Goal: Task Accomplishment & Management: Manage account settings

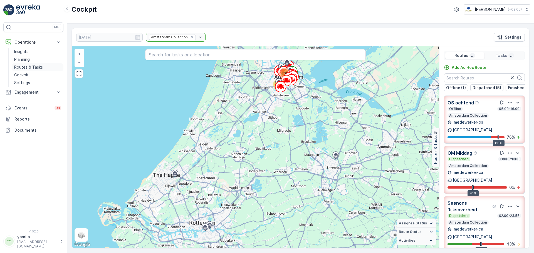
scroll to position [238, 0]
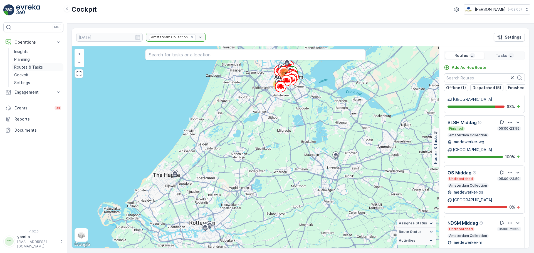
click at [33, 68] on p "Routes & Tasks" at bounding box center [28, 68] width 29 height 6
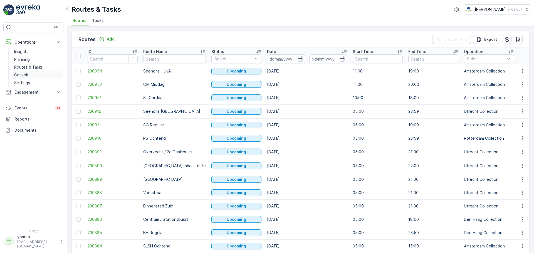
click at [32, 73] on link "Cockpit" at bounding box center [37, 75] width 51 height 8
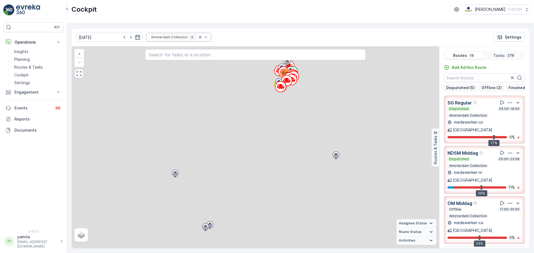
click at [191, 36] on icon "Remove Amsterdam Collection" at bounding box center [192, 37] width 2 height 2
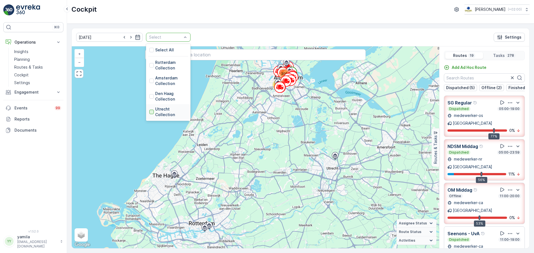
click at [149, 110] on div at bounding box center [151, 112] width 4 height 4
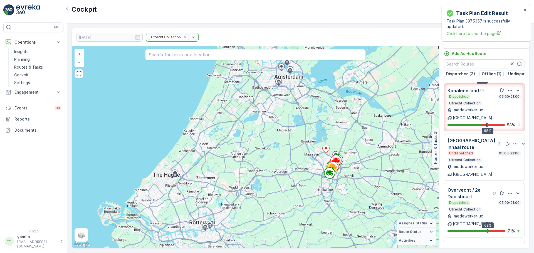
scroll to position [56, 0]
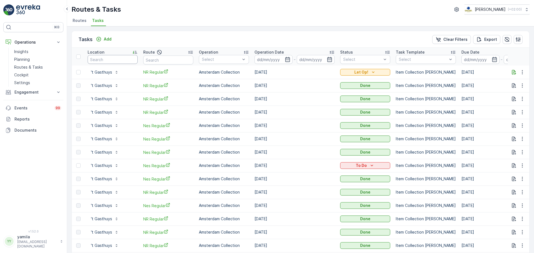
click at [109, 60] on input "text" at bounding box center [113, 59] width 50 height 9
type input "ireckon"
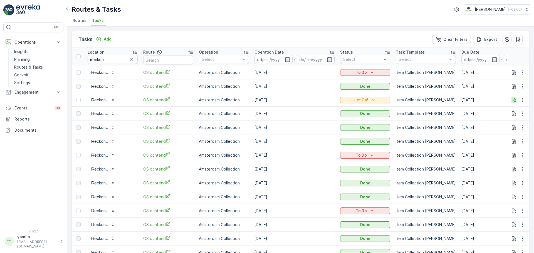
click at [512, 100] on icon "button" at bounding box center [514, 100] width 6 height 6
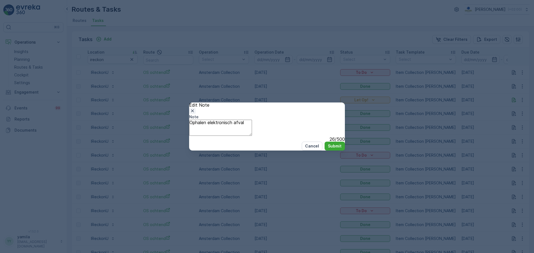
click at [194, 110] on icon "button" at bounding box center [192, 111] width 3 height 3
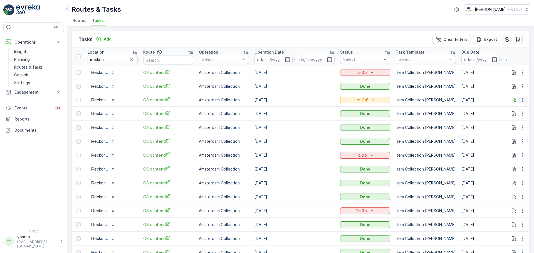
click at [522, 99] on icon "button" at bounding box center [523, 100] width 6 height 6
click at [504, 123] on span "Change Route" at bounding box center [511, 126] width 27 height 6
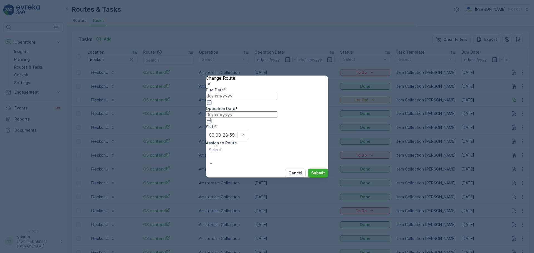
type input "[DATE]"
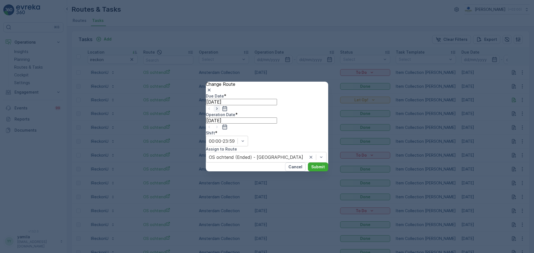
click at [220, 112] on icon "button" at bounding box center [217, 109] width 6 height 6
type input "[DATE]"
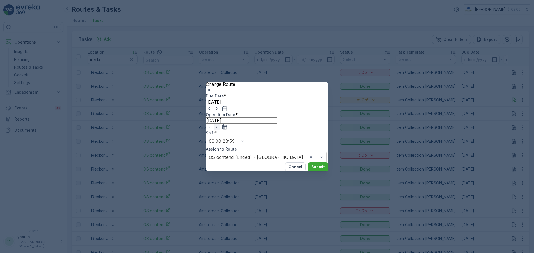
click at [220, 124] on icon "button" at bounding box center [217, 127] width 6 height 6
type input "13.10.2025"
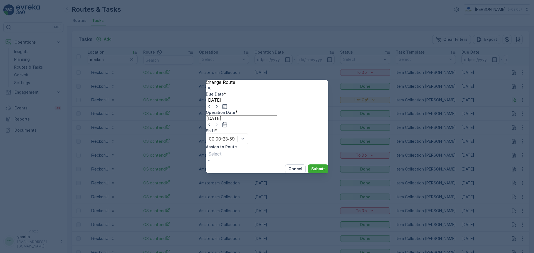
click at [222, 151] on div at bounding box center [215, 154] width 13 height 6
type input "os"
click at [306, 165] on div "Cancel Submit" at bounding box center [267, 169] width 122 height 9
click at [308, 165] on button "Submit" at bounding box center [318, 169] width 20 height 9
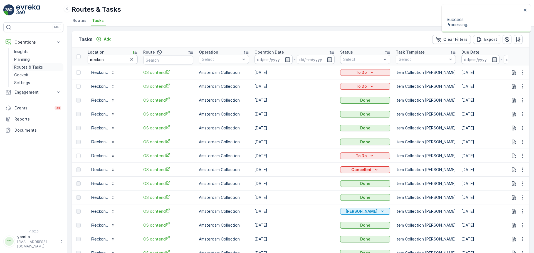
click at [39, 68] on p "Routes & Tasks" at bounding box center [28, 68] width 29 height 6
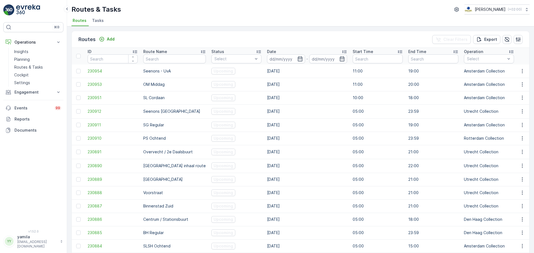
click at [161, 61] on input "text" at bounding box center [174, 59] width 63 height 9
type input "sg"
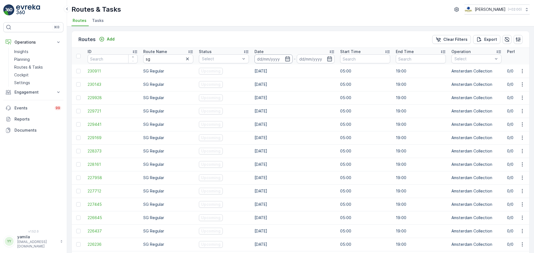
click at [277, 60] on input at bounding box center [274, 59] width 38 height 9
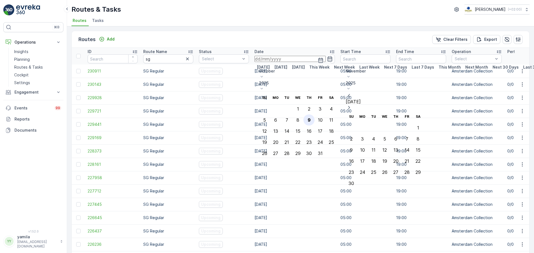
click at [311, 118] on div "9" at bounding box center [309, 120] width 3 height 5
type input "[DATE]"
click at [311, 118] on div "9" at bounding box center [309, 120] width 3 height 5
type input "[DATE]"
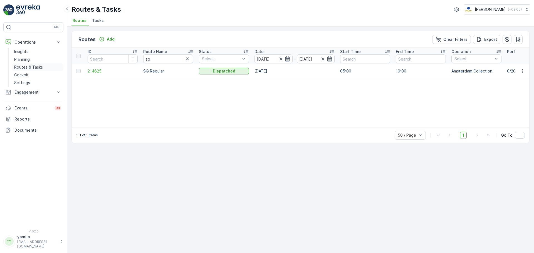
click at [40, 67] on p "Routes & Tasks" at bounding box center [28, 68] width 29 height 6
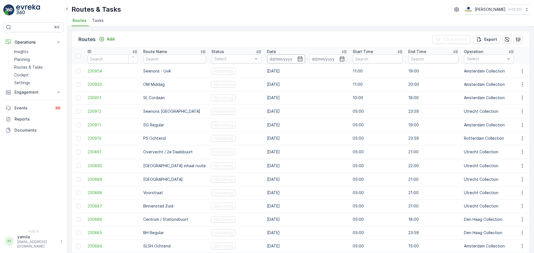
click at [275, 61] on input at bounding box center [286, 59] width 38 height 9
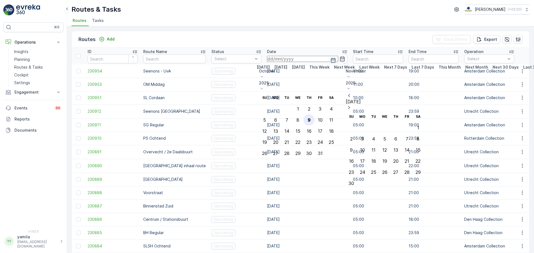
click at [311, 118] on div "9" at bounding box center [309, 120] width 3 height 5
type input "[DATE]"
click at [311, 118] on div "9" at bounding box center [309, 120] width 3 height 5
type input "[DATE]"
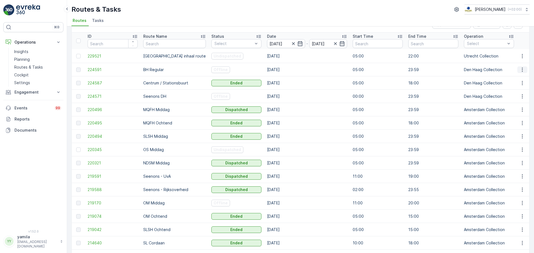
click at [523, 68] on icon "button" at bounding box center [523, 70] width 6 height 6
click at [514, 75] on span "See More Details" at bounding box center [513, 78] width 32 height 6
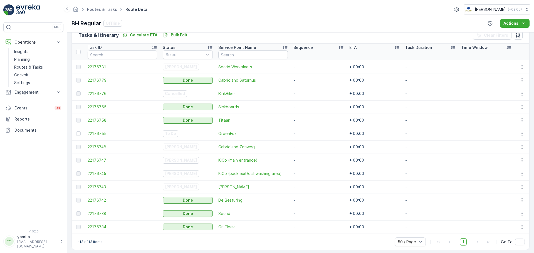
scroll to position [145, 0]
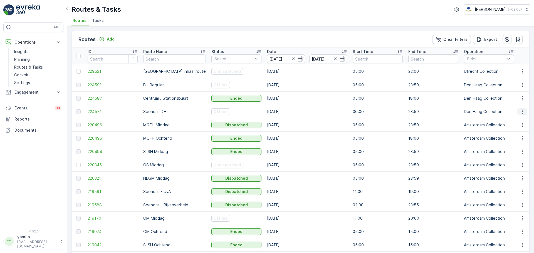
click at [520, 112] on icon "button" at bounding box center [523, 112] width 6 height 6
click at [512, 119] on span "See More Details" at bounding box center [513, 120] width 32 height 6
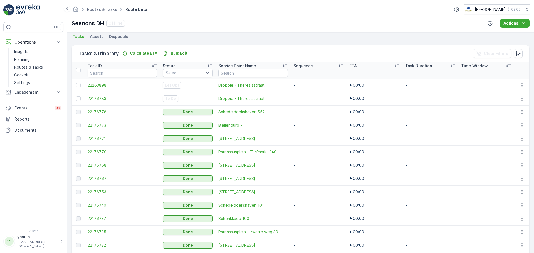
scroll to position [145, 0]
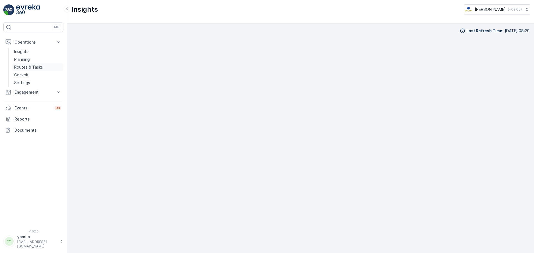
scroll to position [6, 0]
click at [40, 67] on p "Routes & Tasks" at bounding box center [28, 68] width 29 height 6
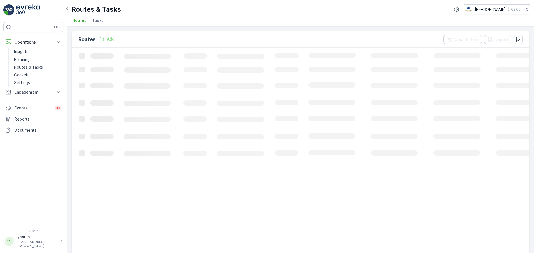
click at [102, 21] on span "Tasks" at bounding box center [98, 21] width 12 height 6
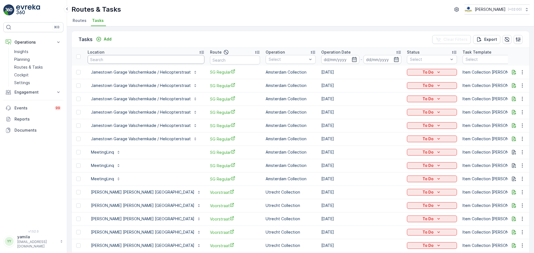
click at [141, 58] on input "text" at bounding box center [146, 59] width 117 height 9
type input "hwnet"
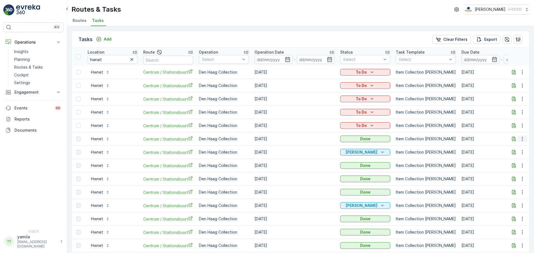
click at [520, 141] on icon "button" at bounding box center [523, 139] width 6 height 6
click at [513, 138] on icon "button" at bounding box center [514, 139] width 4 height 5
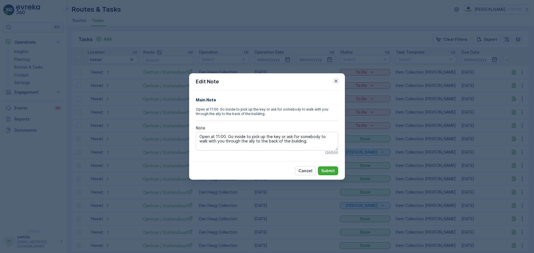
click at [336, 81] on icon "button" at bounding box center [336, 81] width 3 height 3
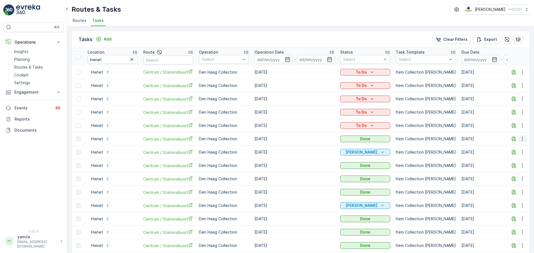
click at [520, 139] on icon "button" at bounding box center [523, 139] width 6 height 6
click at [98, 137] on p "Hwnet" at bounding box center [97, 139] width 12 height 6
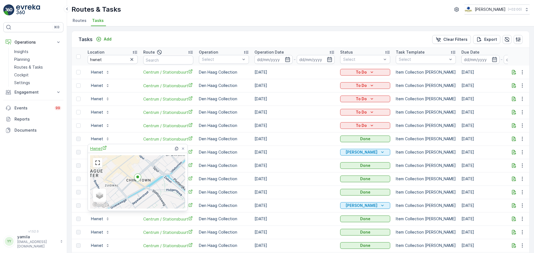
click at [102, 150] on span "Hwnet" at bounding box center [98, 149] width 17 height 6
click at [33, 67] on p "Routes & Tasks" at bounding box center [28, 68] width 29 height 6
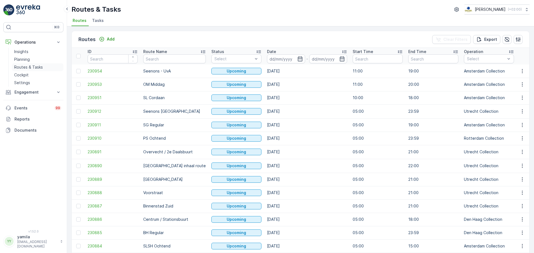
click at [28, 67] on p "Routes & Tasks" at bounding box center [28, 68] width 29 height 6
click at [267, 60] on input at bounding box center [286, 59] width 38 height 9
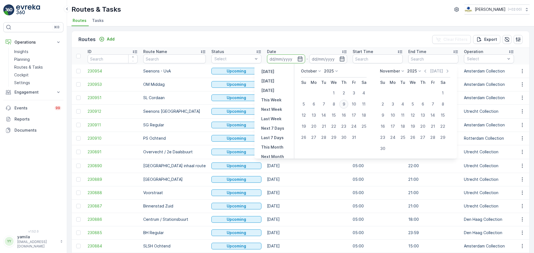
click at [344, 105] on div "9" at bounding box center [343, 104] width 9 height 9
type input "[DATE]"
click at [344, 105] on div "9" at bounding box center [343, 104] width 9 height 9
type input "[DATE]"
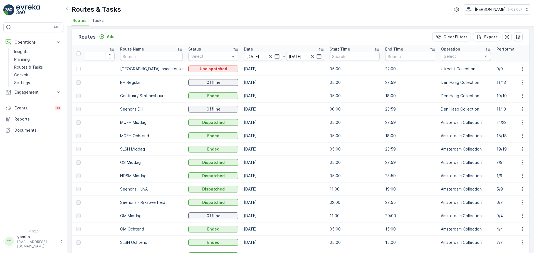
scroll to position [0, 23]
click at [520, 136] on icon "button" at bounding box center [523, 136] width 6 height 6
click at [510, 144] on span "See More Details" at bounding box center [509, 144] width 32 height 6
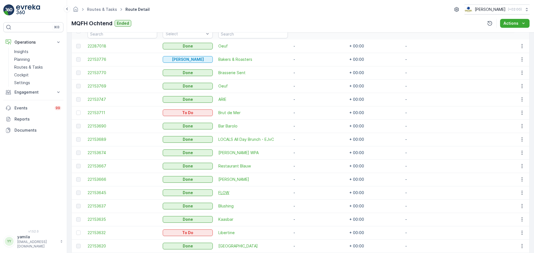
scroll to position [159, 0]
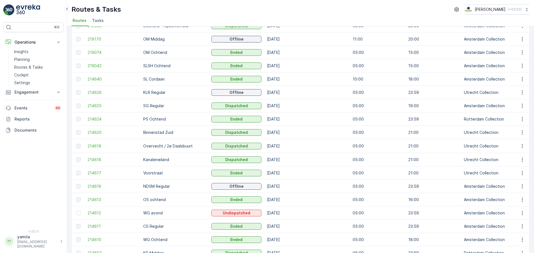
scroll to position [263, 0]
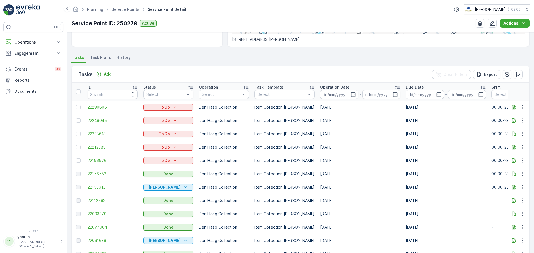
scroll to position [129, 0]
click at [100, 56] on span "Task Plans" at bounding box center [100, 58] width 21 height 6
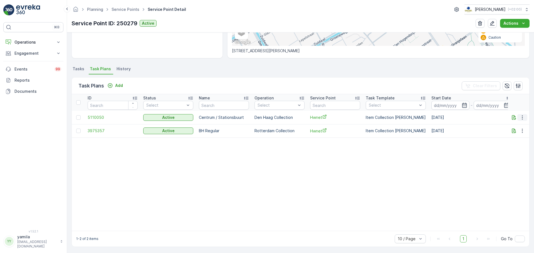
click at [520, 118] on icon "button" at bounding box center [523, 118] width 6 height 6
click at [513, 133] on span "Edit Task Plan" at bounding box center [516, 136] width 26 height 6
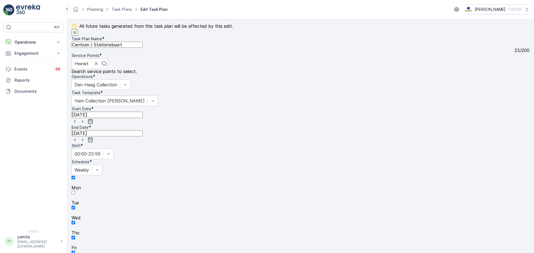
scroll to position [62, 0]
drag, startPoint x: 105, startPoint y: 131, endPoint x: 95, endPoint y: 131, distance: 9.5
type textarea "Open at 12:00. Go inside to pick up the key or ask for somebody to walk with yo…"
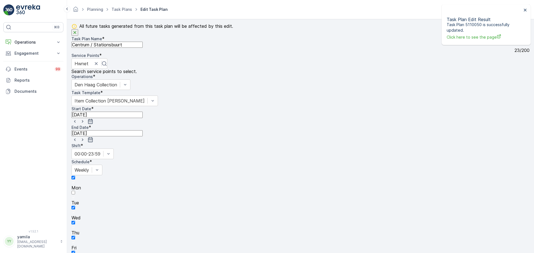
scroll to position [243, 0]
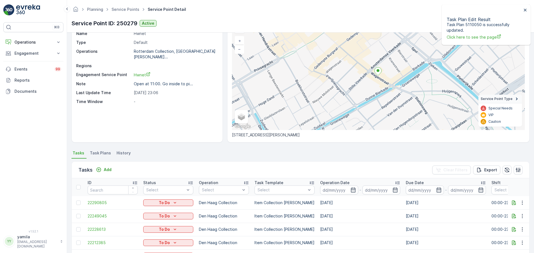
scroll to position [31, 0]
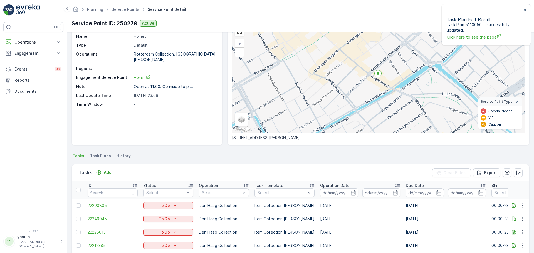
click at [102, 153] on span "Task Plans" at bounding box center [100, 156] width 21 height 6
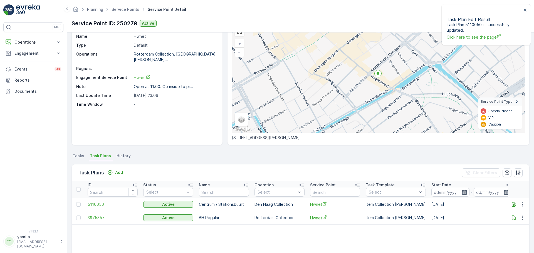
scroll to position [106, 0]
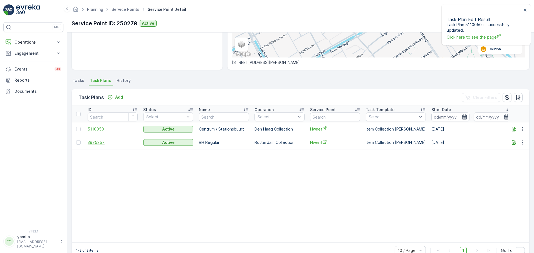
click at [101, 145] on span "3975357" at bounding box center [113, 143] width 50 height 6
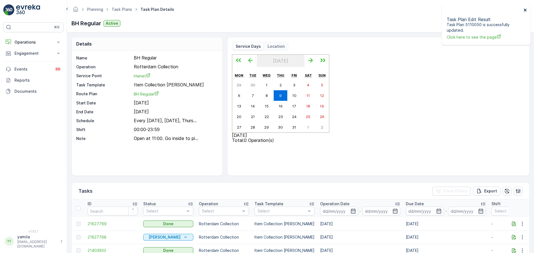
click at [525, 8] on icon "close" at bounding box center [526, 10] width 4 height 4
click at [522, 25] on button "button" at bounding box center [525, 23] width 9 height 9
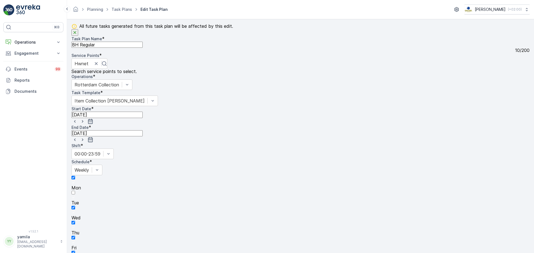
scroll to position [61, 0]
type textarea "Open at 12:00. Go inside to pick up the key or ask for somebody to walk with yo…"
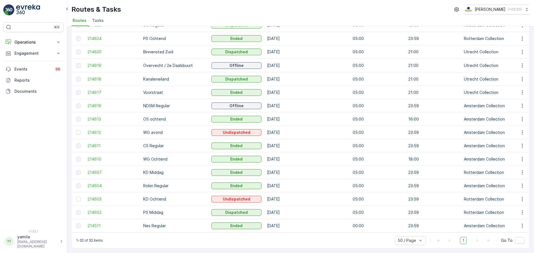
scroll to position [0, 14]
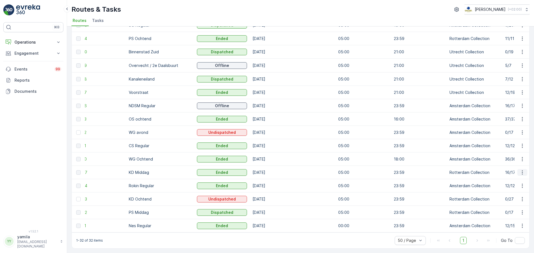
click at [521, 170] on icon "button" at bounding box center [523, 173] width 6 height 6
click at [505, 178] on span "See More Details" at bounding box center [509, 178] width 32 height 6
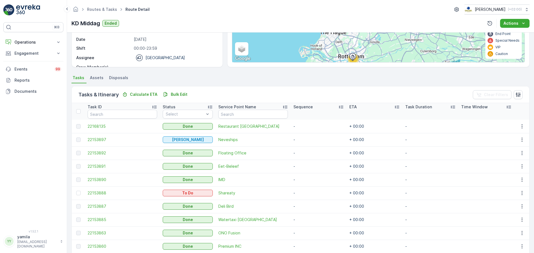
scroll to position [81, 0]
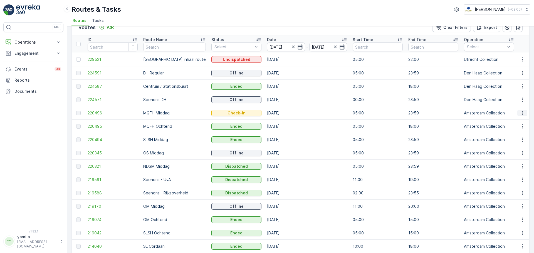
click at [522, 112] on icon "button" at bounding box center [523, 113] width 6 height 6
click at [511, 120] on span "See More Details" at bounding box center [509, 121] width 32 height 6
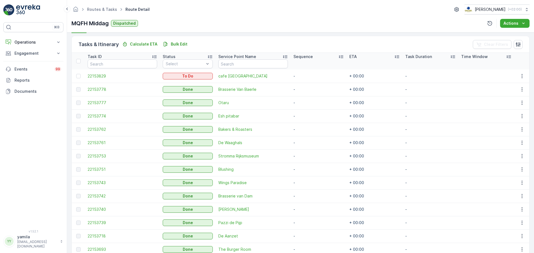
scroll to position [278, 0]
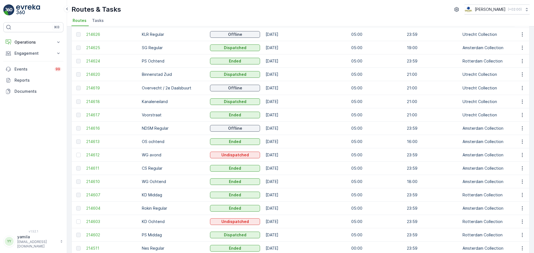
scroll to position [0, 7]
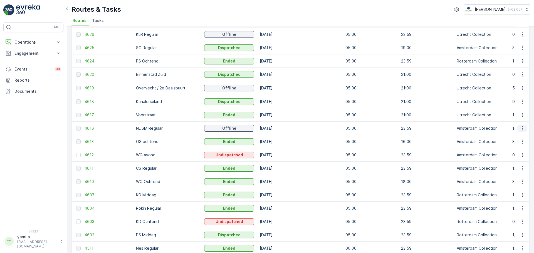
click at [523, 128] on icon "button" at bounding box center [523, 129] width 6 height 6
click at [509, 136] on span "See More Details" at bounding box center [509, 137] width 32 height 6
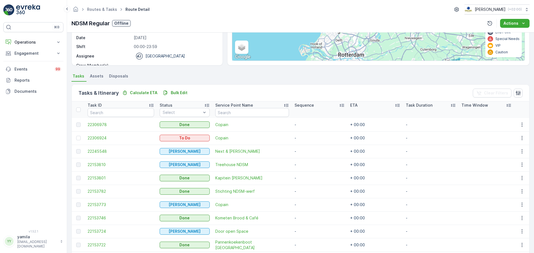
scroll to position [198, 0]
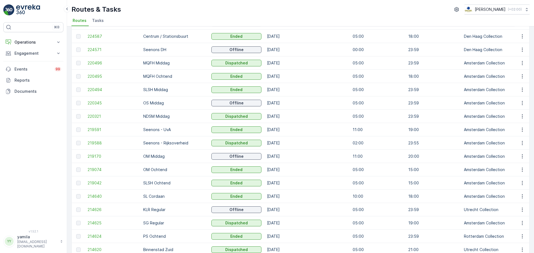
scroll to position [60, 0]
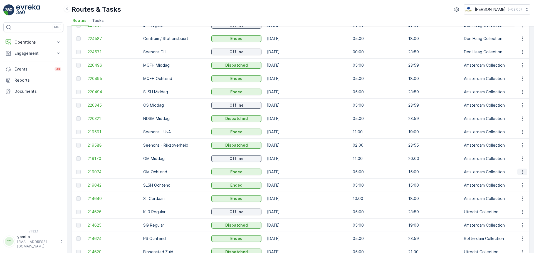
click at [520, 172] on icon "button" at bounding box center [523, 172] width 6 height 6
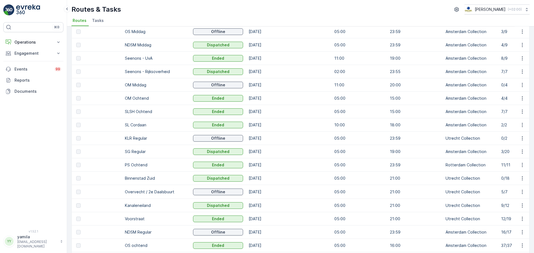
scroll to position [133, 0]
click at [35, 43] on p "Operations" at bounding box center [33, 43] width 38 height 6
click at [31, 75] on link "Cockpit" at bounding box center [37, 75] width 51 height 8
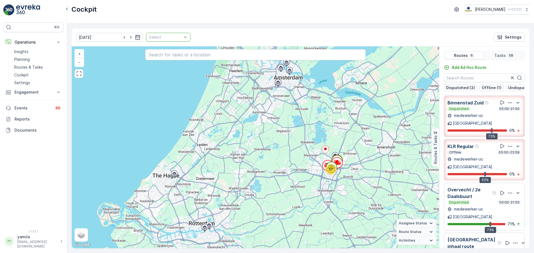
click at [176, 38] on div at bounding box center [166, 37] width 34 height 4
click at [228, 24] on div "09.10.2025 Select Settings 57 + − Satellite Roadmap Terrain Hybrid Leaflet Keyb…" at bounding box center [300, 139] width 467 height 230
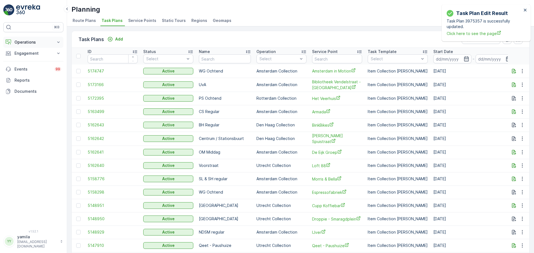
click at [38, 44] on p "Operations" at bounding box center [33, 43] width 38 height 6
click at [30, 66] on p "Routes & Tasks" at bounding box center [28, 68] width 29 height 6
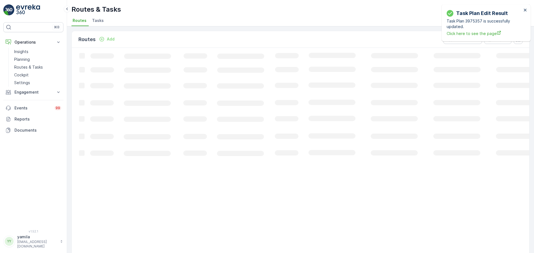
click at [97, 23] on span "Tasks" at bounding box center [98, 21] width 12 height 6
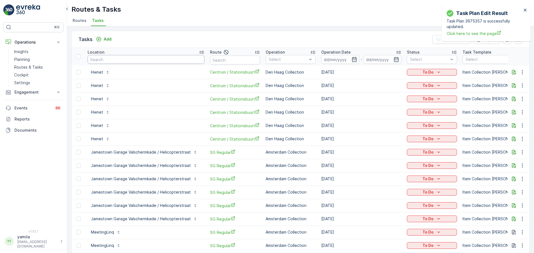
click at [109, 60] on input "text" at bounding box center [146, 59] width 117 height 9
type input "copain"
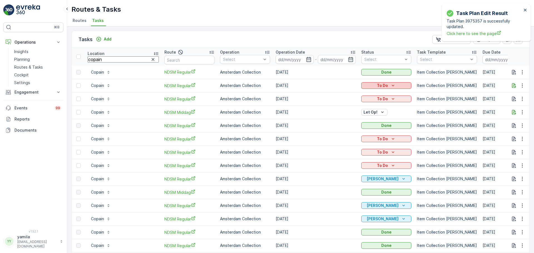
click at [390, 88] on icon "To Do" at bounding box center [393, 86] width 6 height 6
click at [349, 109] on span "Done" at bounding box center [349, 110] width 10 height 6
click at [526, 12] on icon "close" at bounding box center [526, 10] width 4 height 4
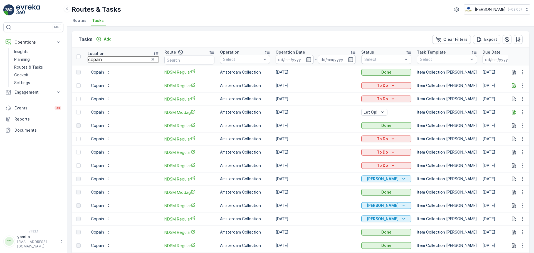
click at [30, 66] on p "Routes & Tasks" at bounding box center [28, 68] width 29 height 6
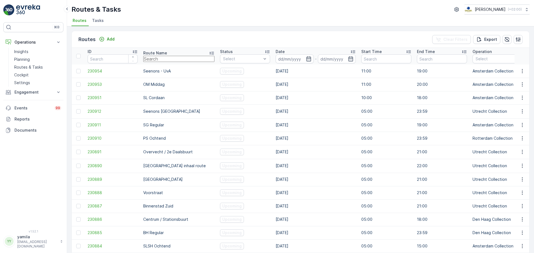
click at [158, 59] on input "text" at bounding box center [178, 59] width 71 height 6
type input "seenons"
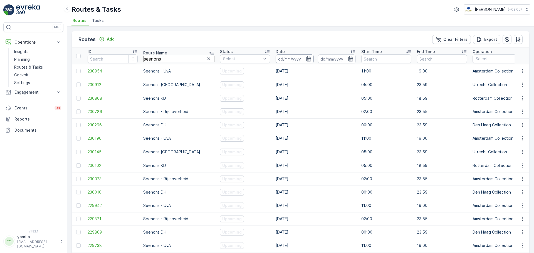
click at [276, 60] on input at bounding box center [295, 59] width 38 height 9
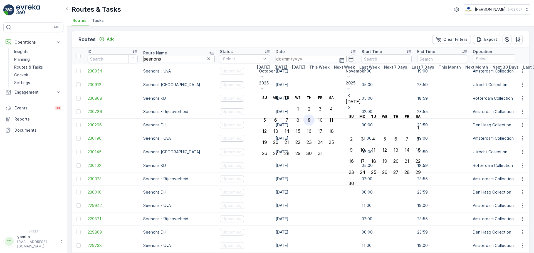
click at [311, 118] on div "9" at bounding box center [309, 120] width 3 height 5
type input "[DATE]"
click at [311, 118] on div "9" at bounding box center [309, 120] width 3 height 5
type input "[DATE]"
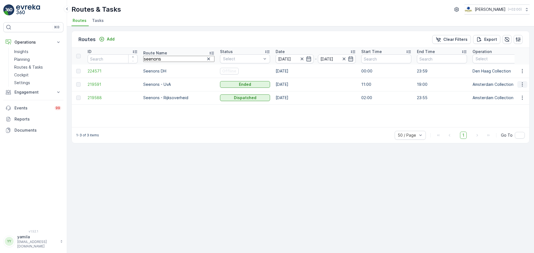
click at [525, 83] on icon "button" at bounding box center [523, 85] width 6 height 6
click at [511, 91] on span "See More Details" at bounding box center [509, 93] width 32 height 6
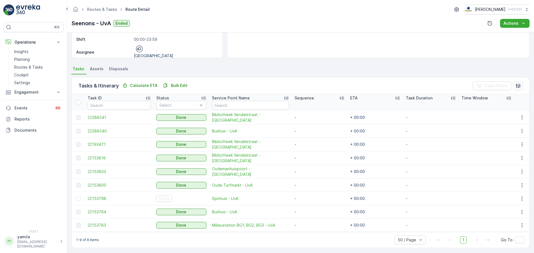
scroll to position [91, 0]
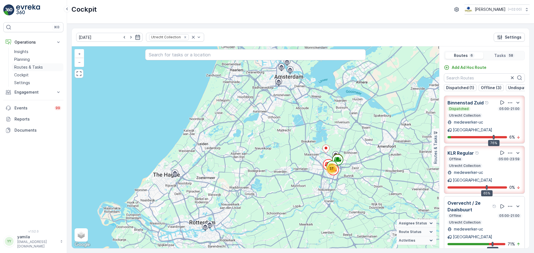
click at [37, 66] on p "Routes & Tasks" at bounding box center [28, 68] width 29 height 6
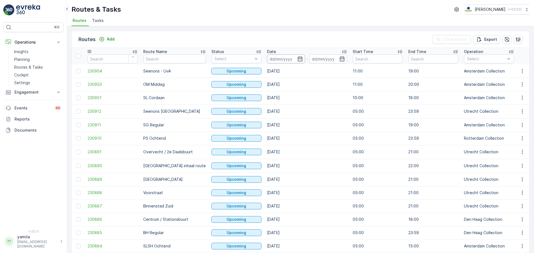
click at [269, 60] on input at bounding box center [286, 59] width 38 height 9
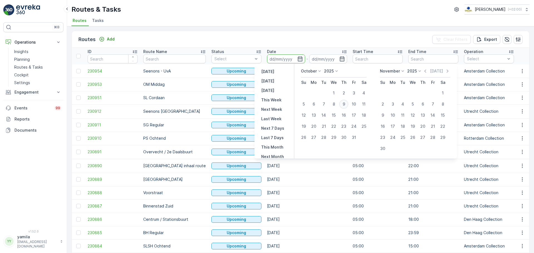
click at [346, 106] on div "9" at bounding box center [343, 104] width 9 height 9
type input "[DATE]"
click at [346, 106] on div "9" at bounding box center [343, 104] width 9 height 9
type input "[DATE]"
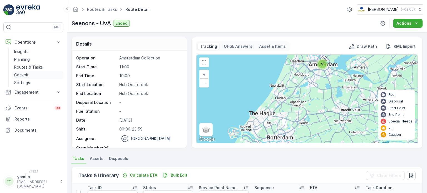
scroll to position [90, 0]
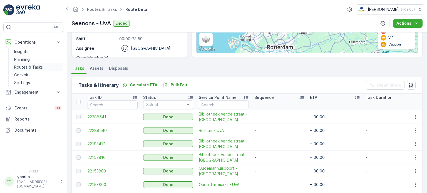
click at [27, 70] on link "Routes & Tasks" at bounding box center [37, 67] width 51 height 8
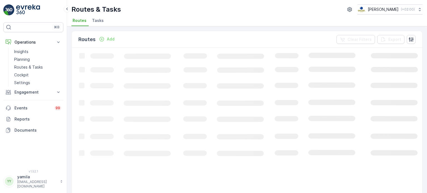
click at [99, 21] on span "Tasks" at bounding box center [98, 21] width 12 height 6
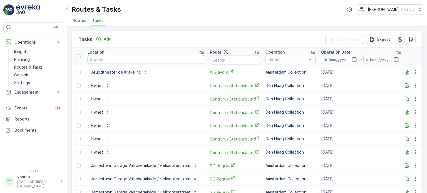
click at [106, 60] on input "text" at bounding box center [146, 59] width 117 height 9
type input "seenons kantoor"
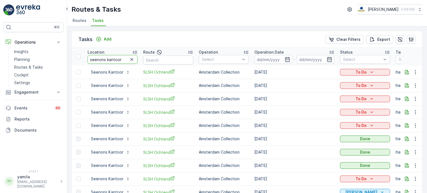
click at [107, 58] on input "seenons kantoor" at bounding box center [113, 59] width 50 height 9
type input "oscar"
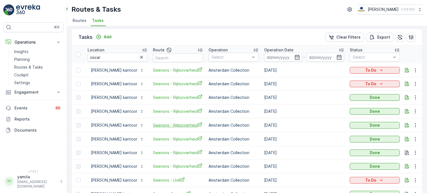
scroll to position [2, 0]
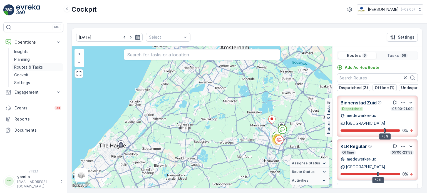
click at [33, 67] on p "Routes & Tasks" at bounding box center [28, 68] width 29 height 6
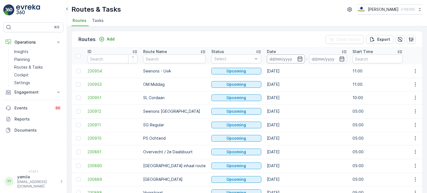
click at [270, 57] on input at bounding box center [286, 59] width 38 height 9
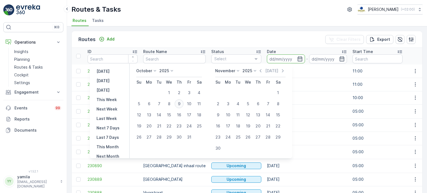
click at [181, 106] on div "9" at bounding box center [179, 104] width 9 height 9
type input "[DATE]"
click at [181, 106] on div "9" at bounding box center [179, 104] width 9 height 9
type input "[DATE]"
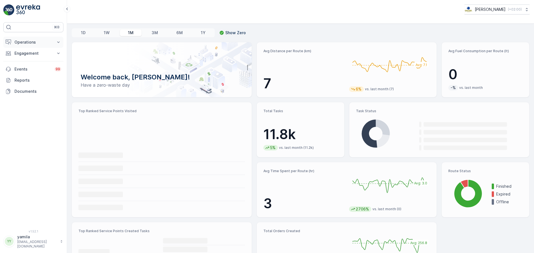
drag, startPoint x: 28, startPoint y: 48, endPoint x: 33, endPoint y: 41, distance: 8.5
click at [33, 41] on div "Operations Insights Planning Routes & Tasks Cockpit Settings Engagement Insight…" at bounding box center [33, 67] width 60 height 60
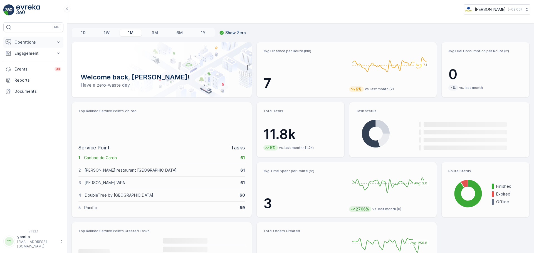
click at [33, 41] on p "Operations" at bounding box center [33, 43] width 38 height 6
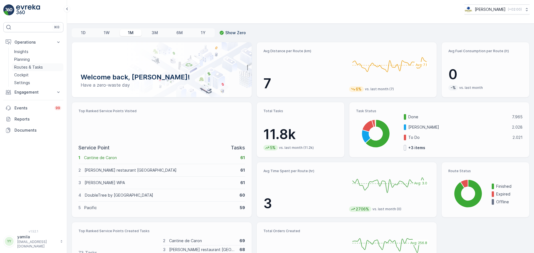
click at [36, 63] on link "Routes & Tasks" at bounding box center [37, 67] width 51 height 8
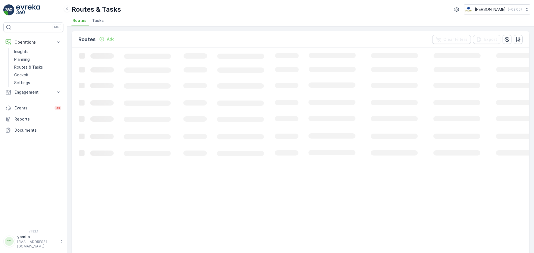
click at [97, 19] on span "Tasks" at bounding box center [98, 21] width 12 height 6
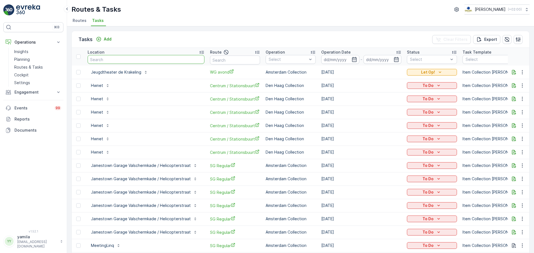
click at [138, 60] on input "text" at bounding box center [146, 59] width 117 height 9
type input "kometen"
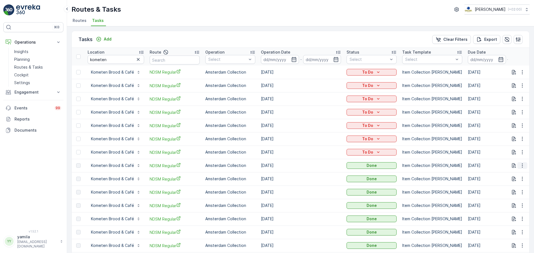
click at [523, 169] on button "button" at bounding box center [523, 165] width 10 height 7
click at [514, 173] on span "See More Details" at bounding box center [516, 174] width 32 height 6
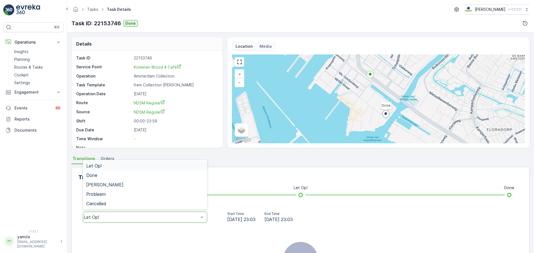
click at [163, 213] on div "Let Op!" at bounding box center [145, 217] width 124 height 11
click at [173, 175] on div "Done" at bounding box center [145, 175] width 118 height 5
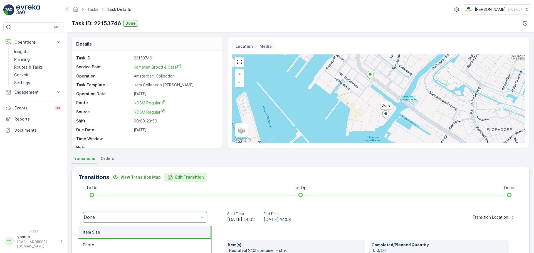
click at [176, 179] on p "Edit Transition" at bounding box center [189, 178] width 29 height 6
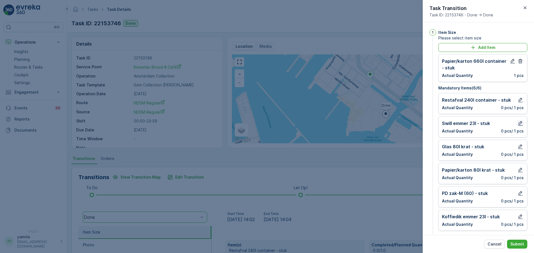
click at [519, 127] on button "button" at bounding box center [520, 123] width 7 height 7
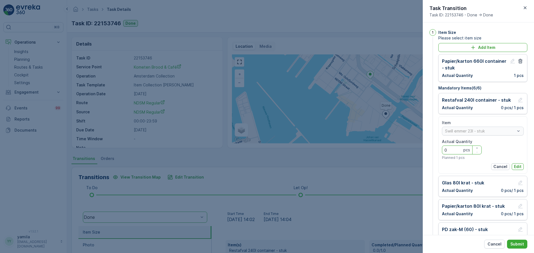
click at [457, 147] on Quantity "0" at bounding box center [462, 150] width 40 height 9
type Quantity "3"
click at [521, 167] on button "Edit" at bounding box center [518, 167] width 12 height 7
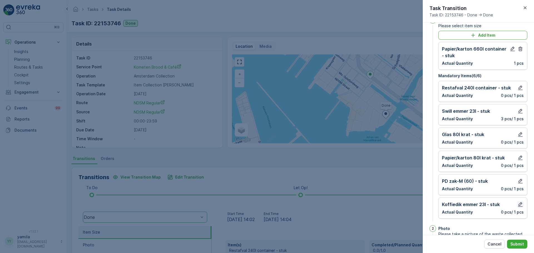
scroll to position [13, 0]
click at [519, 206] on icon "button" at bounding box center [521, 205] width 6 height 6
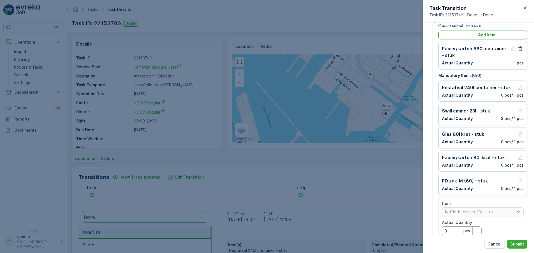
click at [452, 230] on Quantity "0" at bounding box center [462, 231] width 40 height 9
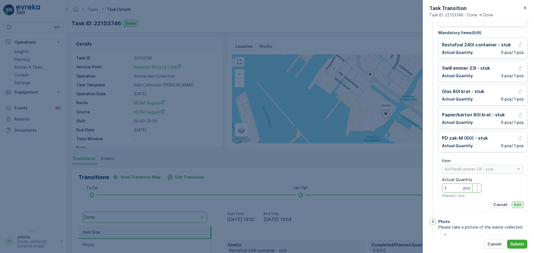
type Quantity "1"
click at [514, 204] on p "Edit" at bounding box center [518, 205] width 8 height 6
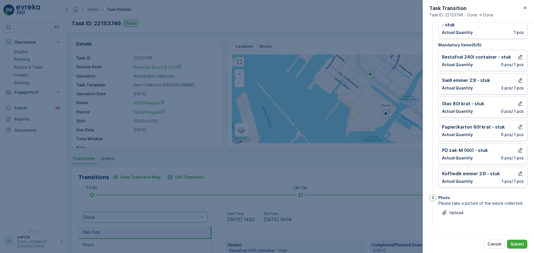
scroll to position [43, 0]
click at [520, 126] on icon "button" at bounding box center [520, 127] width 5 height 5
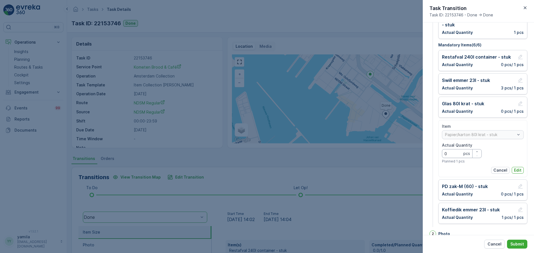
click at [453, 153] on Quantity "0" at bounding box center [462, 153] width 40 height 9
type Quantity "3"
click at [512, 168] on button "Edit" at bounding box center [518, 170] width 12 height 7
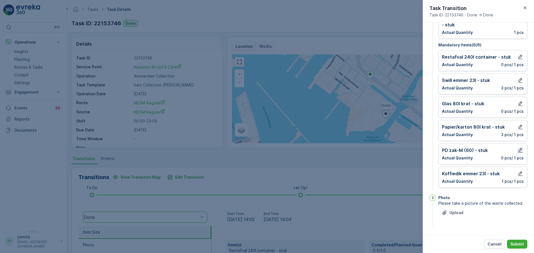
click at [521, 148] on icon "button" at bounding box center [521, 151] width 6 height 6
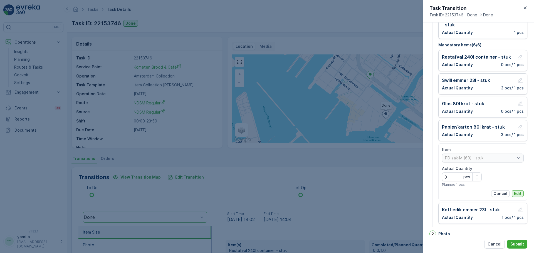
click at [519, 192] on p "Edit" at bounding box center [518, 194] width 8 height 6
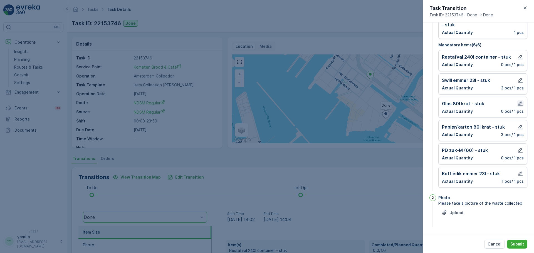
click at [520, 104] on icon "button" at bounding box center [520, 104] width 5 height 5
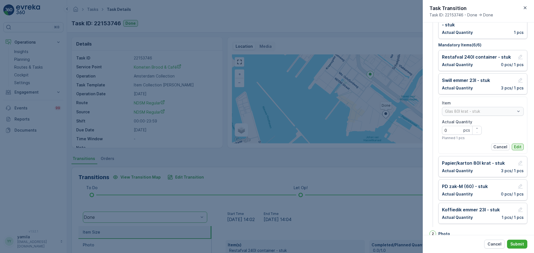
click at [515, 147] on p "Edit" at bounding box center [518, 147] width 8 height 6
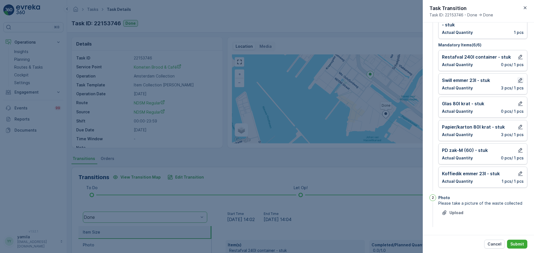
click at [519, 80] on icon "button" at bounding box center [521, 81] width 6 height 6
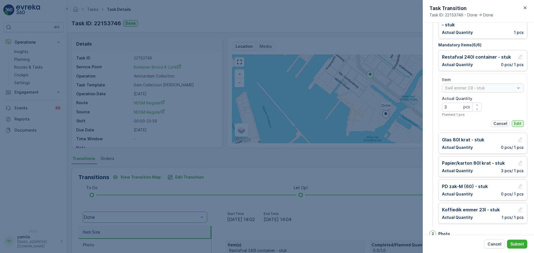
click at [517, 120] on button "Edit" at bounding box center [518, 123] width 12 height 7
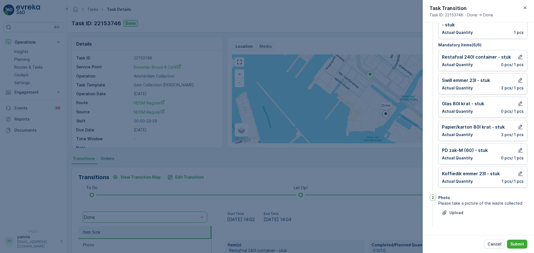
click at [521, 52] on div "Restafval 240l container - stuk Actual Quantity 0 pcs / 1 pcs" at bounding box center [483, 60] width 89 height 21
click at [518, 58] on icon "button" at bounding box center [521, 57] width 6 height 6
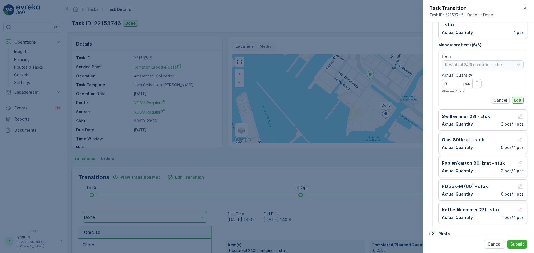
click at [517, 101] on p "Edit" at bounding box center [518, 101] width 8 height 6
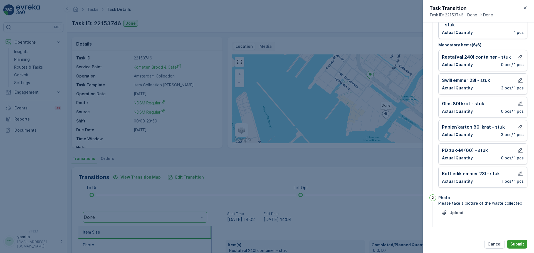
click at [514, 244] on p "Submit" at bounding box center [518, 245] width 14 height 6
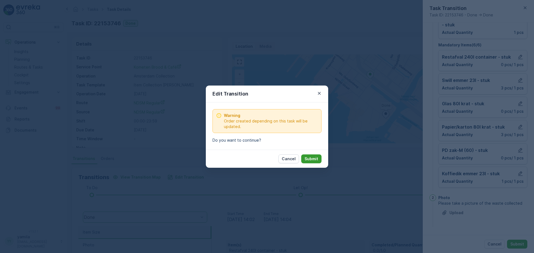
click at [314, 161] on p "Submit" at bounding box center [312, 159] width 14 height 6
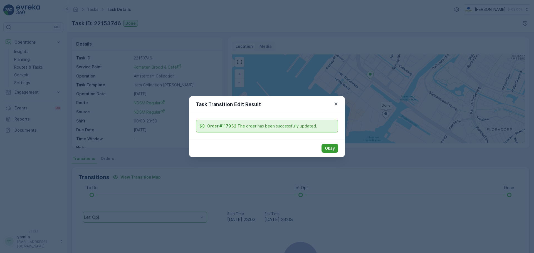
click at [327, 150] on p "Okay" at bounding box center [330, 149] width 10 height 6
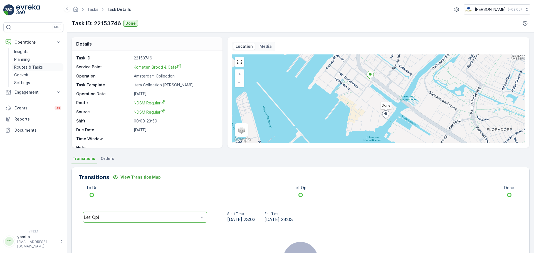
click at [41, 67] on p "Routes & Tasks" at bounding box center [28, 68] width 29 height 6
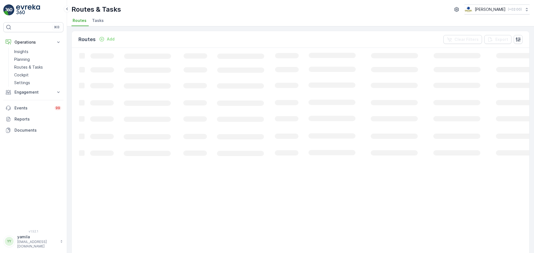
click at [104, 22] on li "Tasks" at bounding box center [98, 21] width 15 height 9
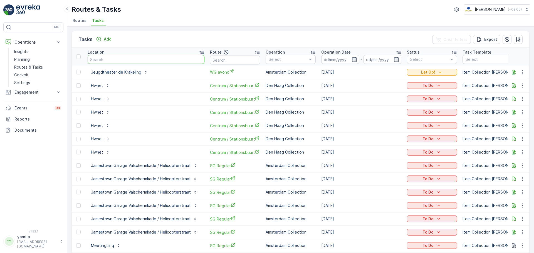
click at [110, 61] on input "text" at bounding box center [146, 59] width 117 height 9
type input "[PERSON_NAME]"
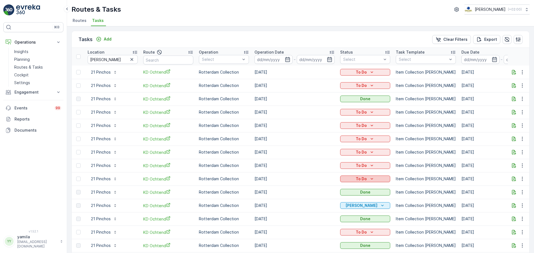
click at [356, 181] on p "To Do" at bounding box center [361, 179] width 11 height 6
click at [348, 203] on span "Done" at bounding box center [349, 203] width 10 height 6
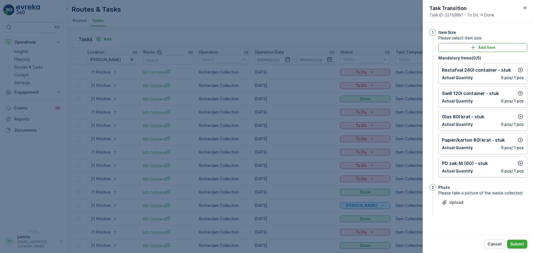
click at [518, 166] on icon "button" at bounding box center [521, 164] width 6 height 6
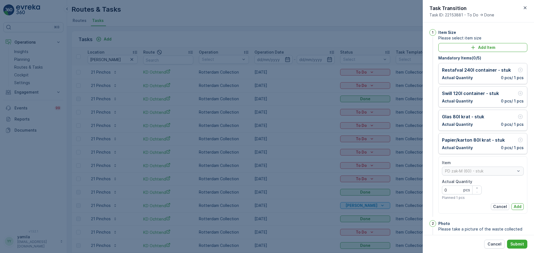
click at [459, 189] on Quantity "0" at bounding box center [462, 190] width 40 height 9
type Quantity "8"
click at [519, 209] on p "Add" at bounding box center [518, 207] width 8 height 6
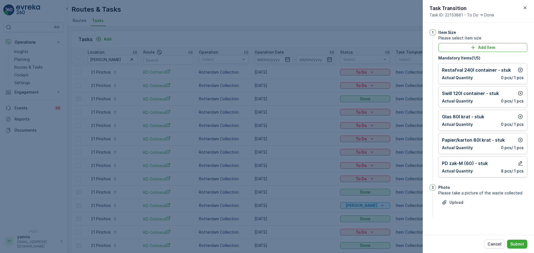
click at [522, 70] on icon "button" at bounding box center [521, 70] width 6 height 6
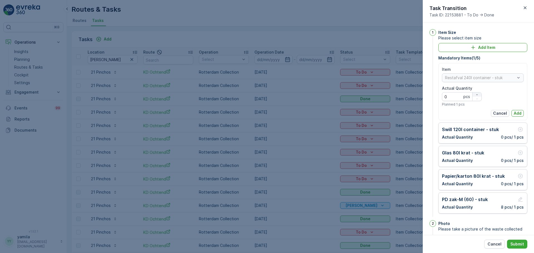
click at [480, 95] on div "button" at bounding box center [477, 94] width 9 height 3
type Quantity "1"
click at [514, 111] on p "Add" at bounding box center [518, 114] width 8 height 6
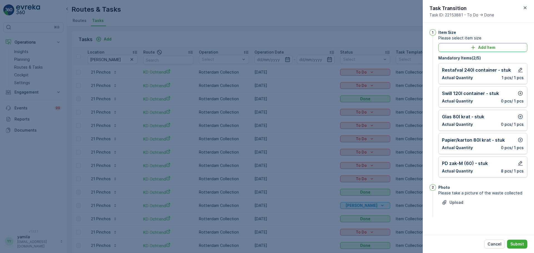
click at [523, 118] on icon "button" at bounding box center [521, 117] width 6 height 6
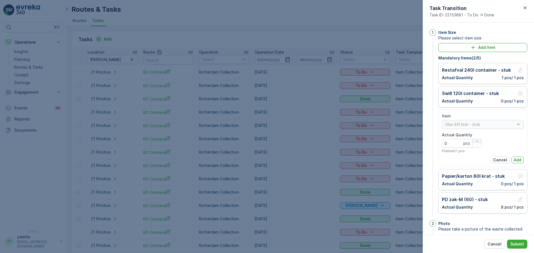
click at [474, 140] on div "button" at bounding box center [477, 141] width 9 height 3
type Quantity "1"
click at [517, 158] on p "Add" at bounding box center [518, 160] width 8 height 6
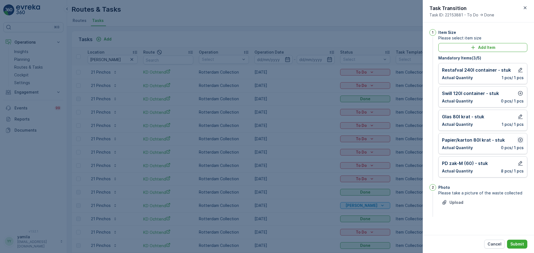
click at [520, 140] on icon "button" at bounding box center [521, 140] width 6 height 6
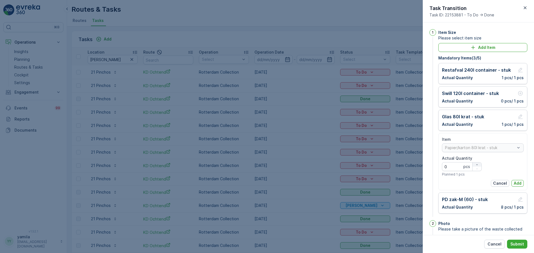
click at [476, 164] on icon "button" at bounding box center [477, 164] width 3 height 3
type Quantity "2"
click at [514, 183] on p "Add" at bounding box center [518, 184] width 8 height 6
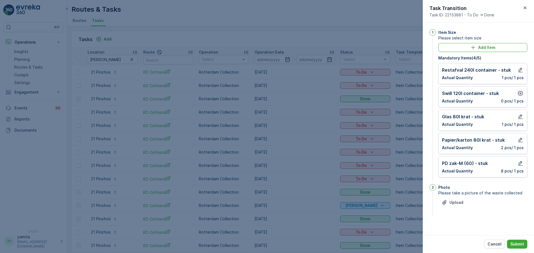
click at [520, 93] on icon "button" at bounding box center [521, 94] width 6 height 6
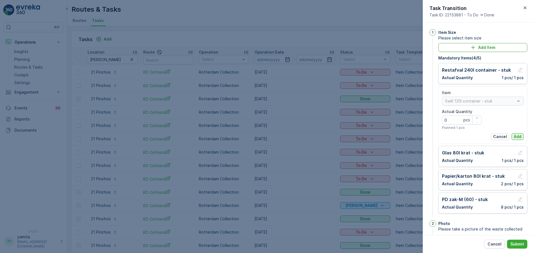
click at [518, 135] on p "Add" at bounding box center [518, 137] width 8 height 6
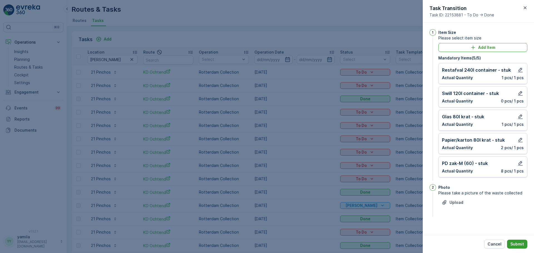
click at [518, 243] on p "Submit" at bounding box center [518, 245] width 14 height 6
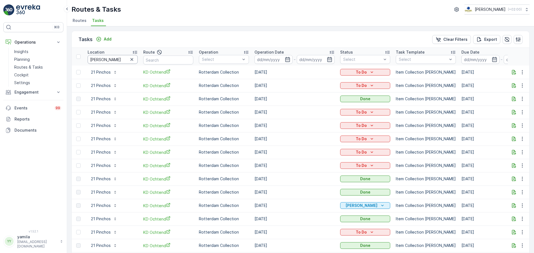
click at [100, 61] on input "pinchos" at bounding box center [113, 59] width 50 height 9
type input "brouwers"
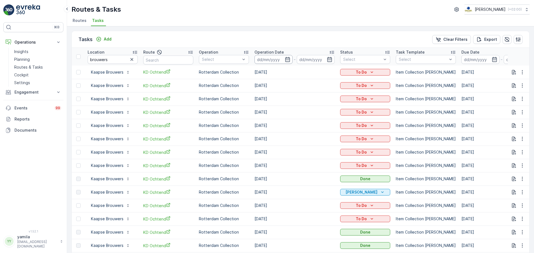
click at [271, 61] on input at bounding box center [274, 59] width 38 height 9
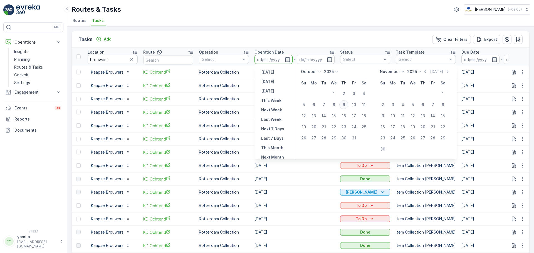
click at [346, 105] on div "9" at bounding box center [343, 104] width 9 height 9
type input "[DATE]"
click at [346, 105] on div "9" at bounding box center [343, 104] width 9 height 9
type input "[DATE]"
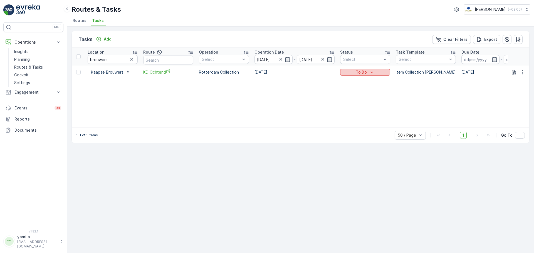
click at [368, 75] on div "To Do" at bounding box center [366, 73] width 46 height 6
click at [350, 95] on span "Done" at bounding box center [349, 96] width 10 height 6
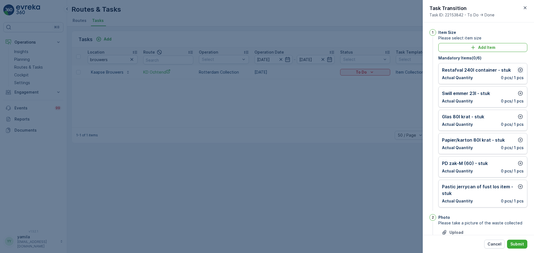
click at [518, 69] on icon "button" at bounding box center [520, 70] width 5 height 5
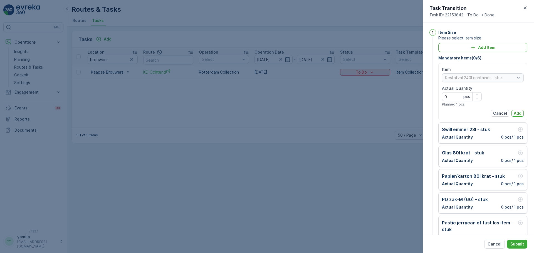
click at [472, 95] on div at bounding box center [476, 97] width 9 height 8
click at [476, 95] on icon "button" at bounding box center [477, 94] width 3 height 3
type Quantity "1"
click at [516, 115] on p "Add" at bounding box center [518, 114] width 8 height 6
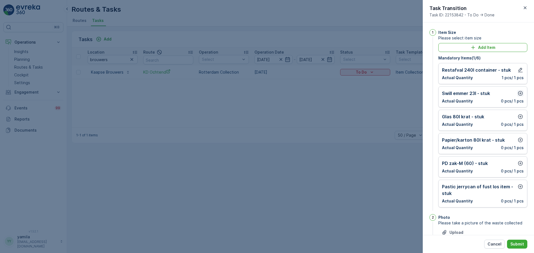
click at [519, 95] on icon "button" at bounding box center [521, 94] width 6 height 6
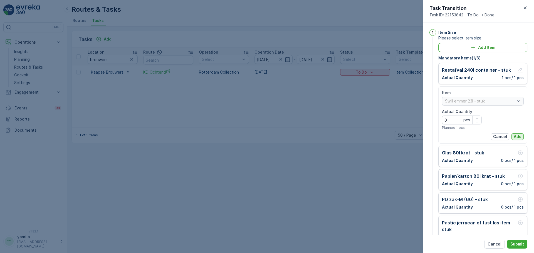
click at [516, 134] on button "Add" at bounding box center [518, 137] width 12 height 7
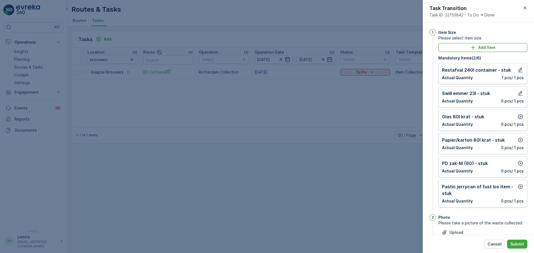
click at [521, 117] on icon "button" at bounding box center [521, 117] width 6 height 6
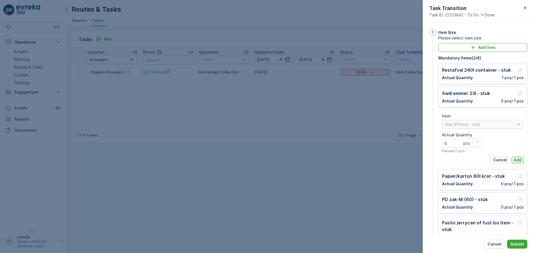
click at [514, 162] on p "Add" at bounding box center [518, 160] width 8 height 6
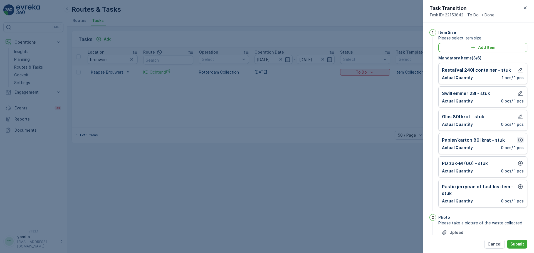
click at [520, 141] on icon "button" at bounding box center [521, 140] width 6 height 6
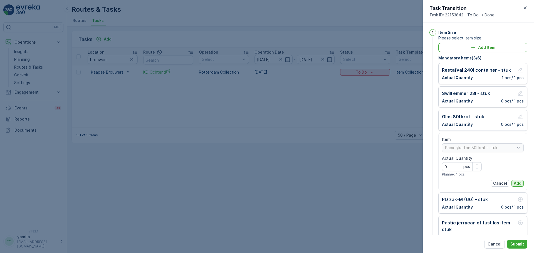
click at [516, 182] on p "Add" at bounding box center [518, 184] width 8 height 6
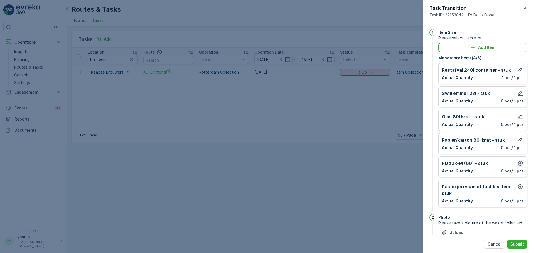
click at [519, 164] on icon "button" at bounding box center [520, 163] width 5 height 5
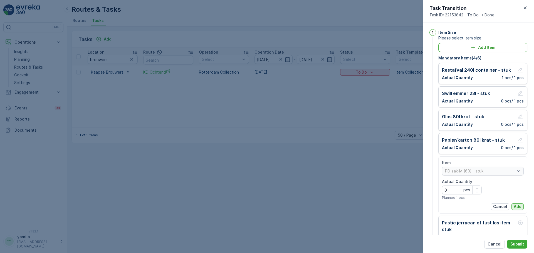
click at [515, 206] on p "Add" at bounding box center [518, 207] width 8 height 6
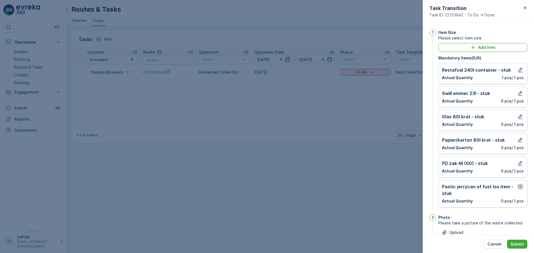
click at [519, 188] on icon "button" at bounding box center [521, 187] width 6 height 6
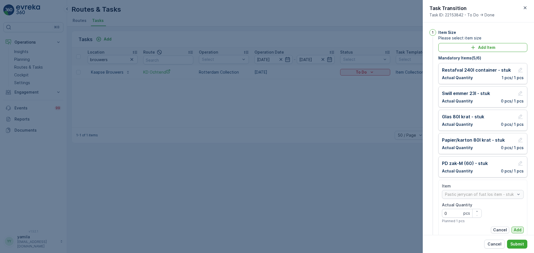
click at [517, 228] on p "Add" at bounding box center [518, 231] width 8 height 6
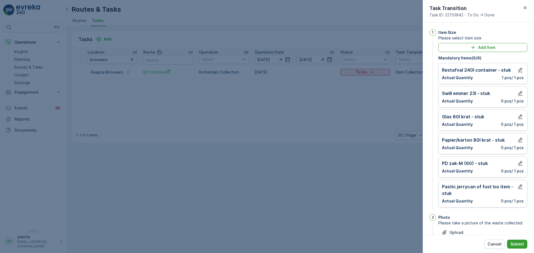
click at [517, 248] on button "Submit" at bounding box center [517, 244] width 20 height 9
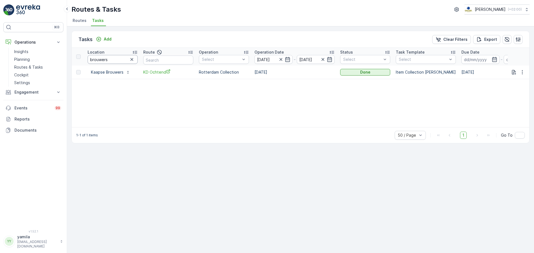
click at [106, 63] on input "brouwers" at bounding box center [113, 59] width 50 height 9
type input "codart"
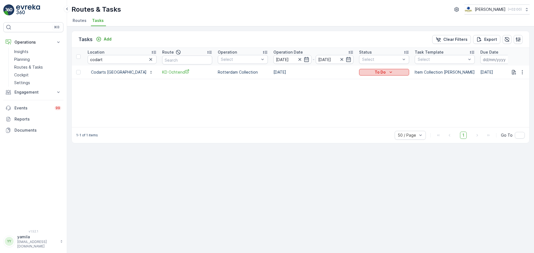
click at [375, 70] on p "To Do" at bounding box center [380, 73] width 11 height 6
click at [357, 96] on div "Done" at bounding box center [358, 96] width 35 height 8
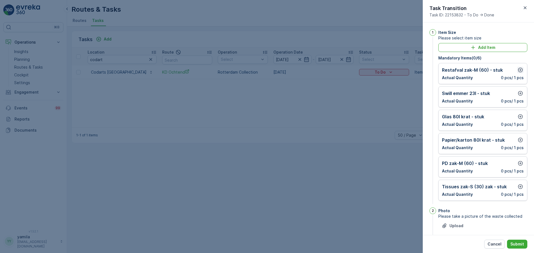
click at [518, 69] on icon "button" at bounding box center [521, 70] width 6 height 6
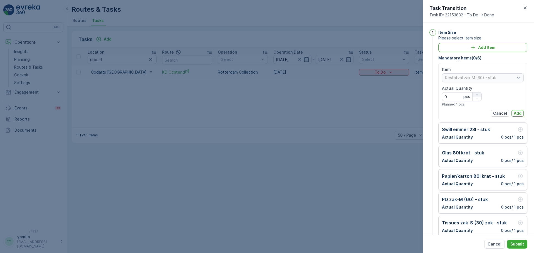
click at [478, 94] on icon "button" at bounding box center [477, 94] width 3 height 3
type Quantity "3"
click at [514, 113] on p "Add" at bounding box center [518, 114] width 8 height 6
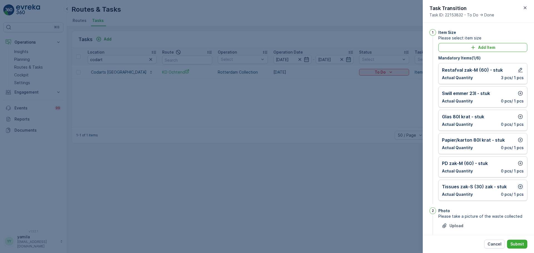
click at [519, 186] on icon "button" at bounding box center [521, 187] width 6 height 6
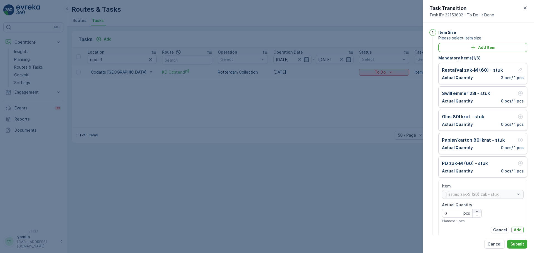
click at [478, 210] on icon "button" at bounding box center [477, 211] width 3 height 3
type Quantity "1"
click at [516, 229] on p "Add" at bounding box center [518, 231] width 8 height 6
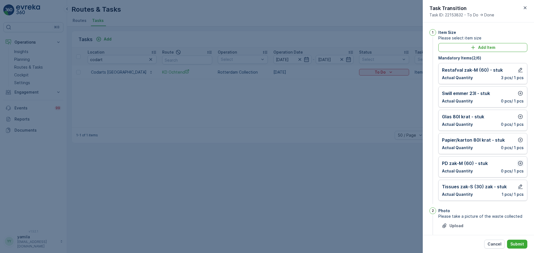
click at [520, 160] on button "button" at bounding box center [520, 163] width 7 height 7
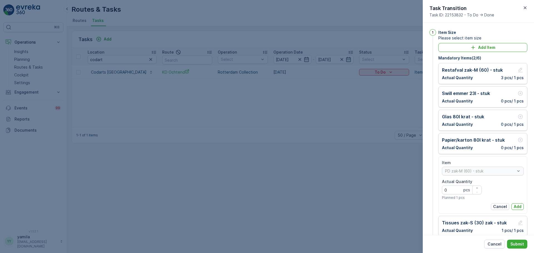
click at [475, 185] on div "Actual Quantity 0 pcs Planned 1 pcs" at bounding box center [462, 189] width 40 height 21
click at [476, 187] on icon "button" at bounding box center [477, 188] width 3 height 3
type Quantity "1"
click at [518, 205] on p "Add" at bounding box center [518, 207] width 8 height 6
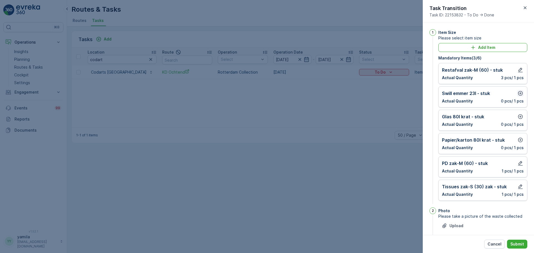
click at [520, 92] on icon "button" at bounding box center [520, 93] width 5 height 5
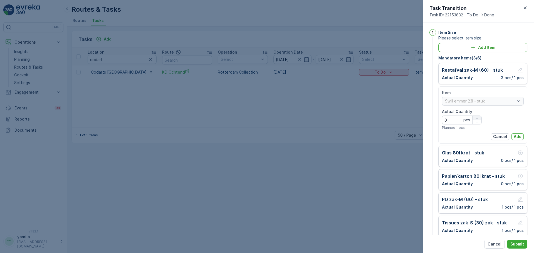
click at [476, 119] on icon "button" at bounding box center [477, 118] width 3 height 3
type Quantity "1"
click at [516, 136] on p "Add" at bounding box center [518, 137] width 8 height 6
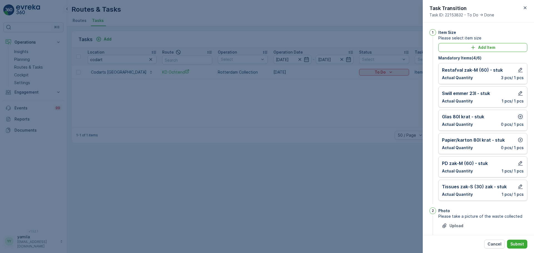
click at [518, 118] on icon "button" at bounding box center [520, 117] width 5 height 5
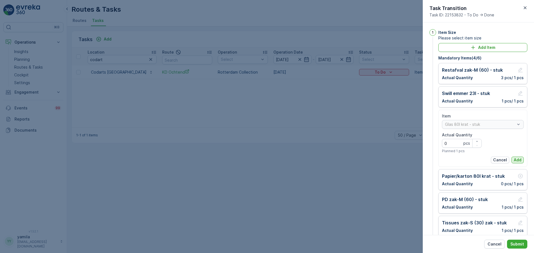
click at [516, 158] on p "Add" at bounding box center [518, 160] width 8 height 6
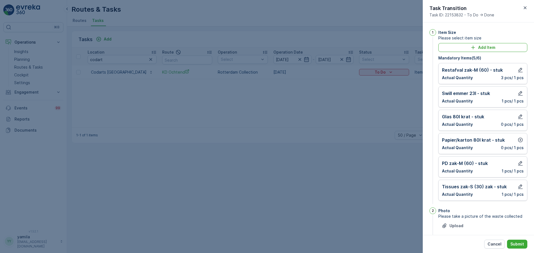
click at [515, 239] on div "Cancel Submit" at bounding box center [478, 244] width 111 height 18
click at [519, 139] on icon "button" at bounding box center [520, 140] width 5 height 5
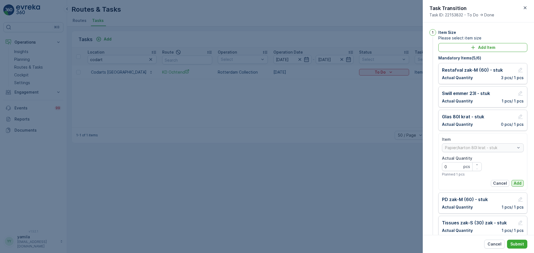
click at [515, 185] on p "Add" at bounding box center [518, 184] width 8 height 6
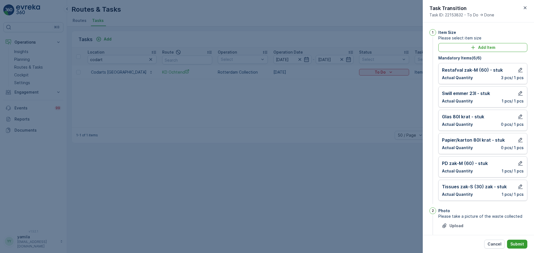
click at [516, 244] on p "Submit" at bounding box center [518, 245] width 14 height 6
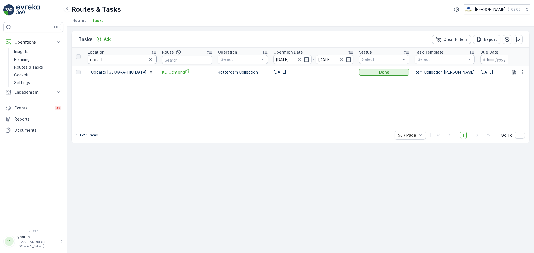
click at [114, 60] on input "codart" at bounding box center [122, 59] width 69 height 9
type input "conny"
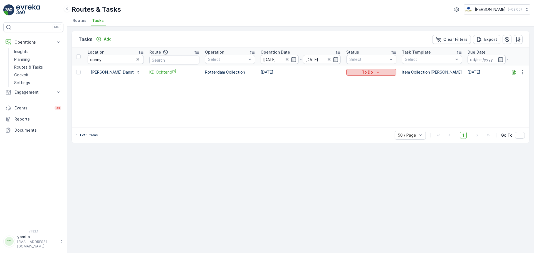
click at [365, 72] on p "To Do" at bounding box center [367, 73] width 11 height 6
click at [360, 95] on div "Done" at bounding box center [362, 96] width 35 height 8
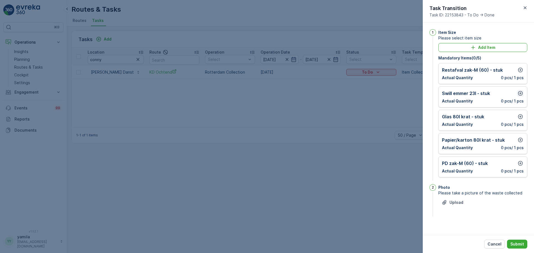
click at [519, 92] on icon "button" at bounding box center [520, 93] width 5 height 5
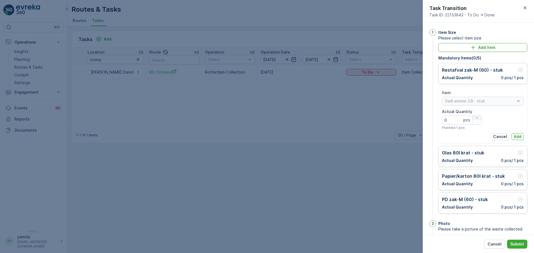
click at [476, 117] on icon "button" at bounding box center [477, 118] width 3 height 3
type Quantity "1"
click at [516, 132] on div "Item Swill emmer 23l - stuk Actual Quantity 1 pcs Planned 1 pcs Cancel Add" at bounding box center [483, 115] width 82 height 50
click at [516, 136] on p "Add" at bounding box center [518, 137] width 8 height 6
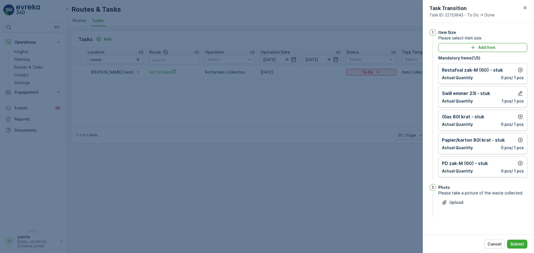
click at [521, 74] on div "Restafval zak-M (60) - stuk Actual Quantity 0 pcs / 1 pcs" at bounding box center [483, 74] width 82 height 14
click at [521, 72] on icon "button" at bounding box center [521, 70] width 6 height 6
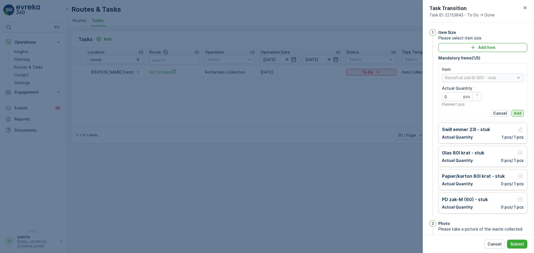
click at [519, 112] on p "Add" at bounding box center [518, 114] width 8 height 6
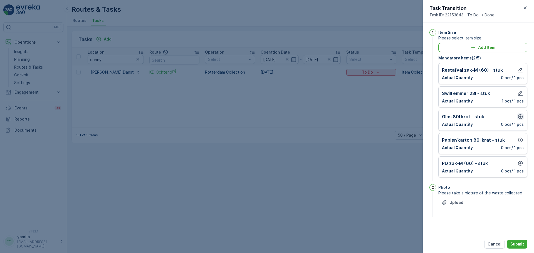
click at [519, 118] on icon "button" at bounding box center [521, 117] width 6 height 6
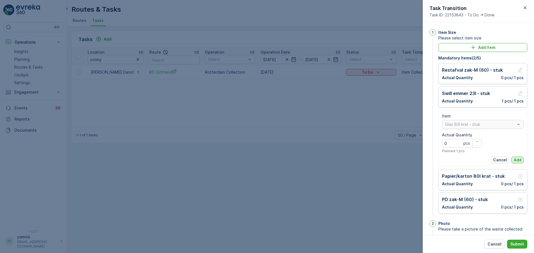
click at [518, 158] on p "Add" at bounding box center [518, 160] width 8 height 6
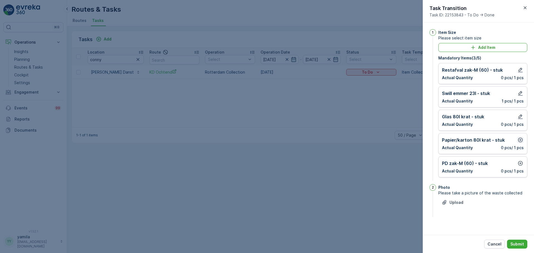
click at [518, 143] on icon "button" at bounding box center [521, 140] width 6 height 6
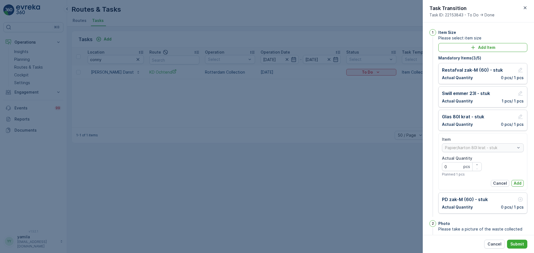
click at [516, 178] on div "Item Papier/karton 80l krat - stuk Actual Quantity 0 pcs Planned 1 pcs Cancel A…" at bounding box center [483, 162] width 82 height 50
click at [516, 183] on p "Add" at bounding box center [518, 184] width 8 height 6
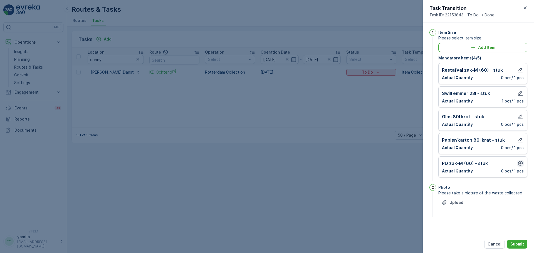
click at [519, 164] on icon "button" at bounding box center [521, 164] width 6 height 6
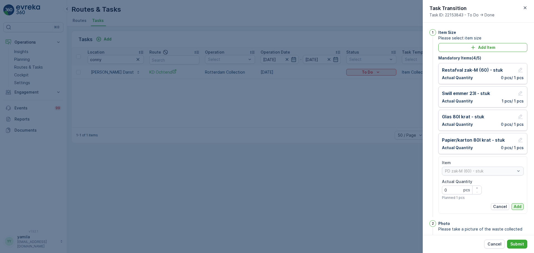
click at [514, 206] on p "Add" at bounding box center [518, 207] width 8 height 6
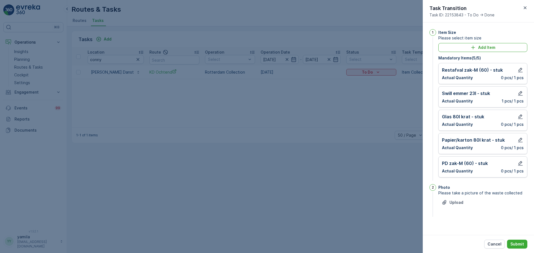
click at [516, 250] on div "Cancel Submit" at bounding box center [478, 244] width 111 height 18
click at [518, 246] on p "Submit" at bounding box center [518, 245] width 14 height 6
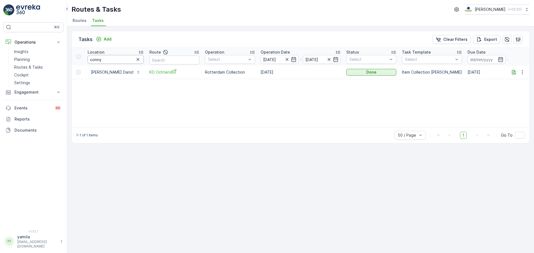
click at [106, 63] on input "conny" at bounding box center [116, 59] width 56 height 9
type input "fenix 2"
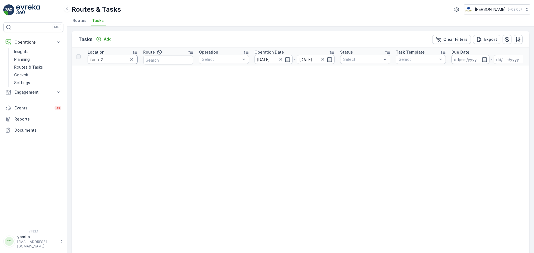
click at [119, 58] on input "fenix 2" at bounding box center [113, 59] width 50 height 9
type input "fenix"
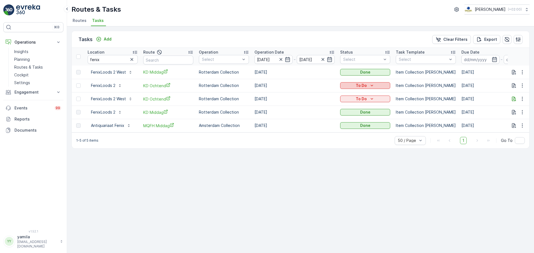
click at [372, 86] on icon "To Do" at bounding box center [372, 85] width 3 height 1
click at [358, 110] on div "Done" at bounding box center [358, 110] width 35 height 8
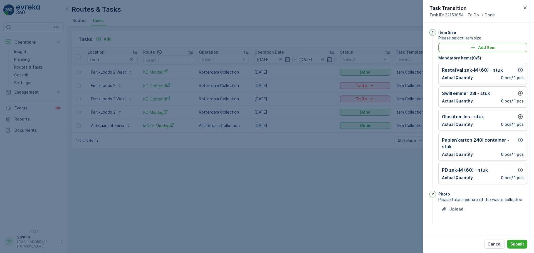
click at [519, 70] on icon "button" at bounding box center [521, 70] width 6 height 6
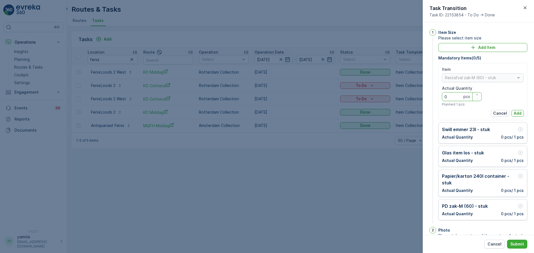
click at [452, 95] on Quantity "0" at bounding box center [462, 96] width 40 height 9
type Quantity "8"
click at [517, 114] on p "Add" at bounding box center [518, 114] width 8 height 6
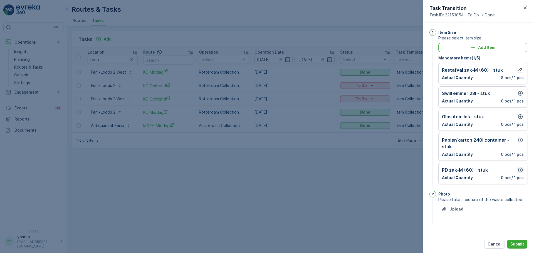
click at [521, 169] on icon "button" at bounding box center [520, 170] width 5 height 5
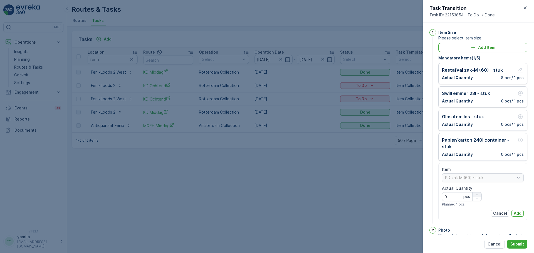
click at [476, 196] on icon "button" at bounding box center [477, 194] width 3 height 3
type Quantity "1"
click at [516, 212] on p "Add" at bounding box center [518, 214] width 8 height 6
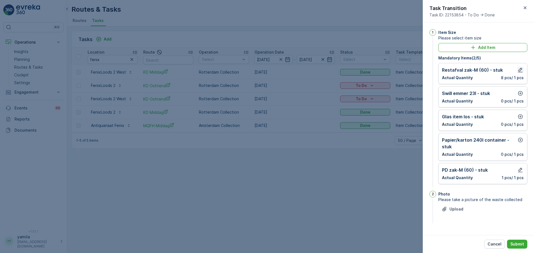
click at [520, 72] on icon "button" at bounding box center [520, 70] width 5 height 5
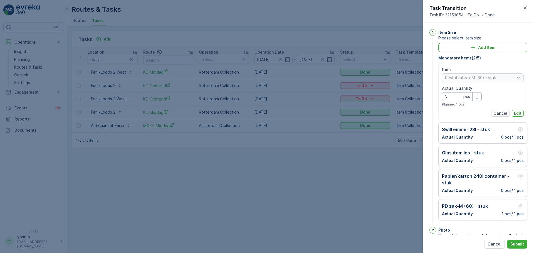
click at [447, 94] on Quantity "8" at bounding box center [462, 96] width 40 height 9
type Quantity "2"
click at [518, 112] on p "Edit" at bounding box center [518, 114] width 8 height 6
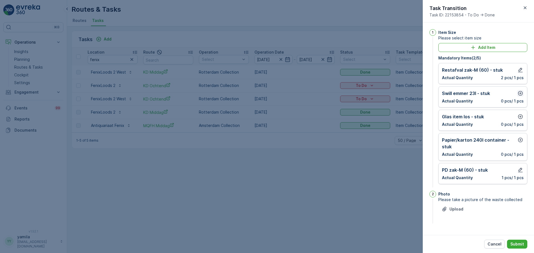
click at [521, 93] on icon "button" at bounding box center [520, 93] width 5 height 5
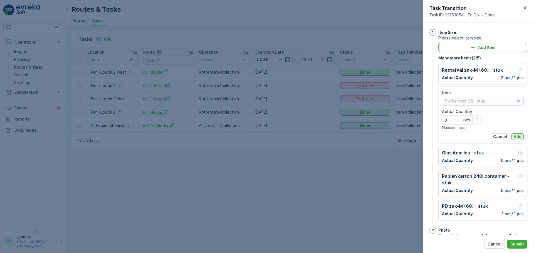
click at [517, 136] on p "Add" at bounding box center [518, 137] width 8 height 6
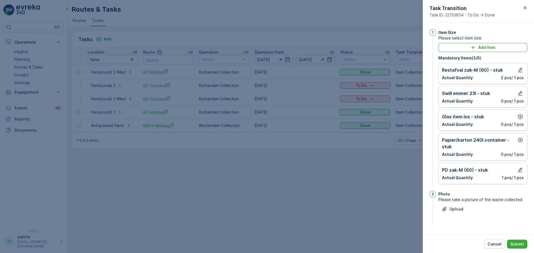
click at [521, 115] on icon "button" at bounding box center [520, 117] width 5 height 5
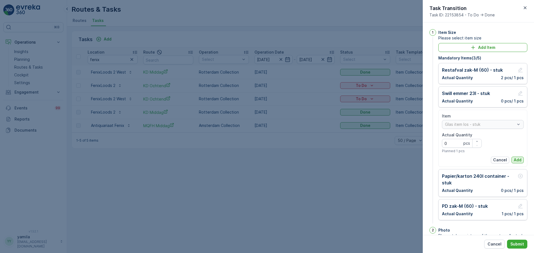
click at [517, 159] on p "Add" at bounding box center [518, 160] width 8 height 6
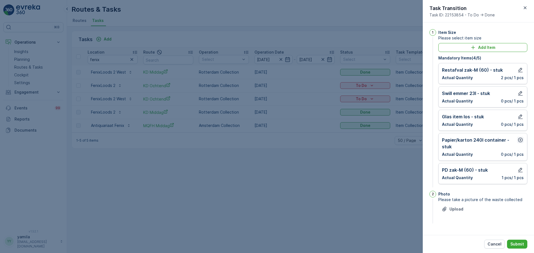
click at [521, 141] on icon "button" at bounding box center [521, 140] width 6 height 6
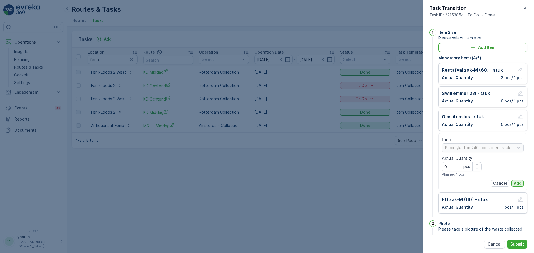
click at [514, 184] on p "Add" at bounding box center [518, 184] width 8 height 6
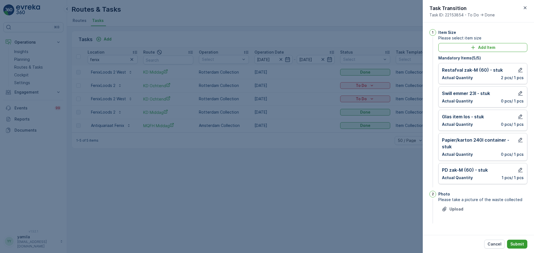
click at [518, 244] on p "Submit" at bounding box center [518, 245] width 14 height 6
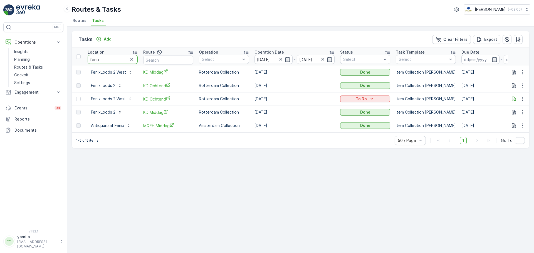
click at [100, 61] on input "fenix" at bounding box center [113, 59] width 50 height 9
type input "west"
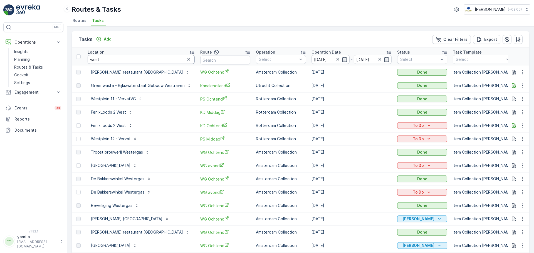
click at [133, 60] on input "west" at bounding box center [141, 59] width 107 height 9
type input "fenix"
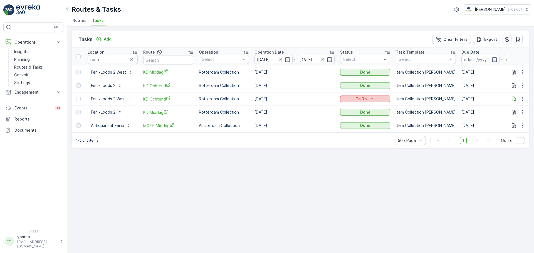
click at [372, 101] on icon "To Do" at bounding box center [372, 99] width 6 height 6
click at [351, 122] on span "Done" at bounding box center [349, 123] width 10 height 6
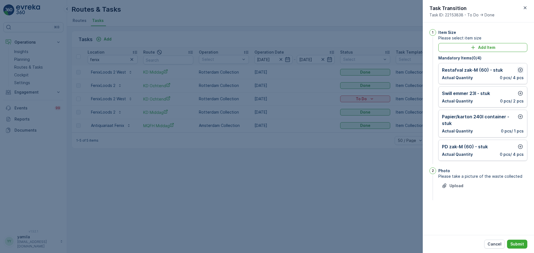
click at [521, 67] on icon "button" at bounding box center [521, 70] width 6 height 6
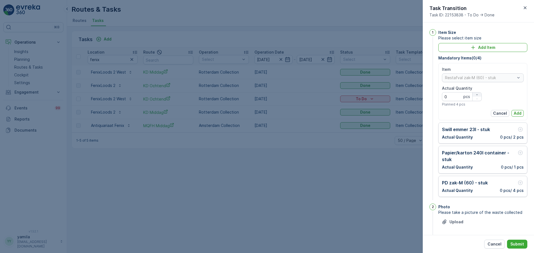
click at [476, 94] on icon "button" at bounding box center [477, 94] width 3 height 3
type Quantity "3"
click at [514, 113] on p "Add" at bounding box center [518, 114] width 8 height 6
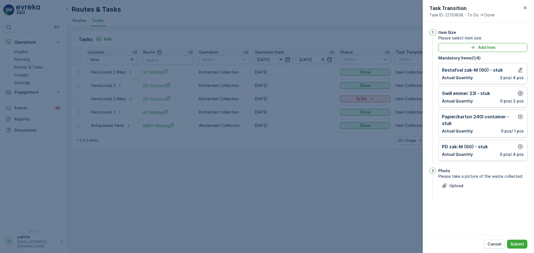
click at [518, 94] on icon "button" at bounding box center [520, 93] width 5 height 5
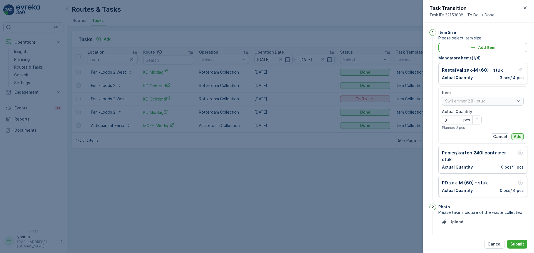
click at [515, 135] on p "Add" at bounding box center [518, 137] width 8 height 6
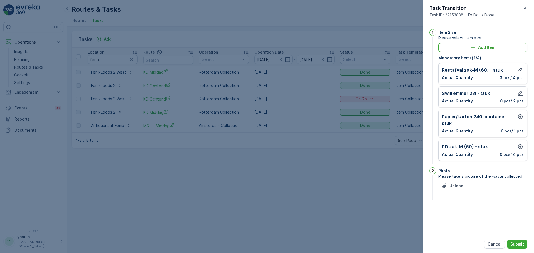
click at [520, 121] on div at bounding box center [520, 120] width 7 height 13
click at [520, 120] on button "button" at bounding box center [520, 117] width 7 height 7
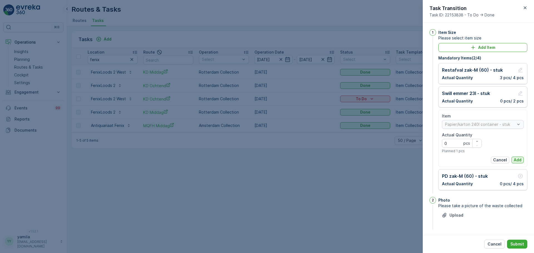
click at [517, 159] on p "Add" at bounding box center [518, 160] width 8 height 6
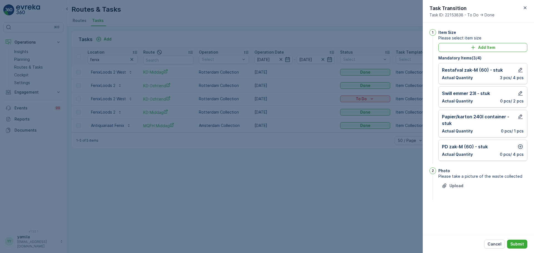
click at [520, 148] on icon "button" at bounding box center [521, 147] width 6 height 6
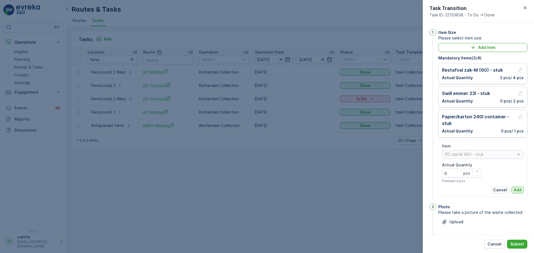
click at [518, 192] on p "Add" at bounding box center [518, 191] width 8 height 6
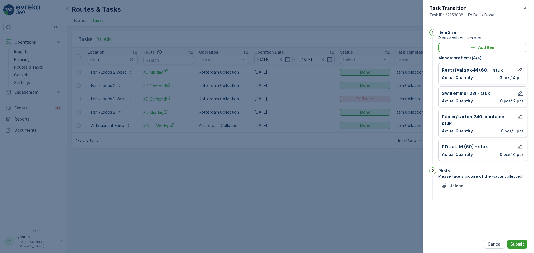
click at [517, 242] on button "Submit" at bounding box center [517, 244] width 20 height 9
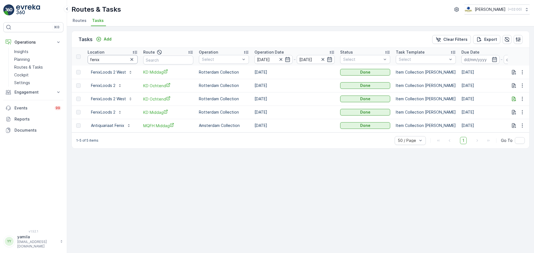
click at [97, 59] on input "fenix" at bounding box center [113, 59] width 50 height 9
type input "belvedere"
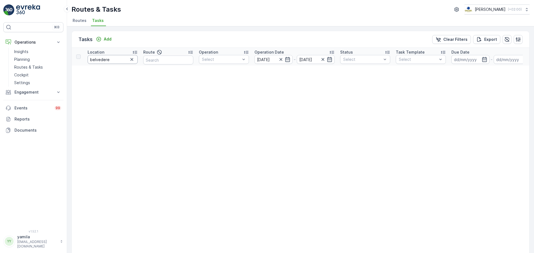
click at [127, 62] on input "belvedere" at bounding box center [113, 59] width 50 height 9
type input "belv"
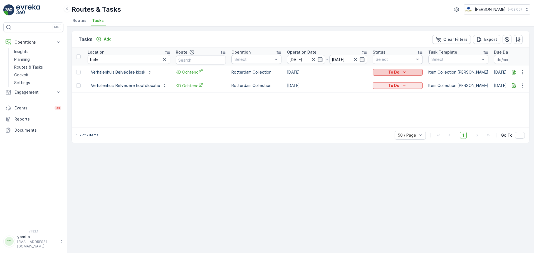
click at [397, 73] on p "To Do" at bounding box center [393, 73] width 11 height 6
click at [382, 98] on span "Done" at bounding box center [379, 96] width 10 height 6
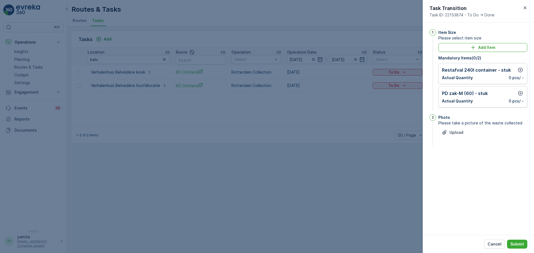
click at [331, 117] on div at bounding box center [267, 126] width 534 height 253
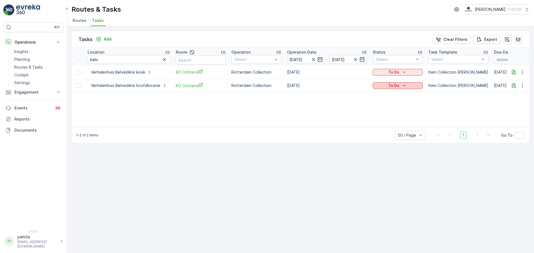
click at [388, 88] on p "To Do" at bounding box center [393, 86] width 11 height 6
click at [387, 107] on div "Done" at bounding box center [389, 110] width 35 height 8
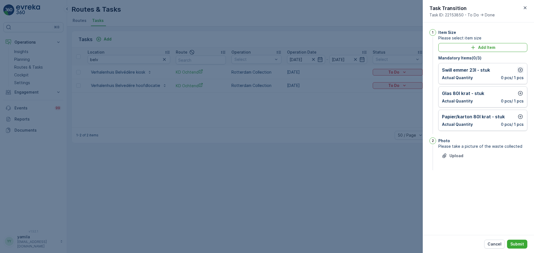
click at [523, 70] on icon "button" at bounding box center [520, 70] width 5 height 5
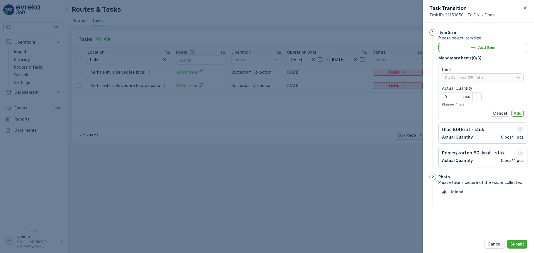
click at [479, 91] on div "Actual Quantity" at bounding box center [462, 89] width 40 height 6
click at [476, 93] on icon "button" at bounding box center [477, 94] width 3 height 3
type Quantity "1"
click at [520, 114] on p "Add" at bounding box center [518, 114] width 8 height 6
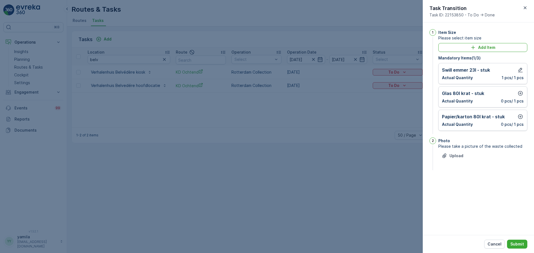
click at [525, 97] on div "Glas 80l krat - stuk Actual Quantity 0 pcs / 1 pcs" at bounding box center [483, 97] width 89 height 21
click at [519, 92] on icon "button" at bounding box center [520, 93] width 5 height 5
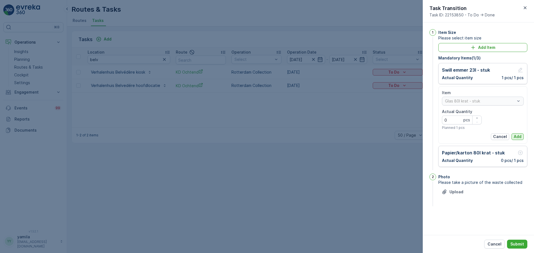
click at [518, 134] on p "Add" at bounding box center [518, 137] width 8 height 6
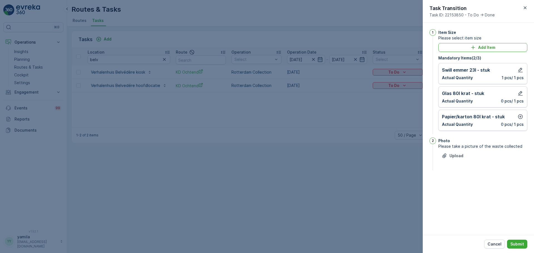
click at [523, 112] on div "Papier/karton 80l krat - stuk Actual Quantity 0 pcs / 1 pcs" at bounding box center [483, 120] width 89 height 21
click at [522, 114] on icon "button" at bounding box center [521, 117] width 6 height 6
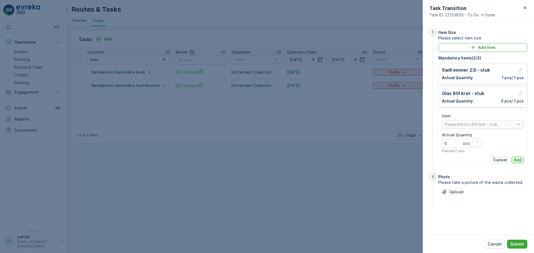
click at [519, 161] on p "Add" at bounding box center [518, 160] width 8 height 6
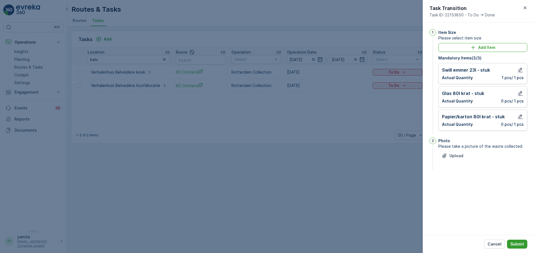
click at [516, 244] on p "Submit" at bounding box center [518, 245] width 14 height 6
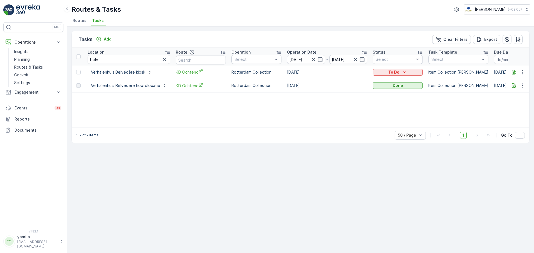
click at [130, 65] on th "Location belv" at bounding box center [129, 57] width 88 height 18
click at [125, 62] on input "belv" at bounding box center [129, 59] width 83 height 9
type input "joardy"
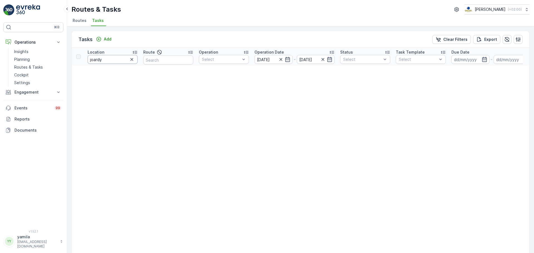
click at [111, 62] on input "joardy" at bounding box center [113, 59] width 50 height 9
type input "jor"
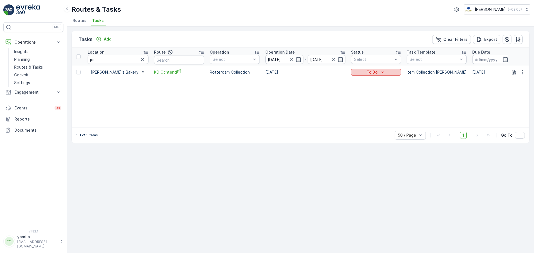
click at [353, 72] on div "To Do" at bounding box center [376, 73] width 46 height 6
drag, startPoint x: 354, startPoint y: 100, endPoint x: 354, endPoint y: 97, distance: 3.1
click at [354, 97] on ul "Let Op! Geen Afval Done Cancelled Probleem" at bounding box center [359, 96] width 38 height 41
click at [354, 97] on div "Done" at bounding box center [358, 96] width 35 height 8
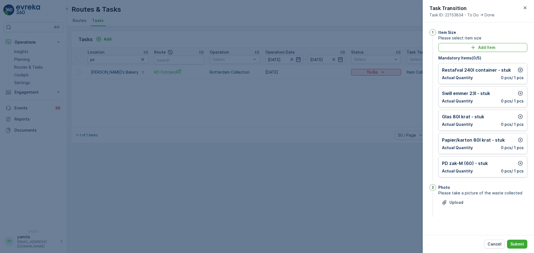
click at [521, 70] on icon "button" at bounding box center [521, 70] width 6 height 6
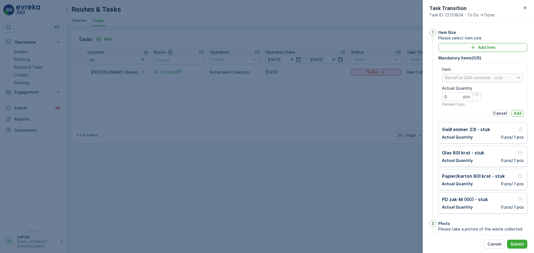
click at [477, 94] on icon "button" at bounding box center [477, 94] width 3 height 3
type Quantity "1"
click at [514, 112] on p "Add" at bounding box center [518, 114] width 8 height 6
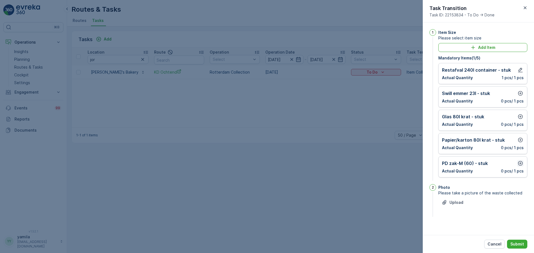
click at [520, 163] on icon "button" at bounding box center [521, 164] width 6 height 6
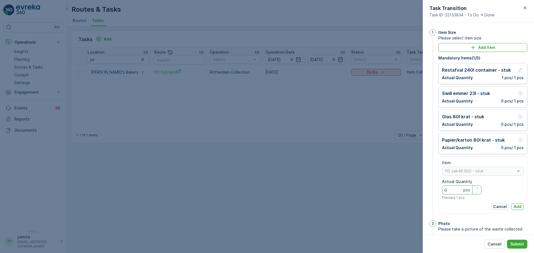
click at [456, 190] on Quantity "0" at bounding box center [462, 190] width 40 height 9
type Quantity "2"
type Quantity "1"
click at [515, 205] on p "Add" at bounding box center [518, 207] width 8 height 6
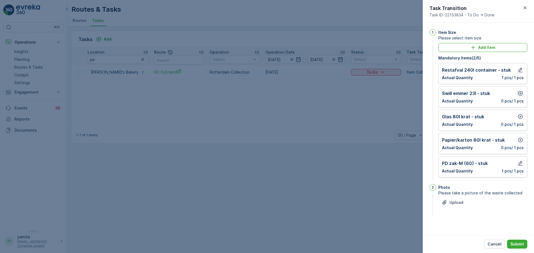
click at [519, 91] on icon "button" at bounding box center [521, 94] width 6 height 6
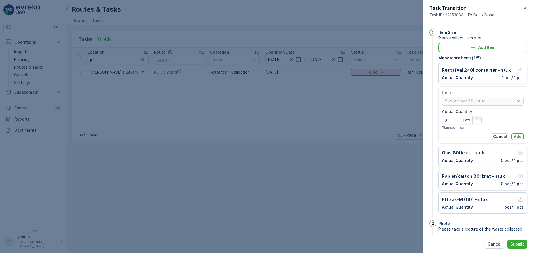
click at [476, 117] on icon "button" at bounding box center [477, 118] width 3 height 3
type Quantity "1"
click at [513, 132] on div "Item Swill emmer 23l - stuk Actual Quantity 1 pcs Planned 1 pcs Cancel Add" at bounding box center [483, 115] width 82 height 50
click at [514, 135] on p "Add" at bounding box center [518, 137] width 8 height 6
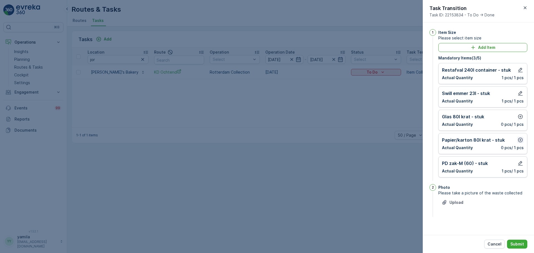
click at [522, 140] on icon "button" at bounding box center [521, 140] width 6 height 6
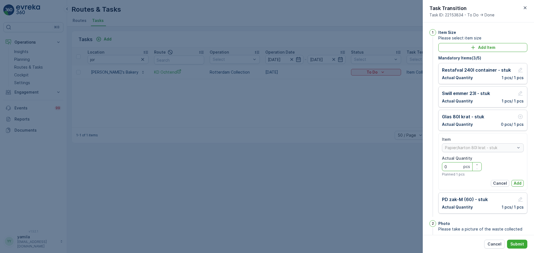
click at [478, 162] on Quantity "0" at bounding box center [462, 166] width 40 height 9
click at [476, 166] on icon "button" at bounding box center [477, 164] width 3 height 3
type Quantity "1"
click at [514, 182] on p "Add" at bounding box center [518, 184] width 8 height 6
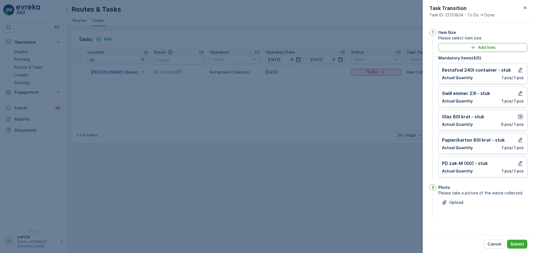
click at [518, 116] on icon "button" at bounding box center [521, 117] width 6 height 6
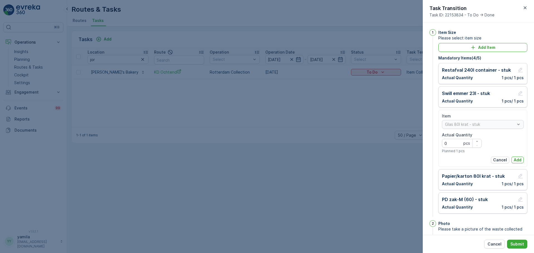
click at [513, 156] on div "Item Glas 80l krat - stuk Actual Quantity 0 pcs Planned 1 pcs Cancel Add" at bounding box center [483, 139] width 82 height 50
click at [514, 161] on p "Add" at bounding box center [518, 160] width 8 height 6
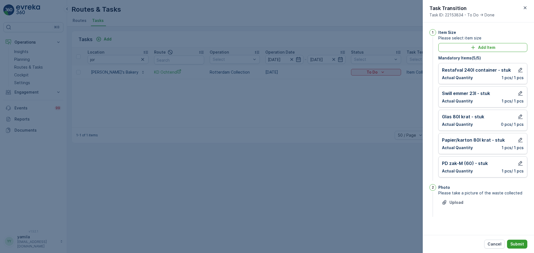
click at [518, 241] on button "Submit" at bounding box center [517, 244] width 20 height 9
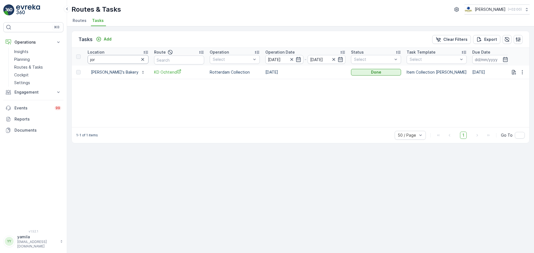
click at [115, 61] on input "jor" at bounding box center [118, 59] width 61 height 9
type input "mk"
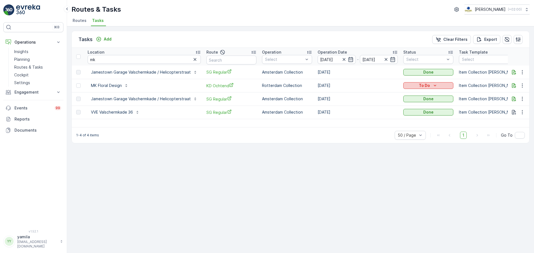
click at [423, 85] on p "To Do" at bounding box center [424, 86] width 11 height 6
click at [419, 109] on div "Done" at bounding box center [420, 110] width 35 height 8
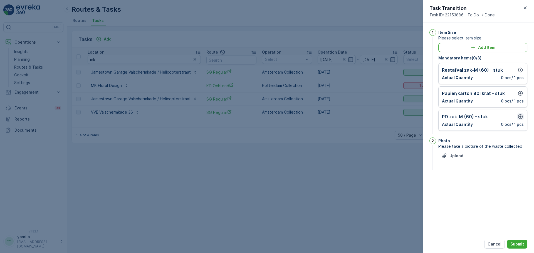
click at [522, 116] on icon "button" at bounding box center [521, 117] width 6 height 6
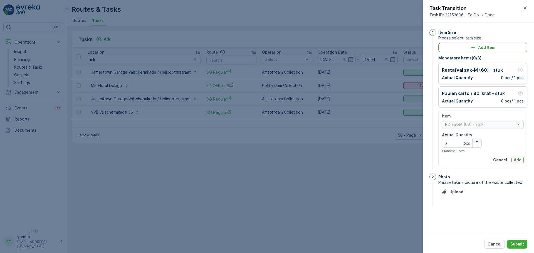
click at [476, 141] on icon "button" at bounding box center [477, 141] width 3 height 3
type Quantity "2"
click at [519, 160] on p "Add" at bounding box center [518, 160] width 8 height 6
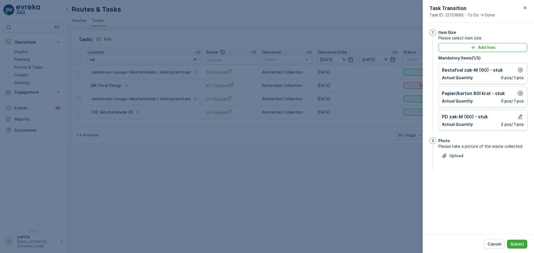
click at [520, 91] on icon "button" at bounding box center [521, 94] width 6 height 6
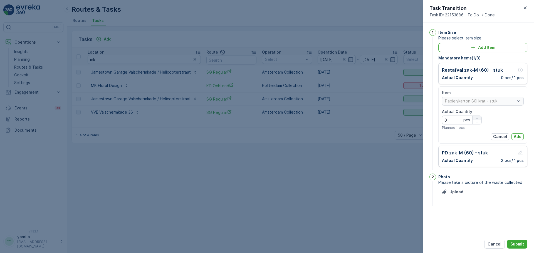
click at [479, 118] on div "button" at bounding box center [477, 118] width 9 height 3
click at [476, 125] on div "Actual Quantity 1 pcs Planned 1 pcs" at bounding box center [462, 119] width 40 height 21
click at [477, 124] on button "button" at bounding box center [477, 122] width 9 height 4
type Quantity "0"
click at [517, 137] on p "Add" at bounding box center [518, 137] width 8 height 6
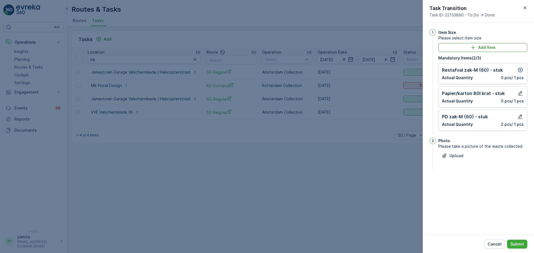
click at [520, 67] on icon "button" at bounding box center [521, 70] width 6 height 6
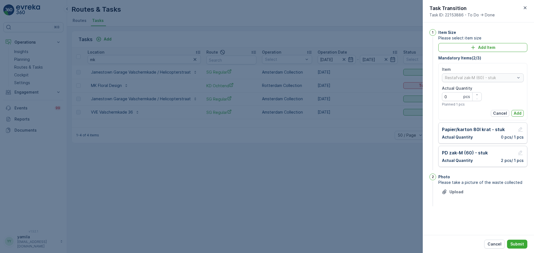
click at [480, 90] on div "Actual Quantity" at bounding box center [462, 89] width 40 height 6
click at [477, 94] on icon "button" at bounding box center [477, 94] width 3 height 3
type Quantity "1"
click at [515, 111] on p "Add" at bounding box center [518, 114] width 8 height 6
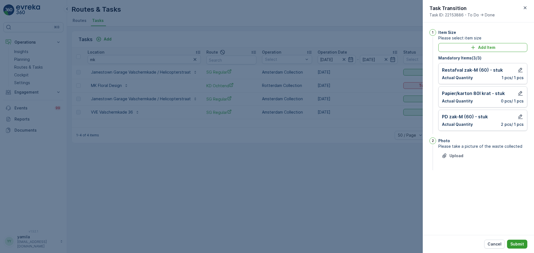
click at [517, 246] on p "Submit" at bounding box center [518, 245] width 14 height 6
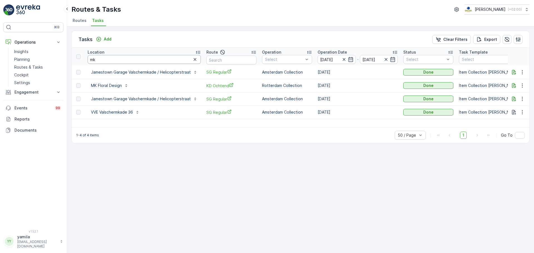
click at [108, 61] on input "mk" at bounding box center [144, 59] width 113 height 9
type input "nokt"
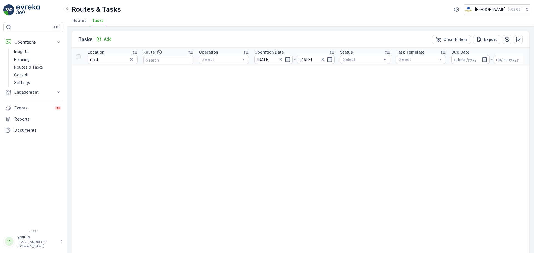
click at [113, 57] on input "nokt" at bounding box center [113, 59] width 50 height 9
type input "no"
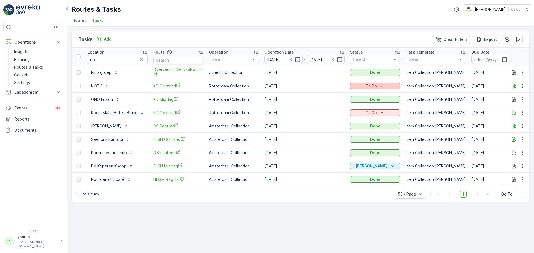
click at [371, 87] on p "To Do" at bounding box center [371, 86] width 11 height 6
click at [368, 112] on div "Done" at bounding box center [368, 110] width 35 height 8
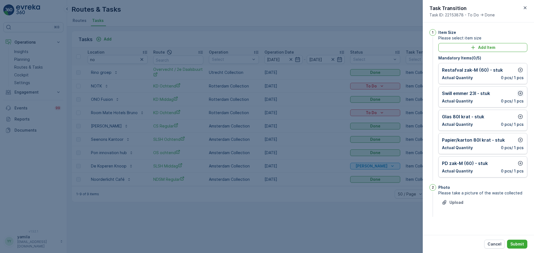
click at [520, 95] on icon "button" at bounding box center [521, 94] width 6 height 6
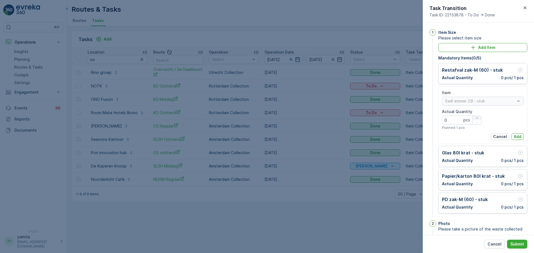
click at [476, 117] on icon "button" at bounding box center [477, 118] width 3 height 3
type Quantity "1"
click at [523, 139] on div "Item Swill emmer 23l - stuk Actual Quantity 1 pcs Planned 1 pcs Cancel Add" at bounding box center [483, 115] width 89 height 57
click at [516, 138] on p "Add" at bounding box center [518, 137] width 8 height 6
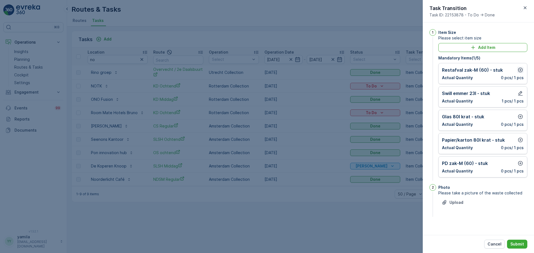
click at [519, 70] on icon "button" at bounding box center [520, 70] width 5 height 5
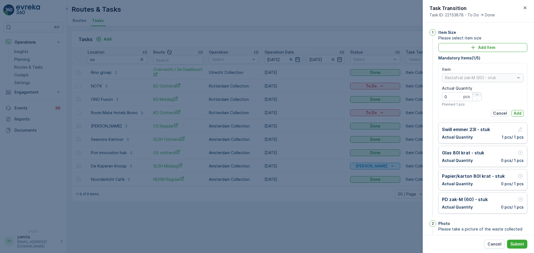
click at [476, 95] on icon "button" at bounding box center [477, 94] width 3 height 3
type Quantity "3"
click at [514, 112] on p "Add" at bounding box center [518, 114] width 8 height 6
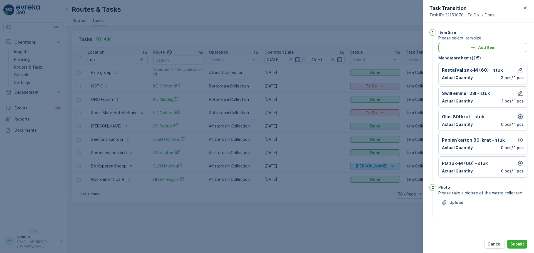
click at [522, 115] on icon "button" at bounding box center [521, 117] width 6 height 6
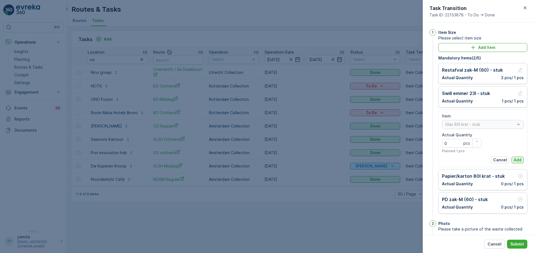
click at [514, 158] on p "Add" at bounding box center [518, 160] width 8 height 6
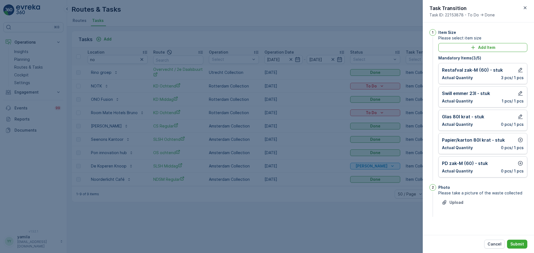
click at [517, 143] on div "Papier/karton 80l krat - stuk" at bounding box center [483, 140] width 82 height 7
click at [518, 142] on icon "button" at bounding box center [521, 140] width 6 height 6
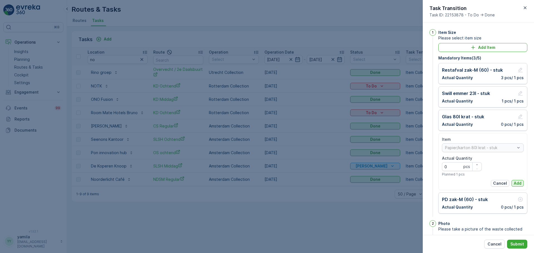
click at [512, 181] on button "Add" at bounding box center [518, 183] width 12 height 7
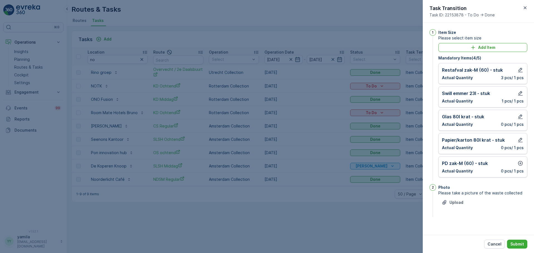
click at [516, 167] on div "PD zak-M (60) - stuk Actual Quantity 0 pcs / 1 pcs" at bounding box center [483, 167] width 82 height 14
click at [518, 165] on icon "button" at bounding box center [521, 164] width 6 height 6
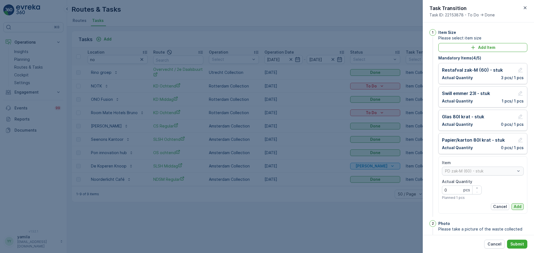
click at [516, 207] on p "Add" at bounding box center [518, 207] width 8 height 6
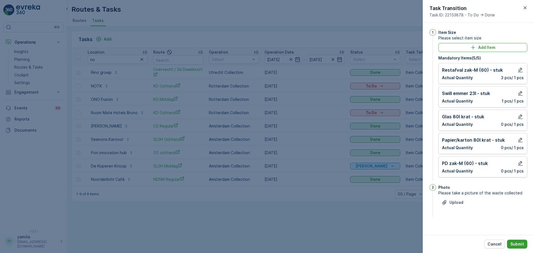
click at [517, 242] on button "Submit" at bounding box center [517, 244] width 20 height 9
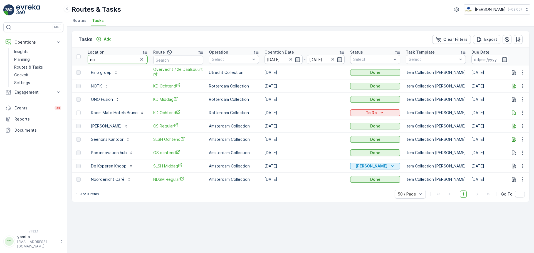
click at [105, 58] on input "no" at bounding box center [118, 59] width 60 height 9
type input "bakke"
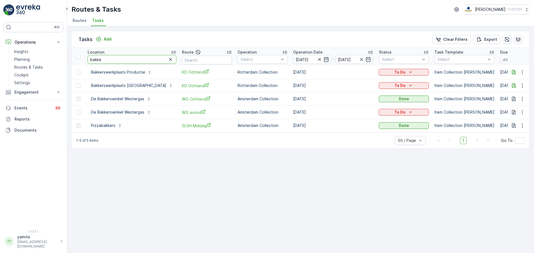
click at [106, 60] on input "bakke" at bounding box center [132, 59] width 89 height 9
type input "bakkerswerkplaats"
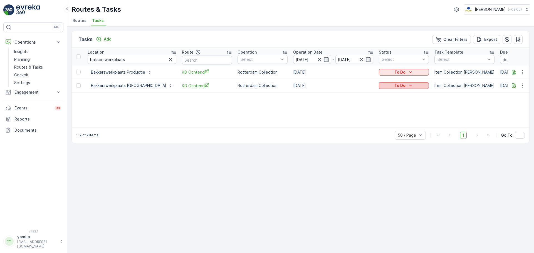
click at [387, 87] on div "To Do" at bounding box center [404, 86] width 46 height 6
click at [384, 109] on span "Done" at bounding box center [381, 110] width 10 height 6
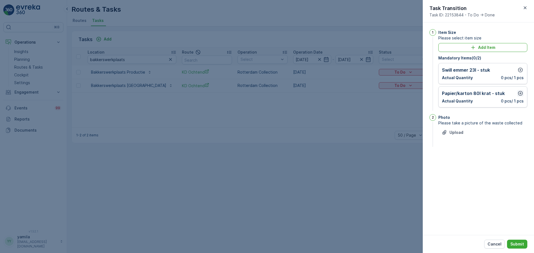
click at [519, 91] on icon "button" at bounding box center [521, 94] width 6 height 6
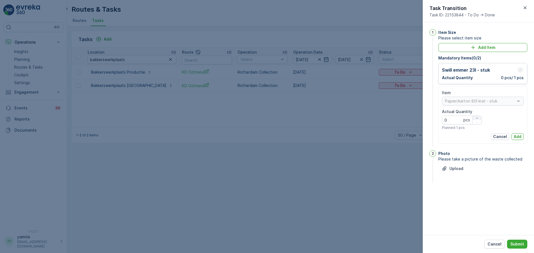
click at [479, 118] on icon "button" at bounding box center [477, 118] width 3 height 3
type Quantity "2"
click at [514, 135] on p "Add" at bounding box center [518, 137] width 8 height 6
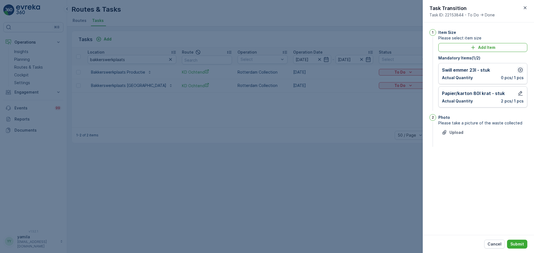
click at [522, 70] on icon "button" at bounding box center [520, 70] width 5 height 5
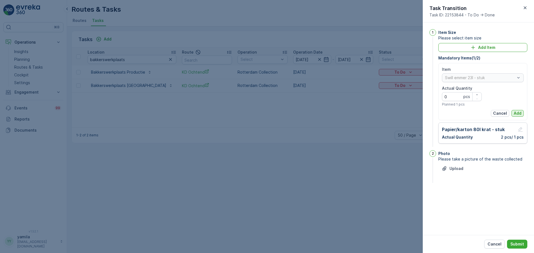
click at [519, 115] on p "Add" at bounding box center [518, 114] width 8 height 6
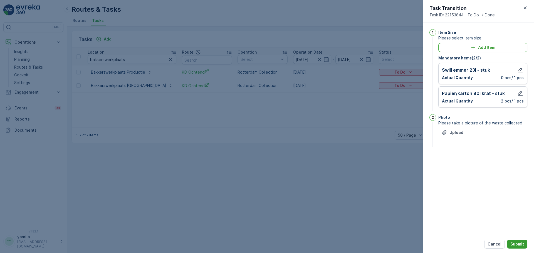
click at [518, 242] on p "Submit" at bounding box center [518, 245] width 14 height 6
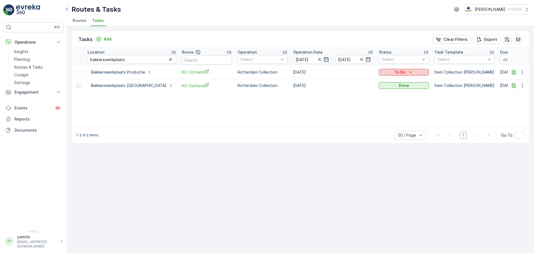
click at [396, 73] on p "To Do" at bounding box center [400, 73] width 11 height 6
click at [388, 98] on div "Done" at bounding box center [391, 96] width 35 height 8
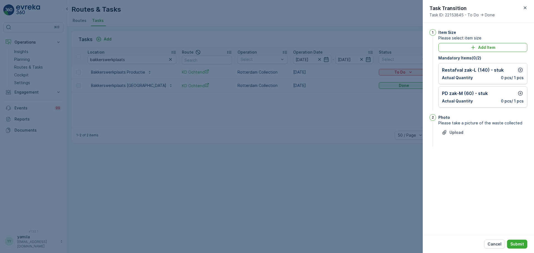
click at [520, 71] on icon "button" at bounding box center [521, 70] width 6 height 6
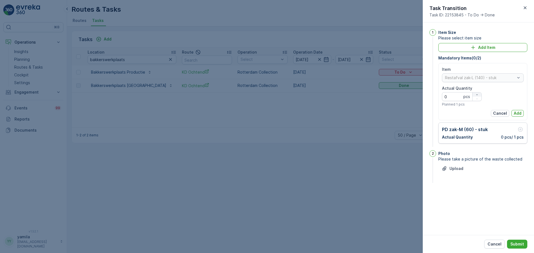
click at [477, 95] on icon "button" at bounding box center [477, 94] width 3 height 3
type Quantity "2"
click at [514, 113] on p "Add" at bounding box center [518, 114] width 8 height 6
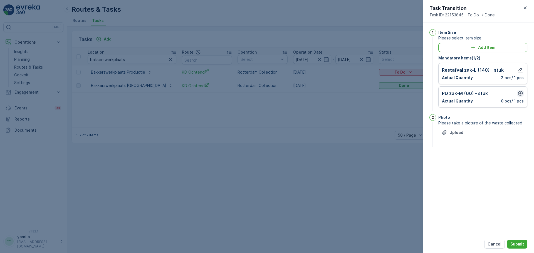
click at [520, 96] on icon "button" at bounding box center [521, 94] width 6 height 6
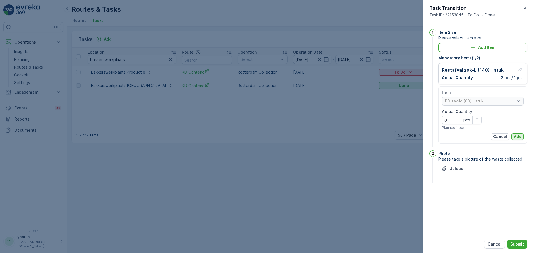
click at [515, 138] on p "Add" at bounding box center [518, 137] width 8 height 6
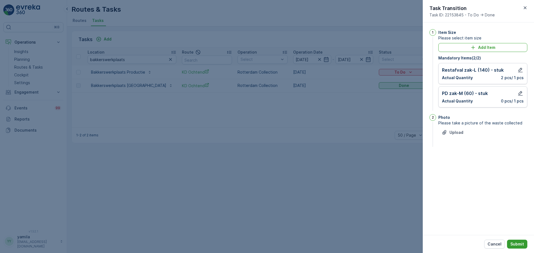
click at [515, 244] on p "Submit" at bounding box center [518, 245] width 14 height 6
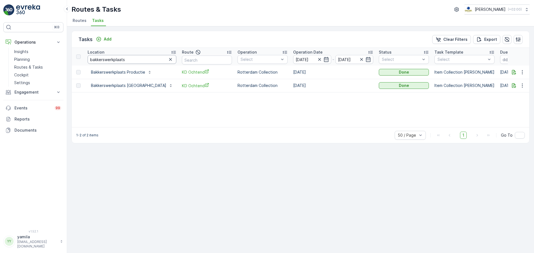
click at [114, 56] on input "bakkerswerkplaats" at bounding box center [132, 59] width 89 height 9
type input "nehalennia"
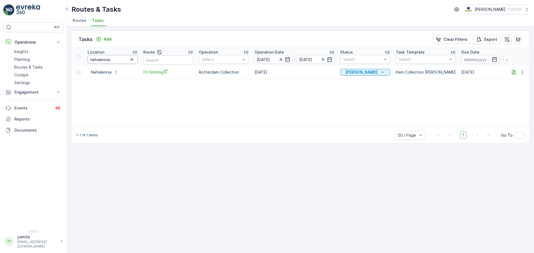
click at [121, 59] on input "nehalennia" at bounding box center [113, 59] width 50 height 9
click at [370, 76] on div "Geen Afval" at bounding box center [365, 72] width 50 height 8
click at [366, 70] on p "Geen Afval" at bounding box center [362, 73] width 32 height 6
click at [115, 57] on input "nehalennia" at bounding box center [113, 59] width 50 height 9
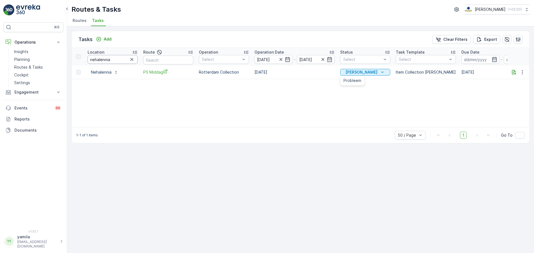
click at [115, 57] on input "nehalennia" at bounding box center [113, 59] width 50 height 9
type input "harbour"
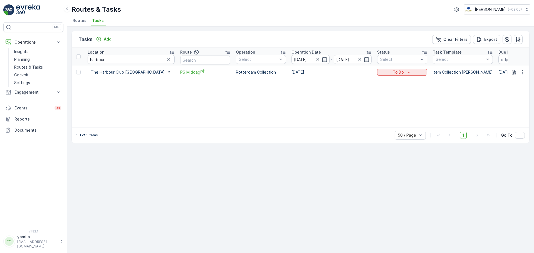
click at [380, 76] on div "To Do" at bounding box center [402, 72] width 50 height 8
click at [393, 74] on p "To Do" at bounding box center [398, 73] width 11 height 6
click at [371, 97] on div "Done" at bounding box center [375, 96] width 35 height 8
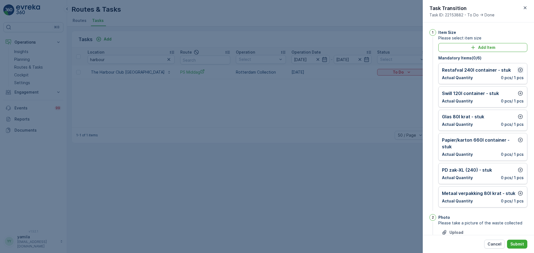
click at [519, 71] on icon "button" at bounding box center [521, 70] width 6 height 6
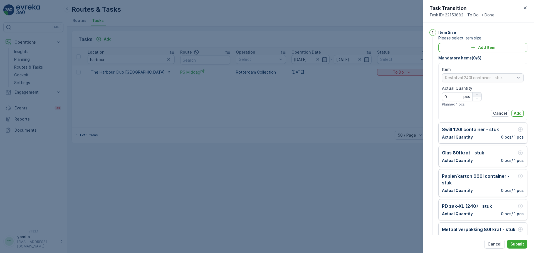
click at [476, 94] on icon "button" at bounding box center [477, 94] width 3 height 3
type Quantity "3"
click at [514, 113] on p "Add" at bounding box center [518, 114] width 8 height 6
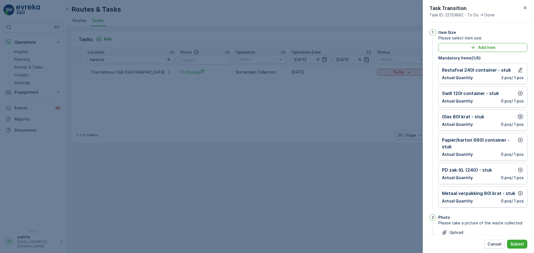
click at [518, 115] on icon "button" at bounding box center [521, 117] width 6 height 6
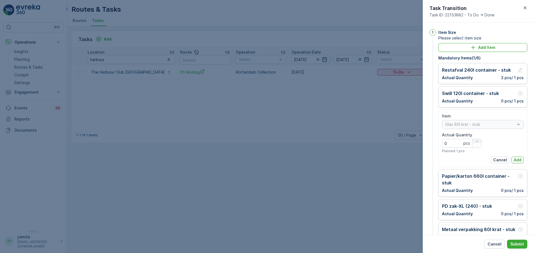
click at [476, 141] on icon "button" at bounding box center [477, 141] width 3 height 3
type Quantity "1"
click at [516, 161] on p "Add" at bounding box center [518, 160] width 8 height 6
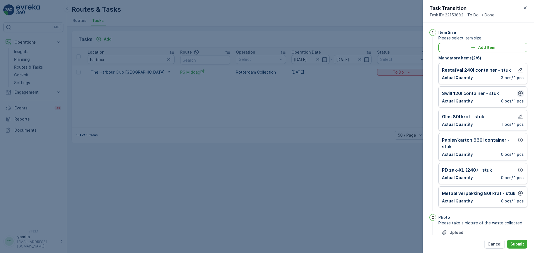
click at [521, 93] on icon "button" at bounding box center [521, 94] width 6 height 6
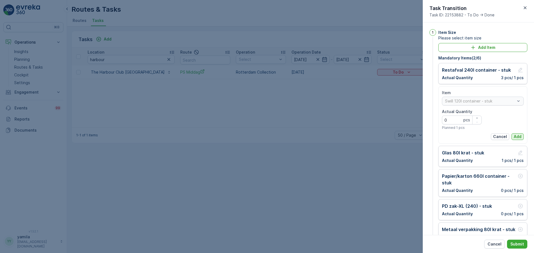
click at [521, 136] on button "Add" at bounding box center [518, 137] width 12 height 7
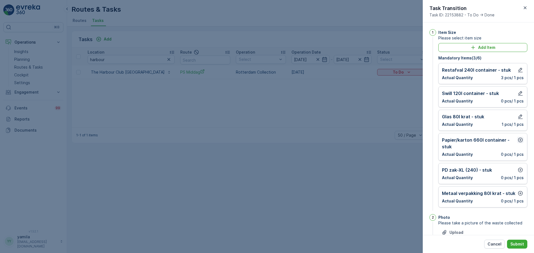
click at [518, 143] on button "button" at bounding box center [520, 140] width 7 height 7
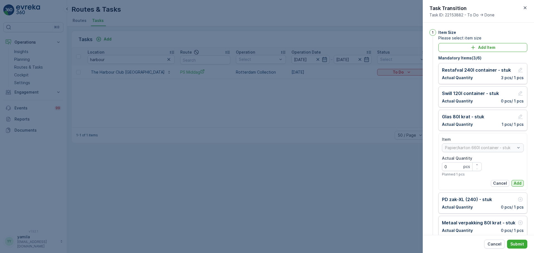
click at [516, 183] on p "Add" at bounding box center [518, 184] width 8 height 6
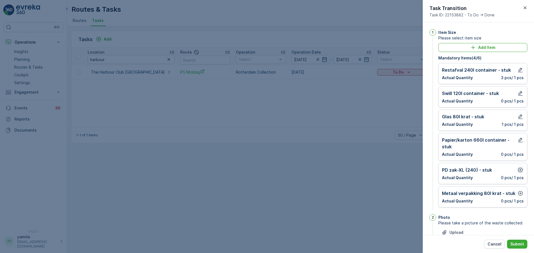
click at [519, 169] on icon "button" at bounding box center [521, 171] width 6 height 6
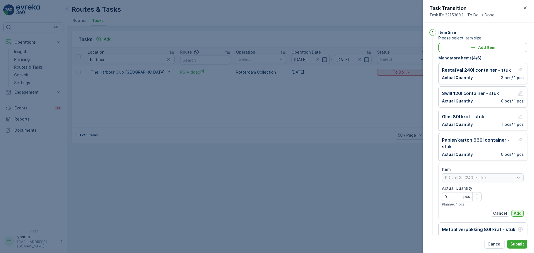
click at [515, 212] on p "Add" at bounding box center [518, 214] width 8 height 6
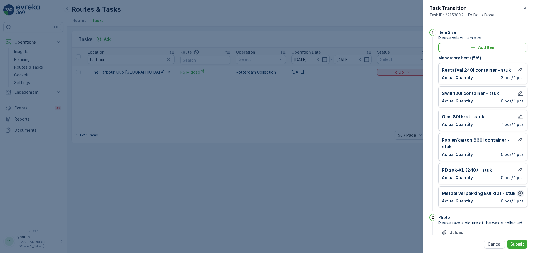
click at [520, 195] on icon "button" at bounding box center [521, 194] width 6 height 6
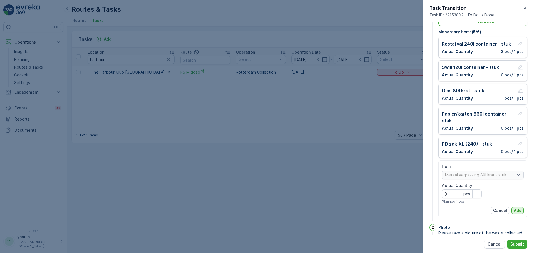
click at [517, 210] on p "Add" at bounding box center [518, 211] width 8 height 6
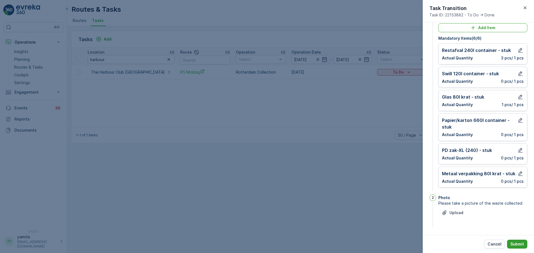
click at [519, 247] on p "Submit" at bounding box center [518, 245] width 14 height 6
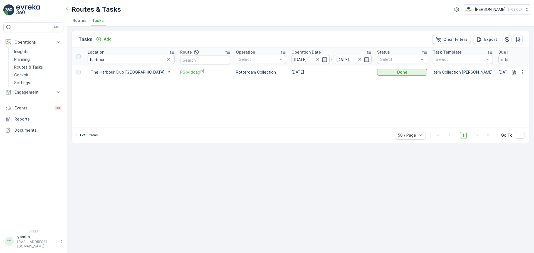
click at [106, 62] on input "harbour" at bounding box center [131, 59] width 87 height 9
type input "parqiet"
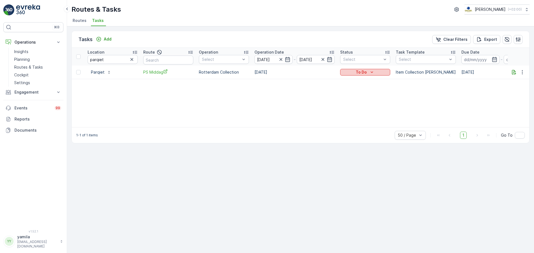
click at [367, 73] on p "To Do" at bounding box center [361, 73] width 11 height 6
click at [357, 97] on div "Done" at bounding box center [358, 96] width 35 height 8
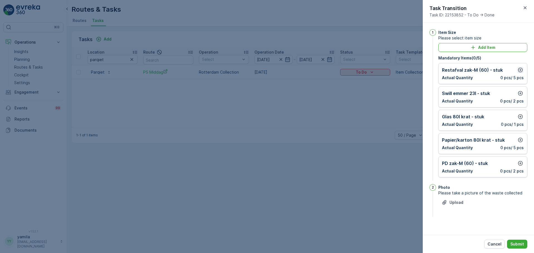
click at [520, 70] on icon "button" at bounding box center [521, 70] width 6 height 6
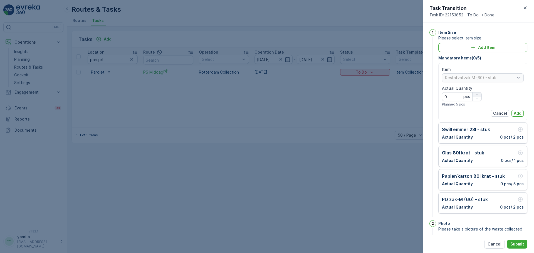
click at [477, 95] on icon "button" at bounding box center [477, 94] width 3 height 3
type Quantity "3"
click at [515, 112] on p "Add" at bounding box center [518, 114] width 8 height 6
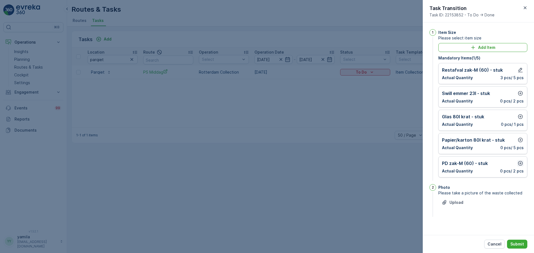
click at [522, 164] on icon "button" at bounding box center [521, 164] width 6 height 6
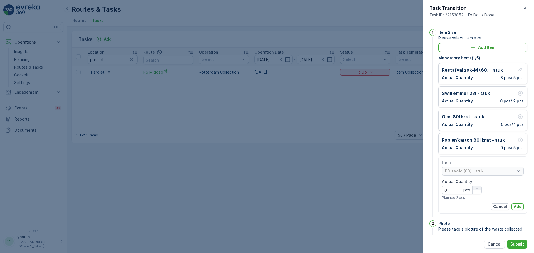
click at [479, 189] on div "button" at bounding box center [477, 188] width 9 height 3
type Quantity "1"
click at [516, 208] on p "Add" at bounding box center [518, 207] width 8 height 6
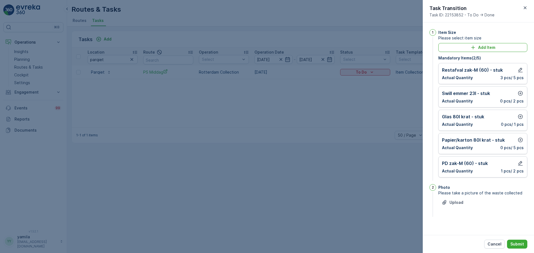
click at [521, 121] on div "Glas 80l krat - stuk Actual Quantity 0 pcs / 1 pcs" at bounding box center [483, 121] width 82 height 14
click at [521, 115] on icon "button" at bounding box center [521, 117] width 6 height 6
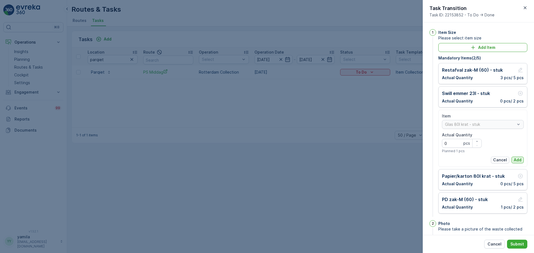
click at [519, 161] on p "Add" at bounding box center [518, 160] width 8 height 6
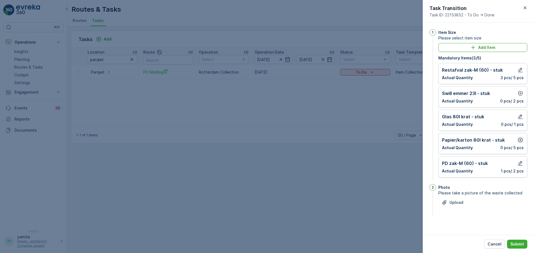
click at [522, 140] on icon "button" at bounding box center [521, 140] width 6 height 6
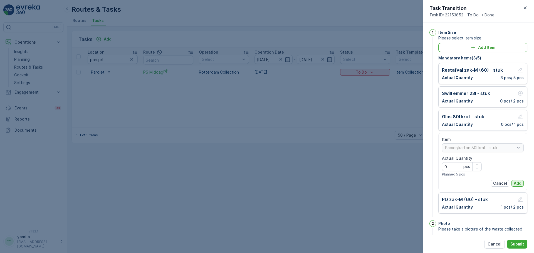
click at [517, 181] on button "Add" at bounding box center [518, 183] width 12 height 7
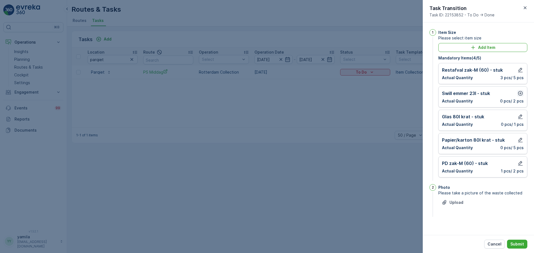
click at [521, 92] on icon "button" at bounding box center [520, 93] width 5 height 5
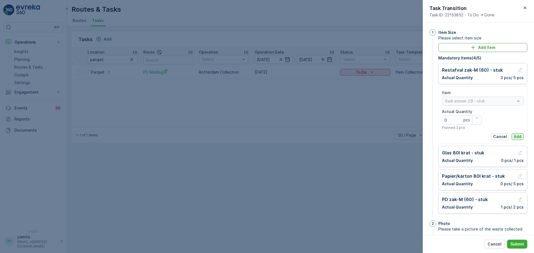
click at [519, 136] on p "Add" at bounding box center [518, 137] width 8 height 6
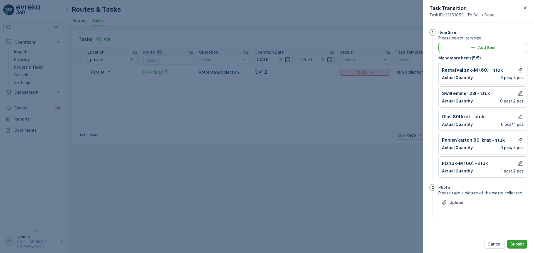
click at [518, 245] on p "Submit" at bounding box center [518, 245] width 14 height 6
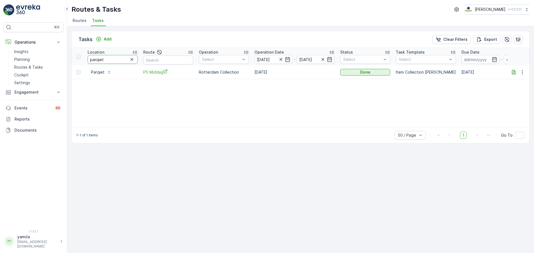
click at [106, 61] on input "parqiet" at bounding box center [113, 59] width 50 height 9
type input "dudok"
click at [376, 68] on div "To Do" at bounding box center [365, 72] width 50 height 8
click at [359, 73] on p "To Do" at bounding box center [361, 73] width 11 height 6
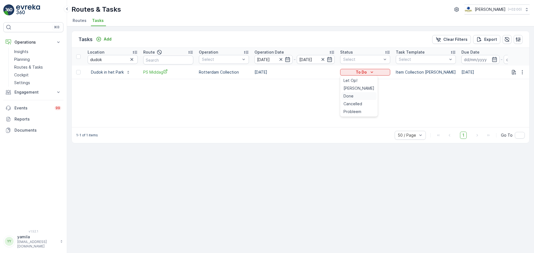
click at [360, 95] on div "Done" at bounding box center [358, 96] width 35 height 8
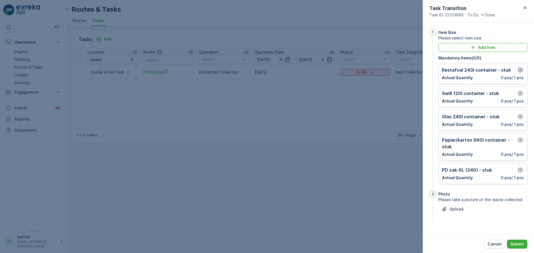
click at [522, 68] on icon "button" at bounding box center [520, 70] width 5 height 5
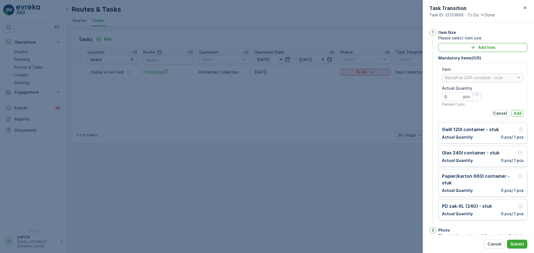
click at [474, 95] on div "button" at bounding box center [477, 94] width 9 height 3
type Quantity "1"
click at [516, 115] on p "Add" at bounding box center [518, 114] width 8 height 6
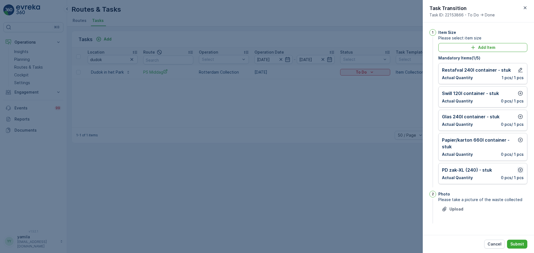
click at [521, 169] on icon "button" at bounding box center [521, 171] width 6 height 6
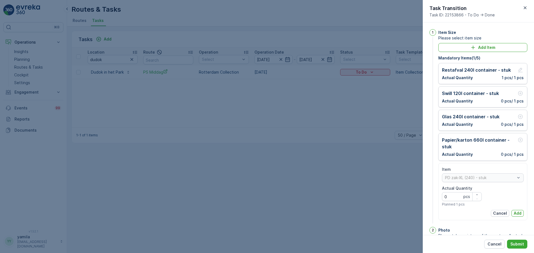
click at [477, 192] on div "Actual Quantity 0 pcs Planned 1 pcs" at bounding box center [462, 196] width 40 height 21
drag, startPoint x: 477, startPoint y: 192, endPoint x: 474, endPoint y: 195, distance: 4.1
click at [474, 195] on div "button" at bounding box center [477, 194] width 9 height 3
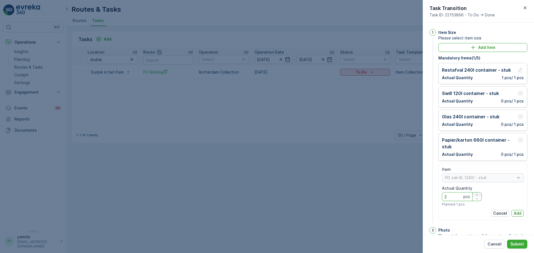
type Quantity "3"
click at [521, 215] on button "Add" at bounding box center [518, 213] width 12 height 7
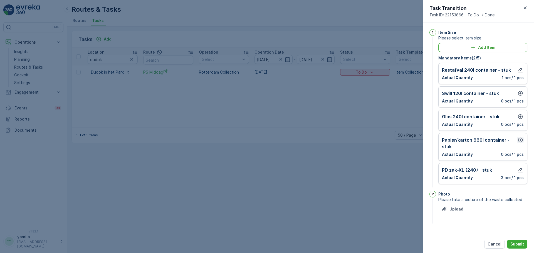
click at [521, 139] on icon "button" at bounding box center [521, 140] width 6 height 6
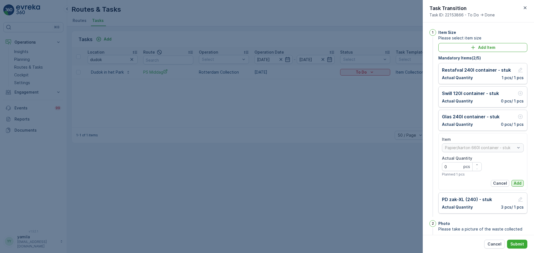
click at [519, 184] on p "Add" at bounding box center [518, 184] width 8 height 6
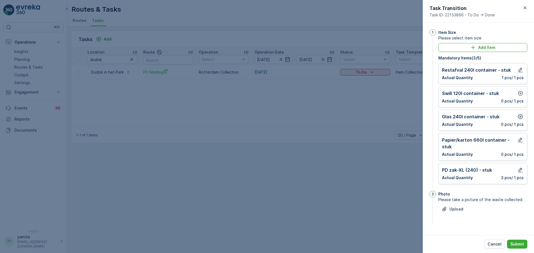
click at [520, 117] on icon "button" at bounding box center [520, 117] width 5 height 5
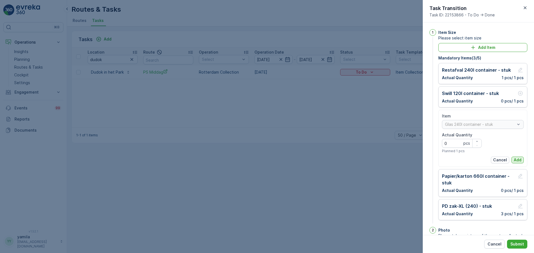
click at [518, 161] on p "Add" at bounding box center [518, 160] width 8 height 6
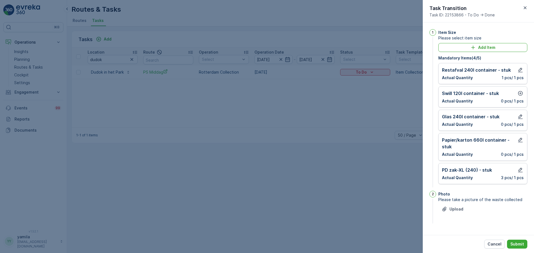
click at [520, 97] on div "Swill 120l container - stuk Actual Quantity 0 pcs / 1 pcs" at bounding box center [483, 97] width 82 height 14
click at [520, 93] on icon "button" at bounding box center [521, 94] width 6 height 6
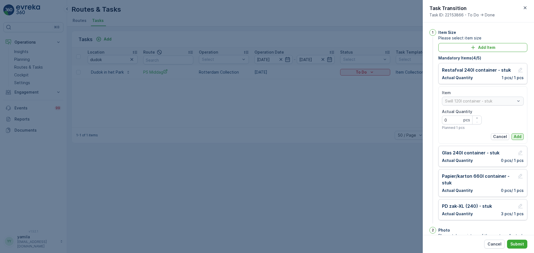
click at [518, 136] on p "Add" at bounding box center [518, 137] width 8 height 6
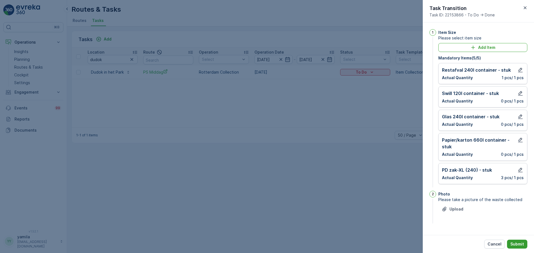
click at [519, 244] on p "Submit" at bounding box center [518, 245] width 14 height 6
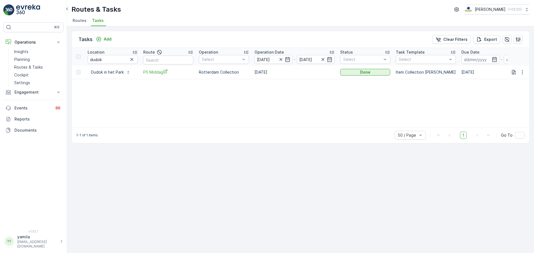
click at [107, 54] on div "Location" at bounding box center [113, 53] width 50 height 6
click at [106, 62] on input "dudok" at bounding box center [113, 59] width 50 height 9
type input "pannekoeken"
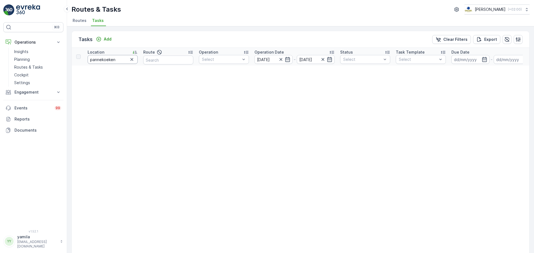
click at [101, 61] on input "pannekoeken" at bounding box center [113, 59] width 50 height 9
type input "pannenkoeken"
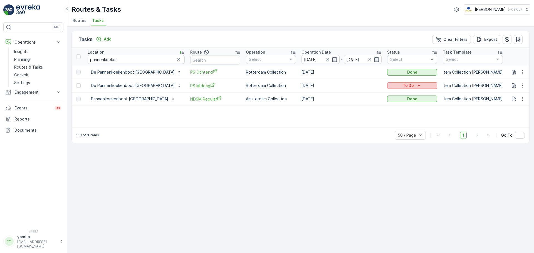
click at [392, 87] on div "To Do" at bounding box center [413, 86] width 46 height 6
click at [378, 109] on span "Done" at bounding box center [374, 110] width 10 height 6
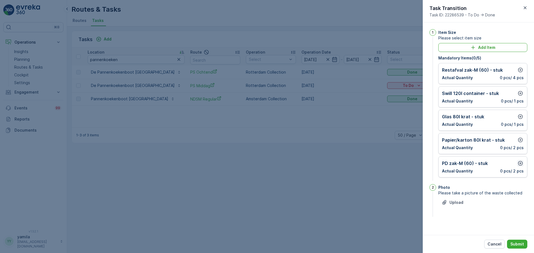
click at [519, 164] on icon "button" at bounding box center [520, 163] width 5 height 5
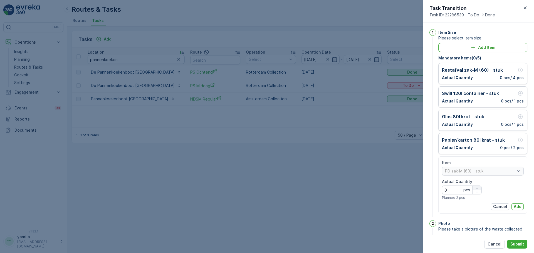
click at [476, 189] on icon "button" at bounding box center [477, 188] width 3 height 3
type Quantity "1"
click at [518, 207] on p "Add" at bounding box center [518, 207] width 8 height 6
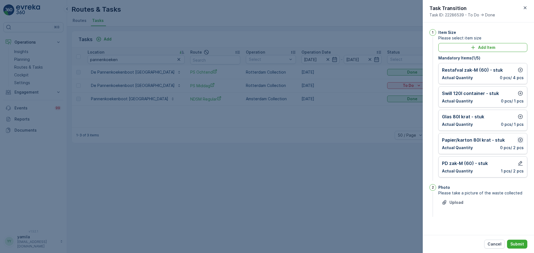
click at [520, 141] on icon "button" at bounding box center [521, 140] width 6 height 6
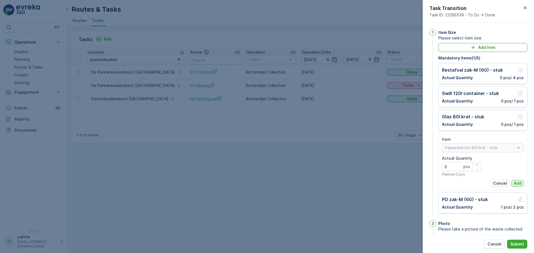
click at [518, 183] on p "Add" at bounding box center [518, 184] width 8 height 6
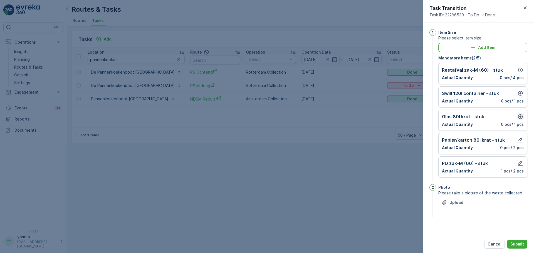
click at [521, 117] on icon "button" at bounding box center [520, 117] width 5 height 5
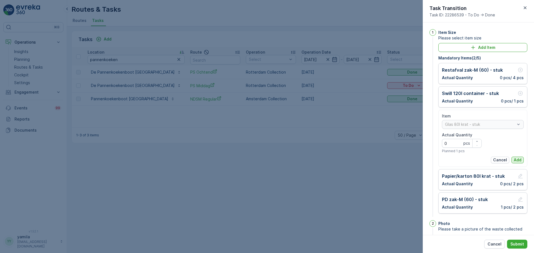
click at [516, 159] on p "Add" at bounding box center [518, 160] width 8 height 6
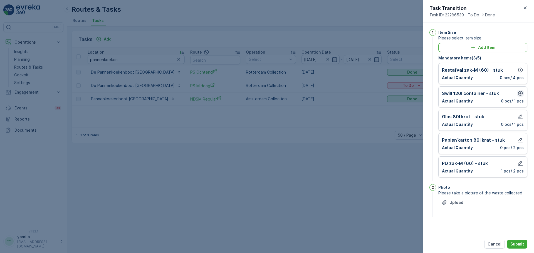
click at [522, 92] on icon "button" at bounding box center [520, 93] width 5 height 5
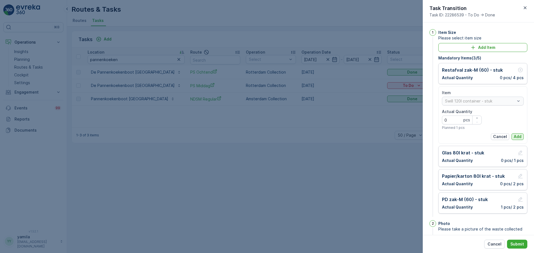
click at [518, 136] on p "Add" at bounding box center [518, 137] width 8 height 6
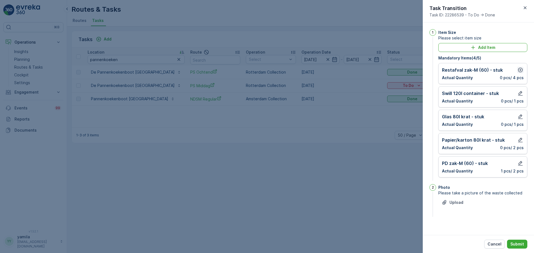
click at [518, 71] on icon "button" at bounding box center [521, 70] width 6 height 6
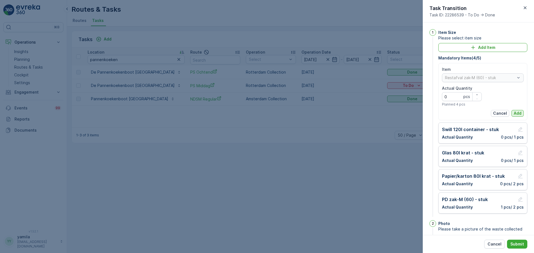
click at [514, 112] on p "Add" at bounding box center [518, 114] width 8 height 6
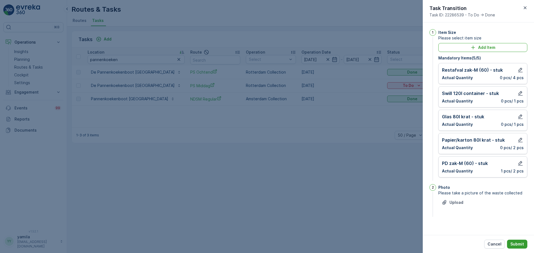
click at [519, 241] on button "Submit" at bounding box center [517, 244] width 20 height 9
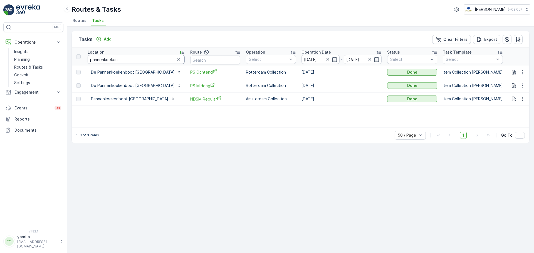
click at [120, 64] on input "pannenkoeken" at bounding box center [136, 59] width 97 height 9
type input "boat"
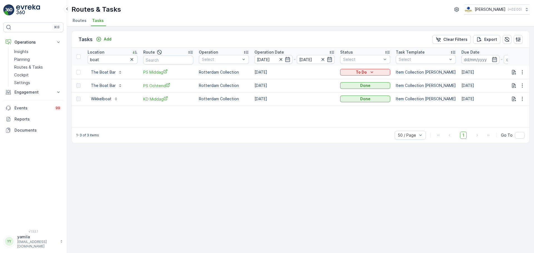
click at [361, 76] on div "To Do" at bounding box center [365, 72] width 50 height 8
click at [368, 72] on div "To Do" at bounding box center [366, 73] width 46 height 6
click at [361, 99] on div "Done" at bounding box center [358, 96] width 35 height 8
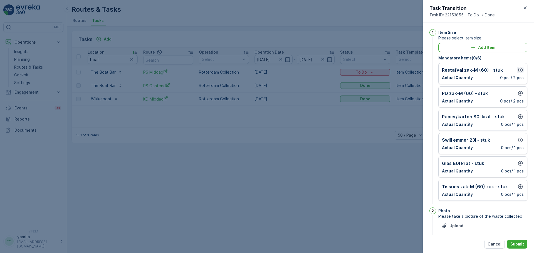
click at [520, 69] on icon "button" at bounding box center [521, 70] width 6 height 6
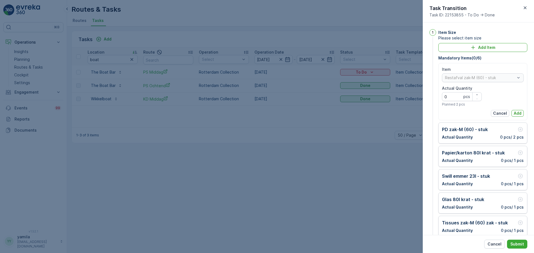
click at [462, 94] on Quantity "0" at bounding box center [462, 96] width 40 height 9
type Quantity "7"
click at [517, 109] on div "Item Restafval zak-M (60) - stuk Actual Quantity 7 pcs Planned 2 pcs Cancel Add" at bounding box center [483, 92] width 82 height 50
click at [516, 115] on p "Add" at bounding box center [518, 114] width 8 height 6
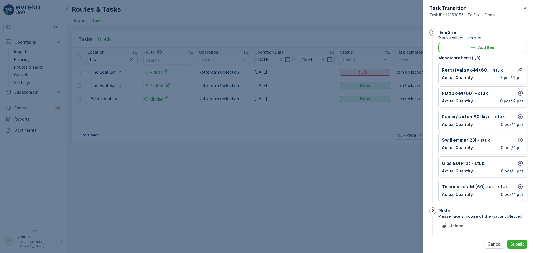
click at [523, 119] on div "Papier/karton 80l krat - stuk Actual Quantity 0 pcs / 1 pcs" at bounding box center [483, 120] width 89 height 21
click at [519, 116] on icon "button" at bounding box center [520, 117] width 5 height 5
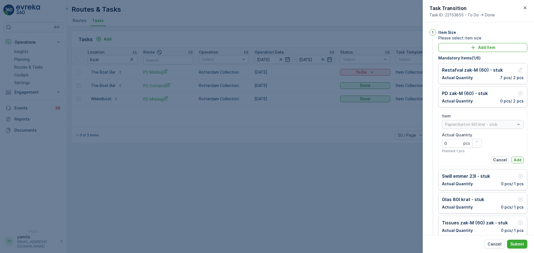
click at [476, 139] on div "Actual Quantity 0 pcs Planned 1 pcs" at bounding box center [462, 142] width 40 height 21
click at [476, 140] on icon "button" at bounding box center [477, 141] width 3 height 3
type Quantity "3"
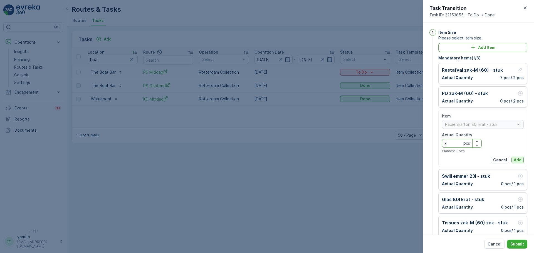
click at [516, 158] on p "Add" at bounding box center [518, 160] width 8 height 6
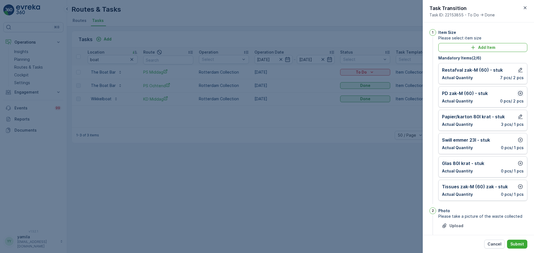
click at [519, 97] on button "button" at bounding box center [520, 93] width 7 height 7
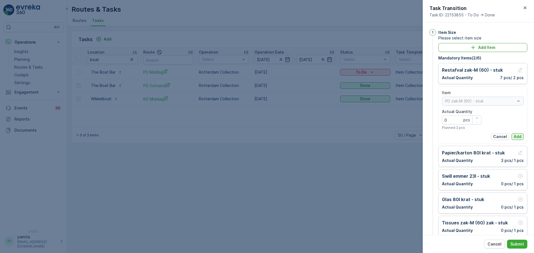
click at [517, 138] on p "Add" at bounding box center [518, 137] width 8 height 6
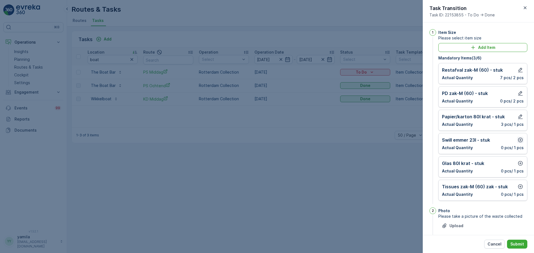
click at [520, 143] on button "button" at bounding box center [520, 140] width 7 height 7
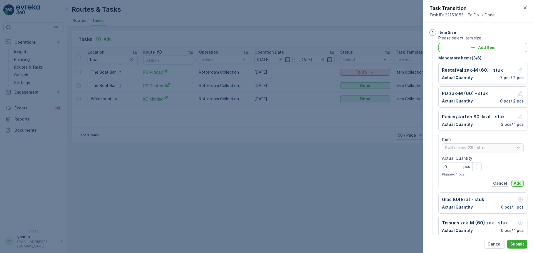
click at [516, 183] on p "Add" at bounding box center [518, 184] width 8 height 6
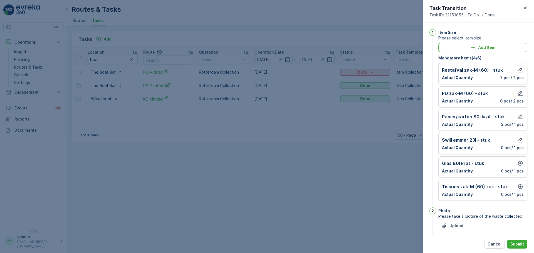
click at [518, 160] on div "Glas 80l krat - stuk Actual Quantity 0 pcs / 1 pcs" at bounding box center [483, 167] width 89 height 21
click at [518, 163] on icon "button" at bounding box center [521, 164] width 6 height 6
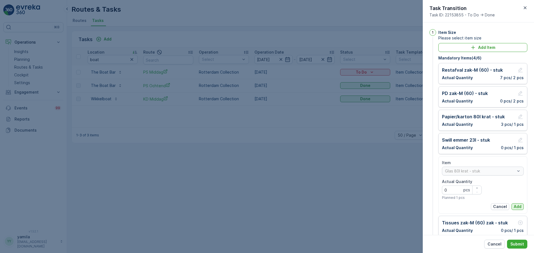
click at [516, 206] on p "Add" at bounding box center [518, 207] width 8 height 6
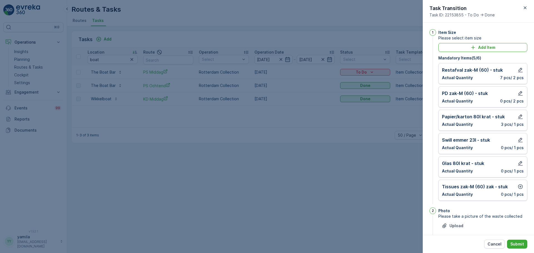
click at [521, 182] on div "Tissues zak-M (60) zak - stuk Actual Quantity 0 pcs / 1 pcs" at bounding box center [483, 190] width 89 height 21
click at [521, 184] on button "button" at bounding box center [520, 187] width 7 height 7
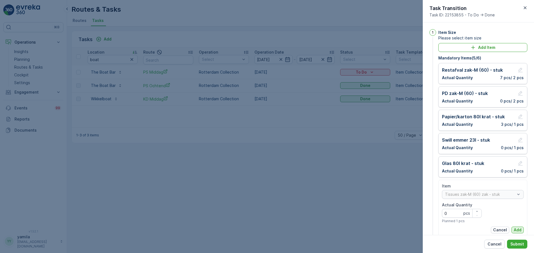
click at [516, 227] on button "Add" at bounding box center [518, 230] width 12 height 7
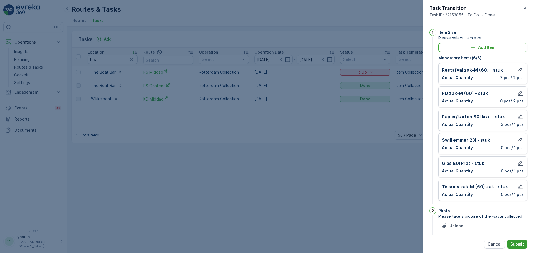
click at [516, 243] on p "Submit" at bounding box center [518, 245] width 14 height 6
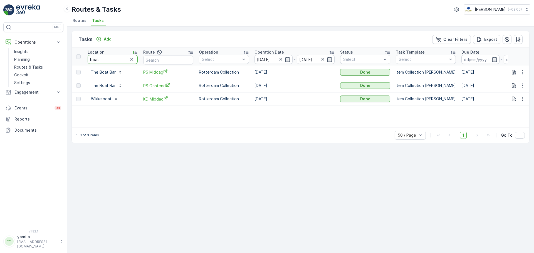
click at [102, 58] on input "boat" at bounding box center [113, 59] width 50 height 9
type input "bruno"
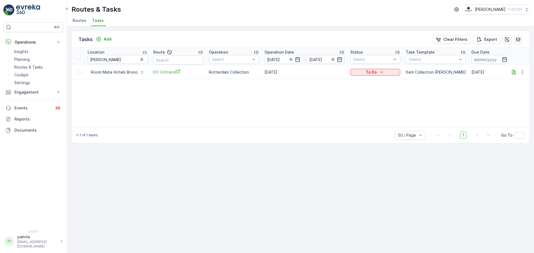
click at [365, 76] on div "To Do" at bounding box center [375, 72] width 50 height 8
click at [378, 72] on div "To Do" at bounding box center [376, 73] width 46 height 6
click at [367, 97] on div "Done" at bounding box center [368, 96] width 35 height 8
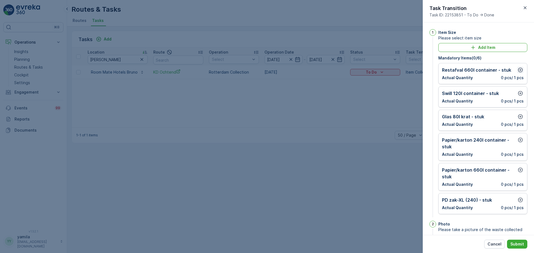
click at [520, 69] on icon "button" at bounding box center [521, 70] width 6 height 6
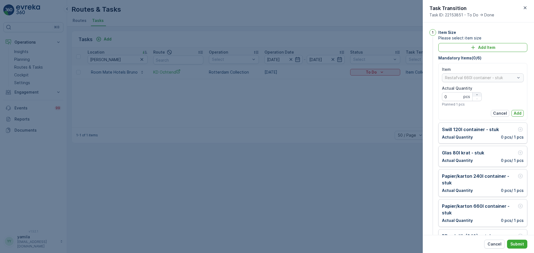
click at [477, 95] on icon "button" at bounding box center [477, 94] width 3 height 3
type Quantity "2"
click at [515, 115] on p "Add" at bounding box center [518, 114] width 8 height 6
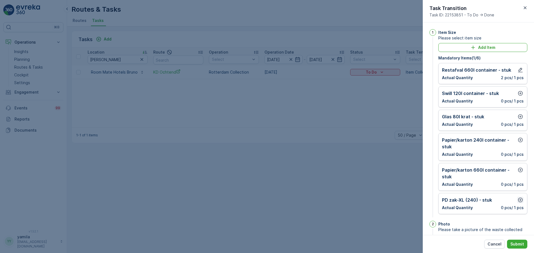
click at [518, 202] on icon "button" at bounding box center [521, 201] width 6 height 6
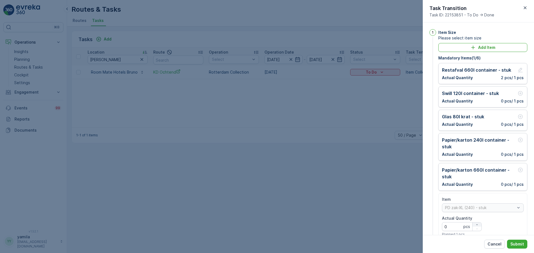
click at [474, 223] on button "button" at bounding box center [477, 225] width 9 height 4
type Quantity "2"
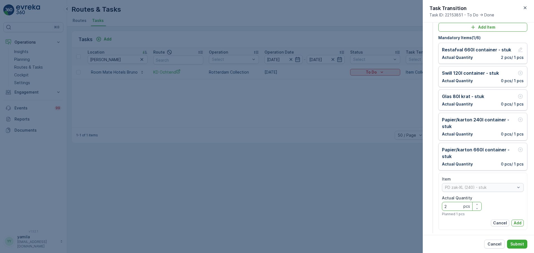
scroll to position [23, 0]
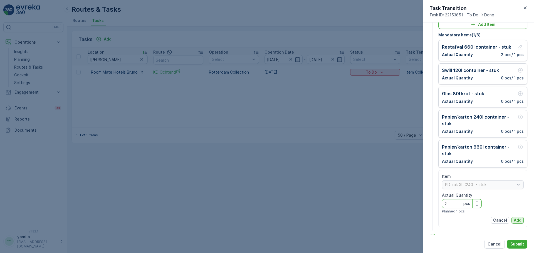
click at [516, 219] on p "Add" at bounding box center [518, 221] width 8 height 6
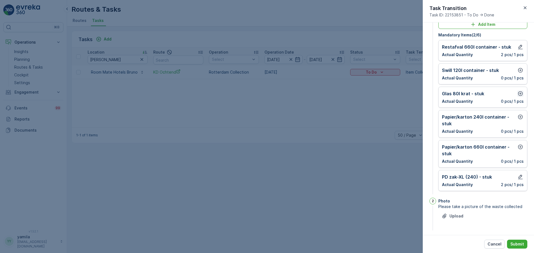
click at [518, 95] on icon "button" at bounding box center [520, 94] width 5 height 5
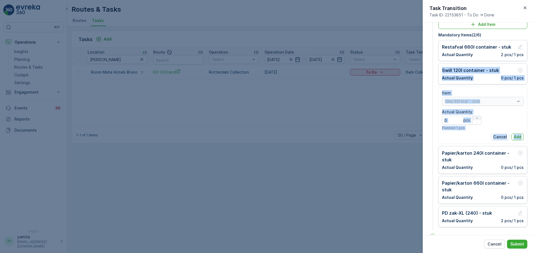
click at [475, 116] on button "button" at bounding box center [477, 118] width 9 height 4
type Quantity "1"
click at [518, 137] on p "Add" at bounding box center [518, 137] width 8 height 6
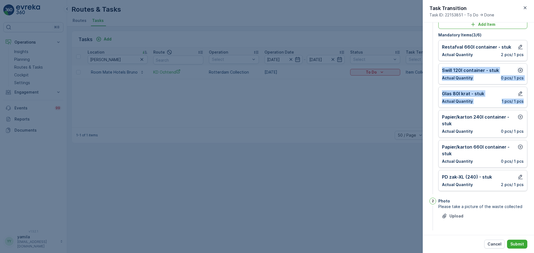
click at [518, 70] on icon "button" at bounding box center [521, 71] width 6 height 6
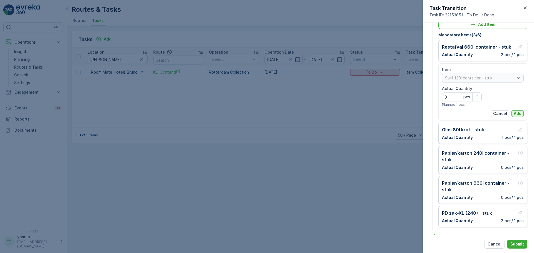
click at [517, 115] on p "Add" at bounding box center [518, 114] width 8 height 6
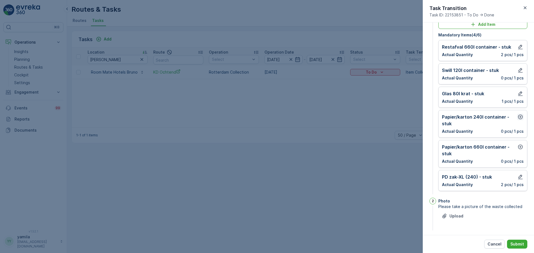
click at [519, 117] on icon "button" at bounding box center [521, 117] width 6 height 6
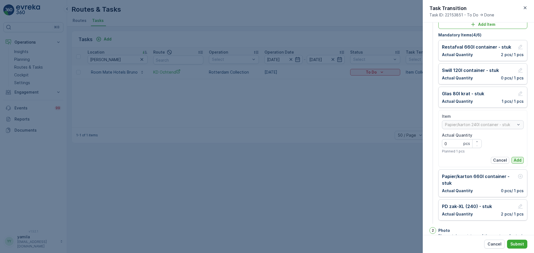
click at [516, 163] on p "Add" at bounding box center [518, 161] width 8 height 6
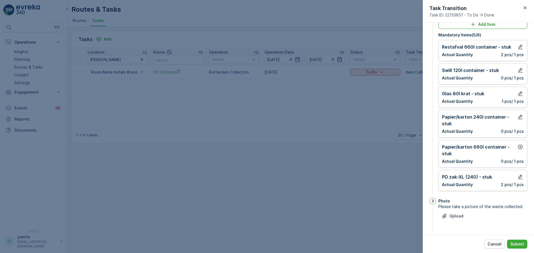
click at [519, 143] on div "Papier/karton 660l container - stuk Actual Quantity 0 pcs / 1 pcs" at bounding box center [483, 154] width 89 height 28
click at [519, 146] on icon "button" at bounding box center [521, 147] width 6 height 6
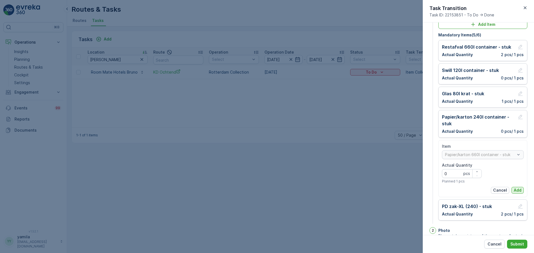
click at [516, 191] on p "Add" at bounding box center [518, 191] width 8 height 6
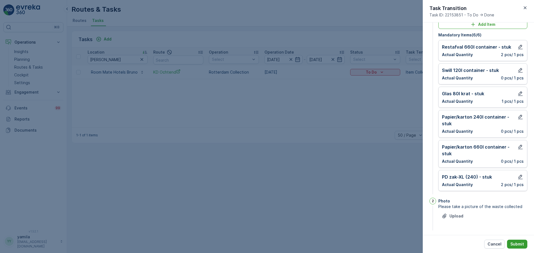
click at [518, 244] on p "Submit" at bounding box center [518, 245] width 14 height 6
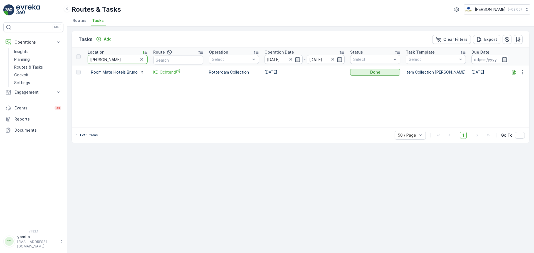
click at [103, 56] on input "bruno" at bounding box center [118, 59] width 60 height 9
type input "verre"
click at [364, 80] on div "Location verre Route Operation Select Operation Date 09.10.2025 - 09.10.2025 St…" at bounding box center [301, 88] width 458 height 80
click at [372, 72] on p "To Do" at bounding box center [373, 73] width 11 height 6
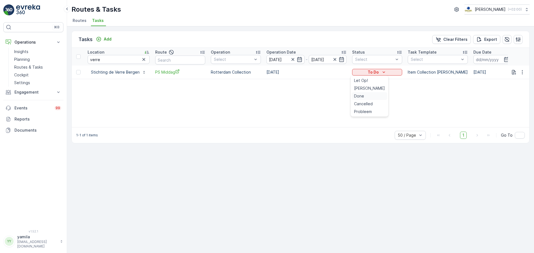
click at [366, 97] on div "Done" at bounding box center [369, 96] width 35 height 8
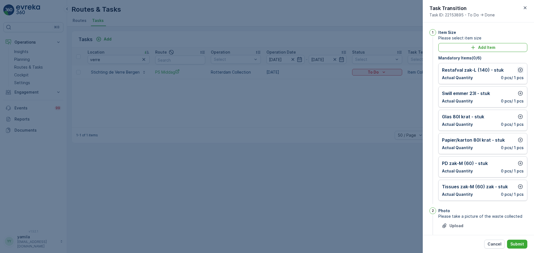
click at [519, 70] on icon "button" at bounding box center [521, 70] width 6 height 6
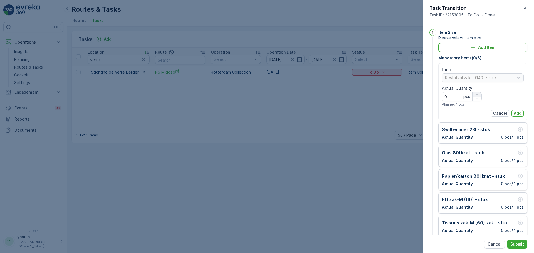
click at [477, 95] on icon "button" at bounding box center [477, 94] width 3 height 3
type Quantity "1"
click at [515, 112] on p "Add" at bounding box center [518, 114] width 8 height 6
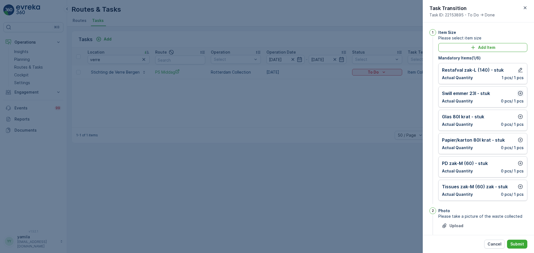
click at [518, 93] on icon "button" at bounding box center [521, 94] width 6 height 6
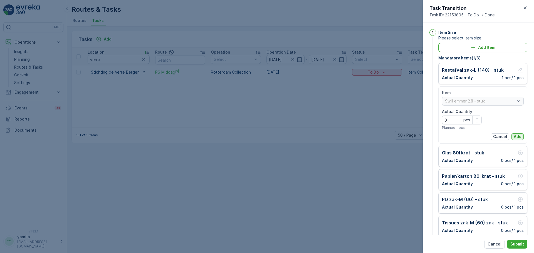
click at [516, 135] on p "Add" at bounding box center [518, 137] width 8 height 6
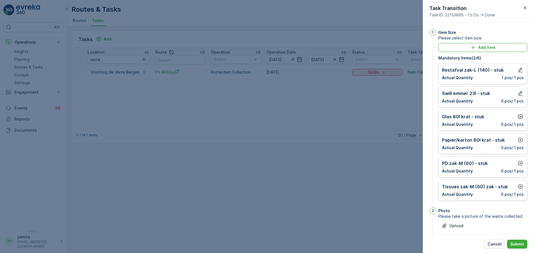
click at [519, 118] on icon "button" at bounding box center [521, 117] width 6 height 6
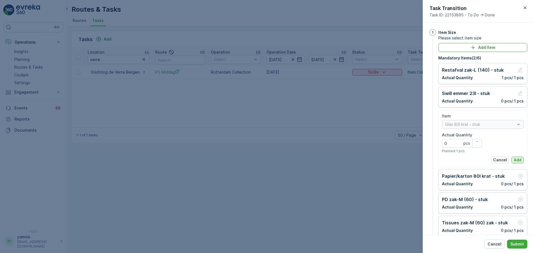
click at [516, 157] on button "Add" at bounding box center [518, 160] width 12 height 7
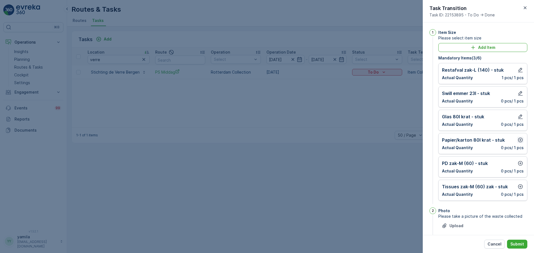
click at [519, 143] on button "button" at bounding box center [520, 140] width 7 height 7
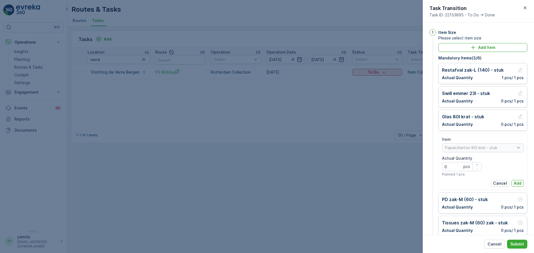
click at [518, 178] on div "Item Papier/karton 80l krat - stuk Actual Quantity 0 pcs Planned 1 pcs Cancel A…" at bounding box center [483, 162] width 82 height 50
click at [517, 181] on button "Add" at bounding box center [518, 183] width 12 height 7
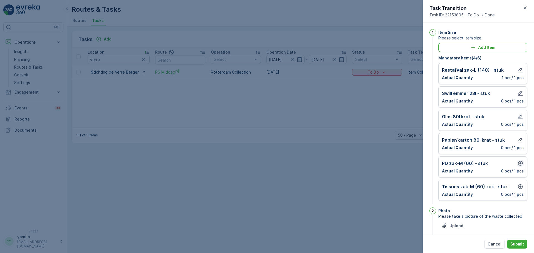
click at [520, 164] on icon "button" at bounding box center [520, 163] width 5 height 5
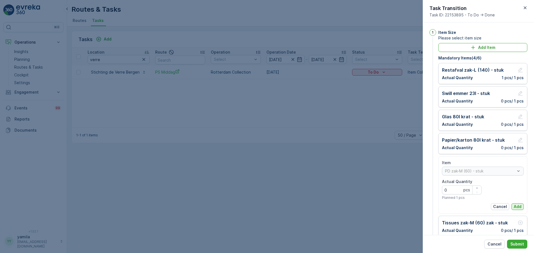
click at [515, 209] on p "Add" at bounding box center [518, 207] width 8 height 6
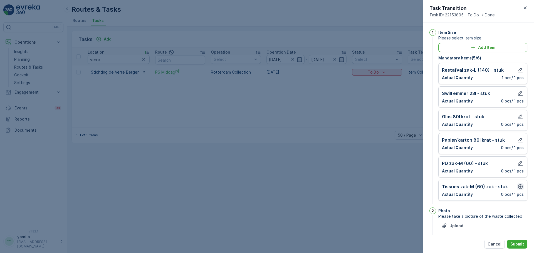
click at [518, 188] on icon "button" at bounding box center [521, 187] width 6 height 6
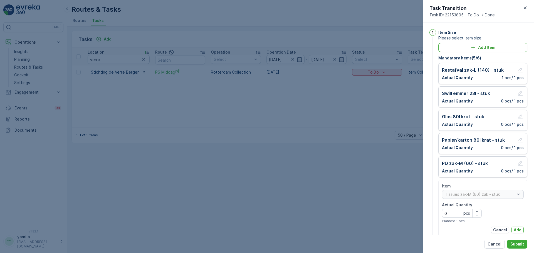
click at [514, 225] on div "Item Tissues zak-M (60) zak - stuk Actual Quantity 0 pcs Planned 1 pcs Cancel A…" at bounding box center [483, 209] width 82 height 50
click at [514, 228] on p "Add" at bounding box center [518, 231] width 8 height 6
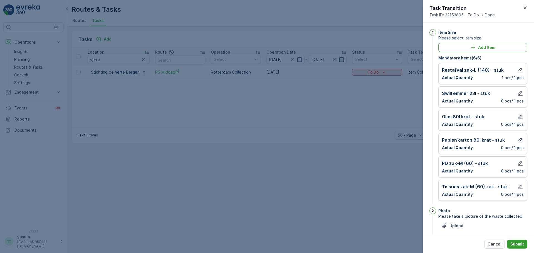
click at [517, 242] on p "Submit" at bounding box center [518, 245] width 14 height 6
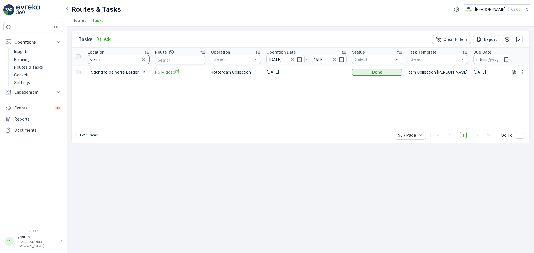
click at [102, 58] on input "verre" at bounding box center [119, 59] width 62 height 9
type input "toom"
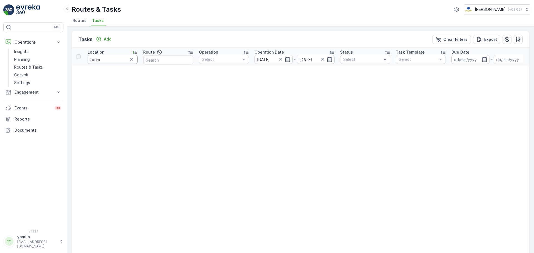
click at [103, 59] on input "toom" at bounding box center [113, 59] width 50 height 9
type input "wildstu"
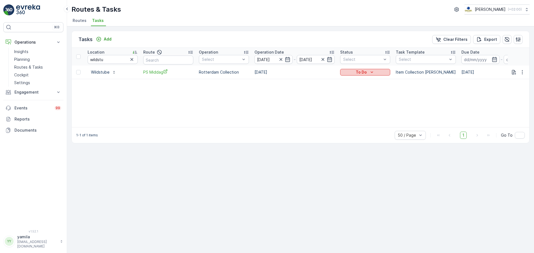
click at [366, 69] on button "To Do" at bounding box center [365, 72] width 50 height 7
click at [358, 97] on div "Done" at bounding box center [358, 96] width 35 height 8
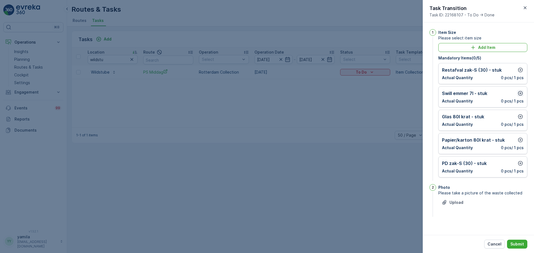
click at [519, 96] on icon "button" at bounding box center [521, 94] width 6 height 6
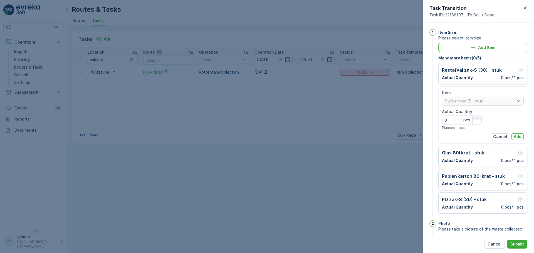
click at [476, 120] on icon "button" at bounding box center [477, 118] width 3 height 3
type Quantity "1"
click at [515, 136] on p "Add" at bounding box center [518, 137] width 8 height 6
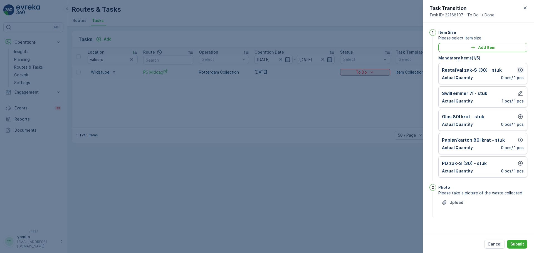
drag, startPoint x: 522, startPoint y: 73, endPoint x: 523, endPoint y: 69, distance: 3.7
click at [523, 69] on button "button" at bounding box center [520, 70] width 7 height 7
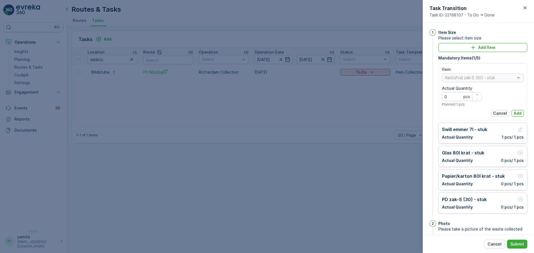
click at [523, 69] on div "Item Restafval zak-S (30) - stuk Actual Quantity 0 pcs Planned 1 pcs Cancel Add" at bounding box center [483, 91] width 89 height 57
click at [517, 115] on p "Add" at bounding box center [518, 114] width 8 height 6
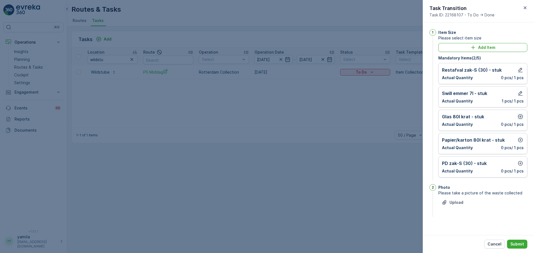
click at [522, 117] on icon "button" at bounding box center [521, 117] width 6 height 6
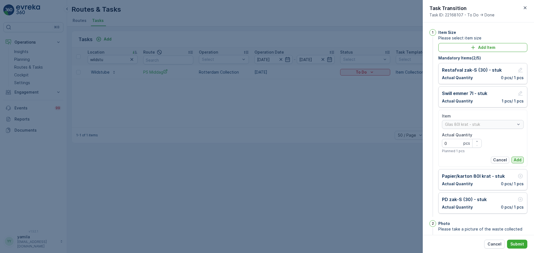
click at [516, 159] on p "Add" at bounding box center [518, 160] width 8 height 6
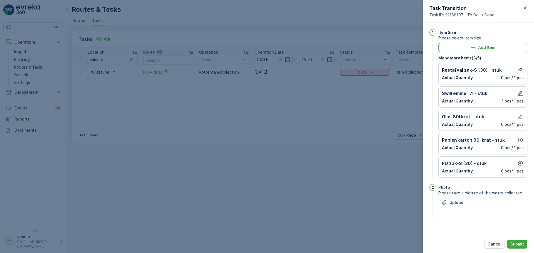
click at [521, 139] on icon "button" at bounding box center [520, 140] width 5 height 5
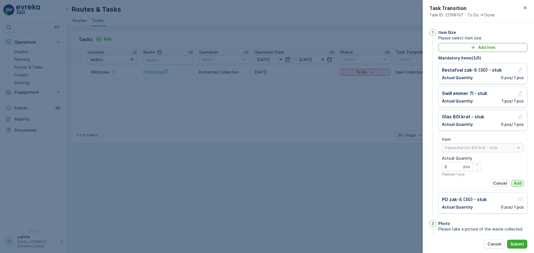
click at [516, 181] on p "Add" at bounding box center [518, 184] width 8 height 6
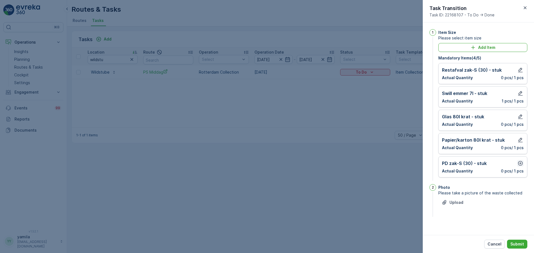
click at [521, 162] on icon "button" at bounding box center [521, 164] width 6 height 6
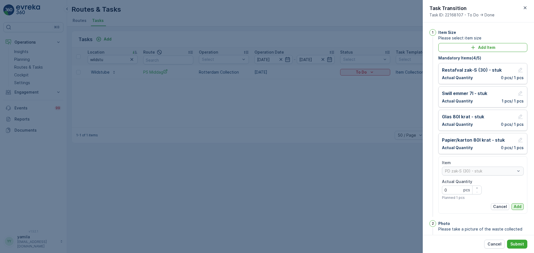
click at [515, 205] on p "Add" at bounding box center [518, 207] width 8 height 6
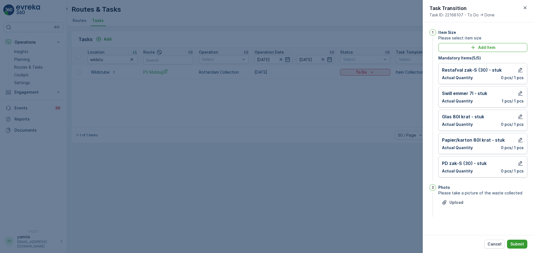
click at [517, 245] on p "Submit" at bounding box center [518, 245] width 14 height 6
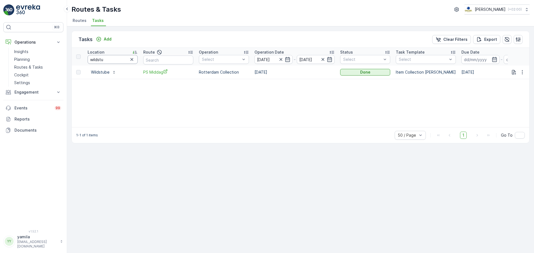
click at [109, 59] on input "wildstu" at bounding box center [113, 59] width 50 height 9
type input "foto m"
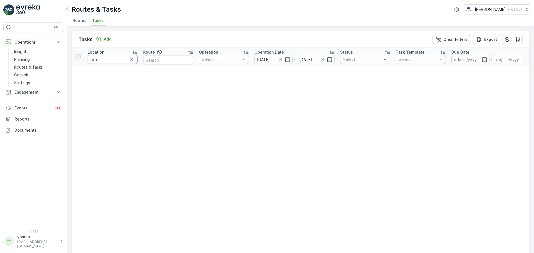
click at [99, 59] on input "foto m" at bounding box center [113, 59] width 50 height 9
type input "fotom"
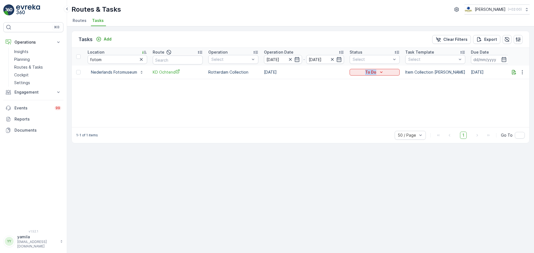
drag, startPoint x: 379, startPoint y: 68, endPoint x: 370, endPoint y: 76, distance: 12.2
click at [370, 76] on td "To Do" at bounding box center [375, 72] width 56 height 13
click at [376, 73] on p "To Do" at bounding box center [370, 73] width 11 height 6
click at [363, 98] on span "Done" at bounding box center [358, 96] width 10 height 6
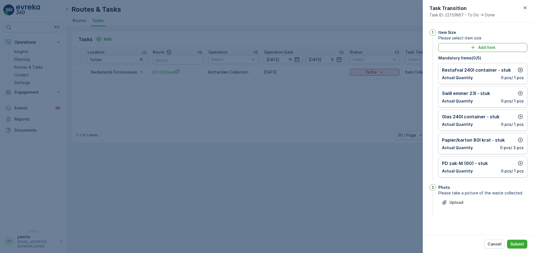
click at [519, 73] on icon "button" at bounding box center [521, 70] width 6 height 6
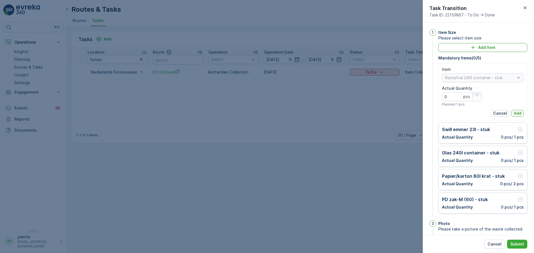
click at [476, 95] on icon "button" at bounding box center [477, 94] width 3 height 3
type Quantity "1"
click at [519, 114] on p "Add" at bounding box center [518, 114] width 8 height 6
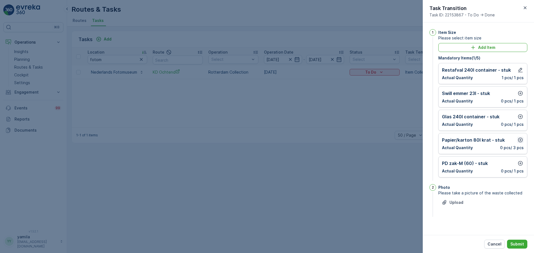
click at [519, 140] on icon "button" at bounding box center [521, 140] width 6 height 6
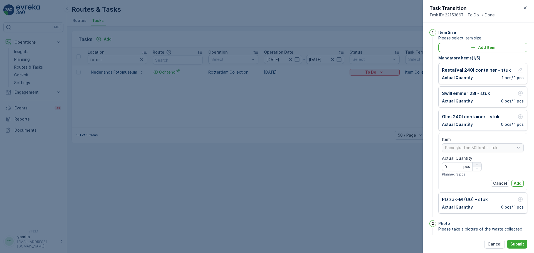
click at [477, 163] on icon "button" at bounding box center [477, 164] width 3 height 3
type Quantity "1"
click at [520, 184] on p "Add" at bounding box center [518, 184] width 8 height 6
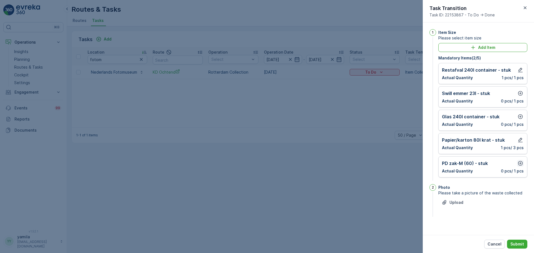
click at [520, 161] on icon "button" at bounding box center [520, 163] width 5 height 5
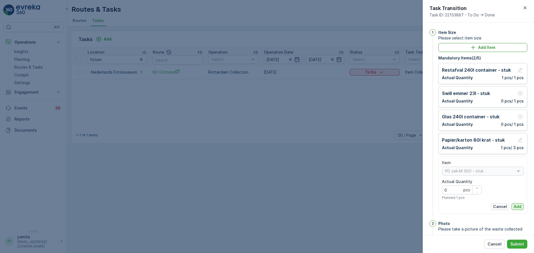
click at [515, 205] on p "Add" at bounding box center [518, 207] width 8 height 6
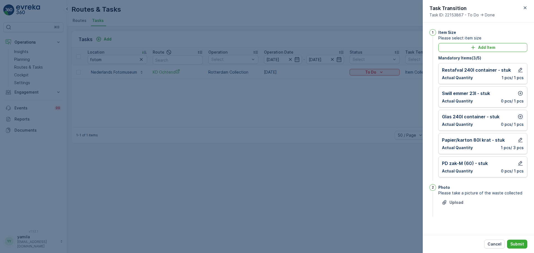
click at [522, 118] on icon "button" at bounding box center [521, 117] width 6 height 6
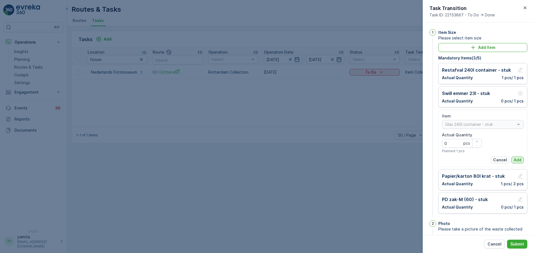
click at [518, 161] on p "Add" at bounding box center [518, 160] width 8 height 6
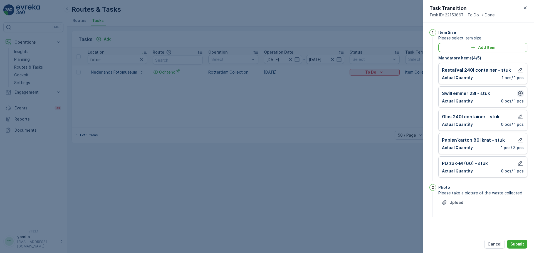
click at [521, 91] on icon "button" at bounding box center [521, 94] width 6 height 6
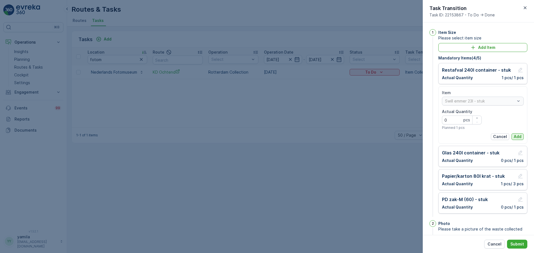
click at [517, 134] on p "Add" at bounding box center [518, 137] width 8 height 6
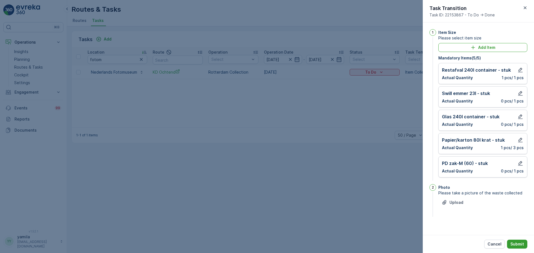
click at [519, 243] on p "Submit" at bounding box center [518, 245] width 14 height 6
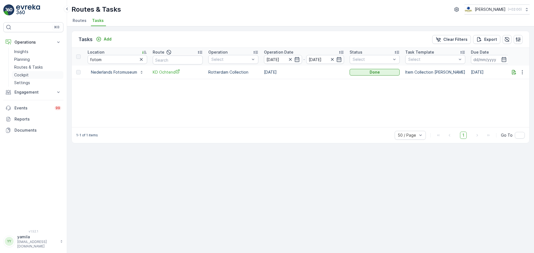
click at [31, 73] on link "Cockpit" at bounding box center [37, 75] width 51 height 8
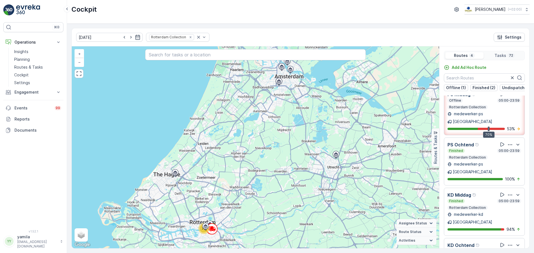
scroll to position [14, 0]
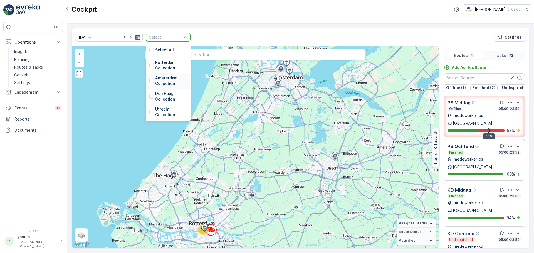
click at [149, 83] on div "Amsterdam Collection" at bounding box center [168, 80] width 38 height 11
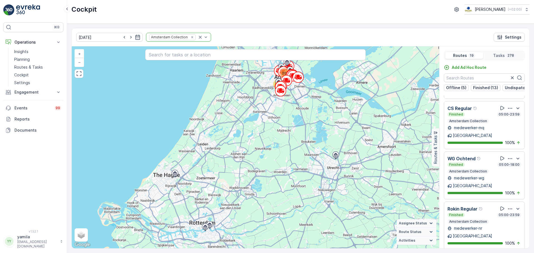
scroll to position [653, 0]
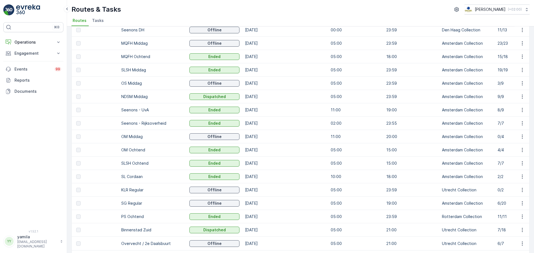
scroll to position [0, 22]
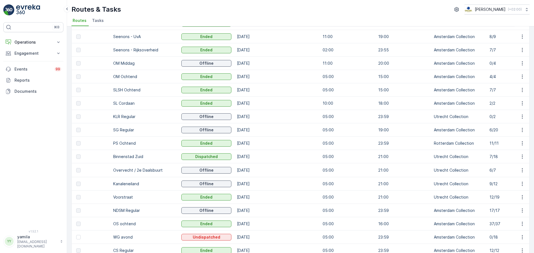
scroll to position [155, 0]
